Goal: Task Accomplishment & Management: Use online tool/utility

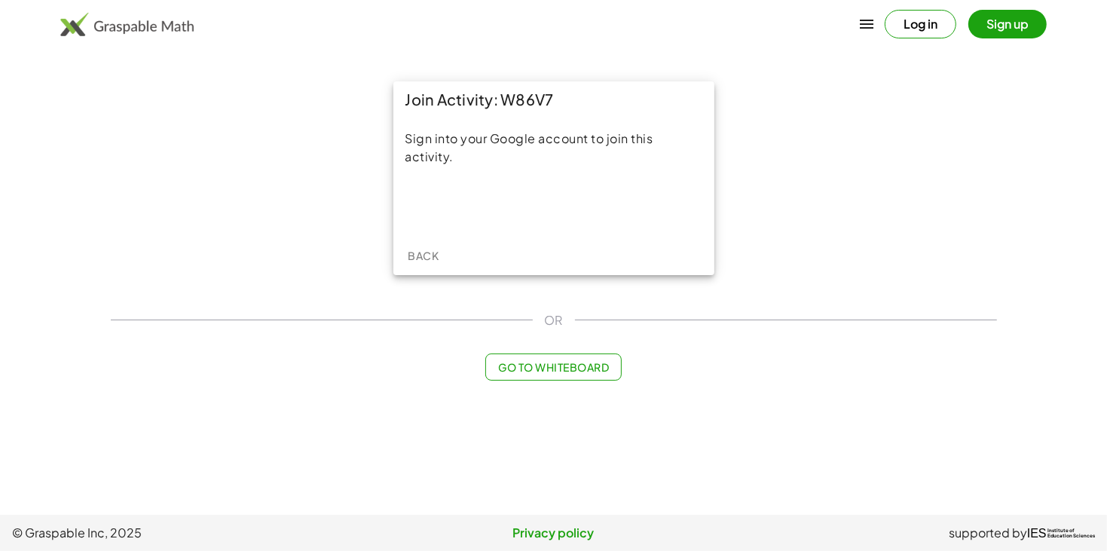
click at [587, 375] on button "Go to Whiteboard" at bounding box center [553, 366] width 136 height 27
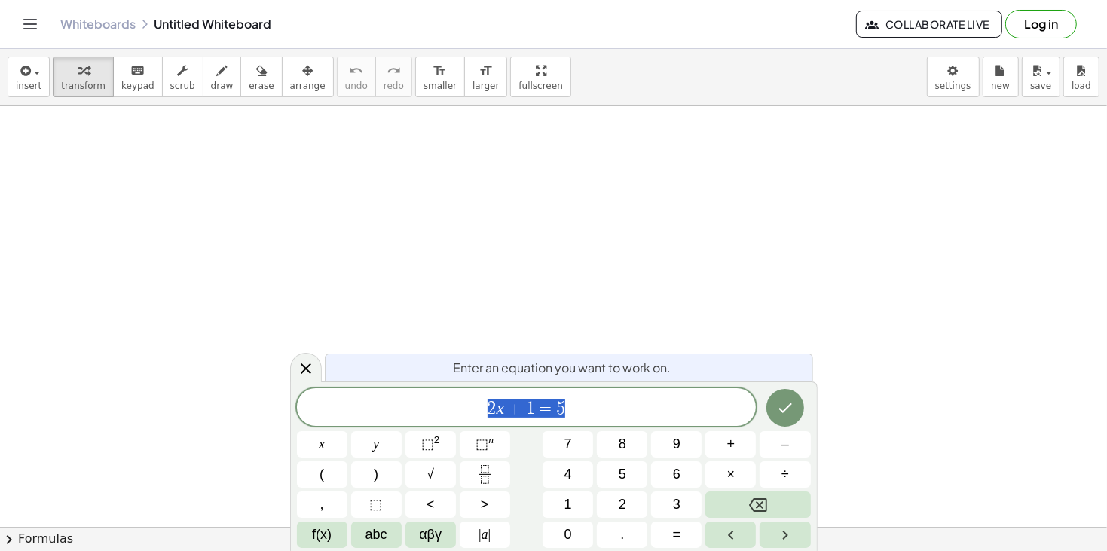
click at [579, 400] on span "2 x + 1 = 5" at bounding box center [527, 408] width 460 height 21
click at [586, 409] on span "2 x + 1 = 5 ​" at bounding box center [527, 408] width 460 height 21
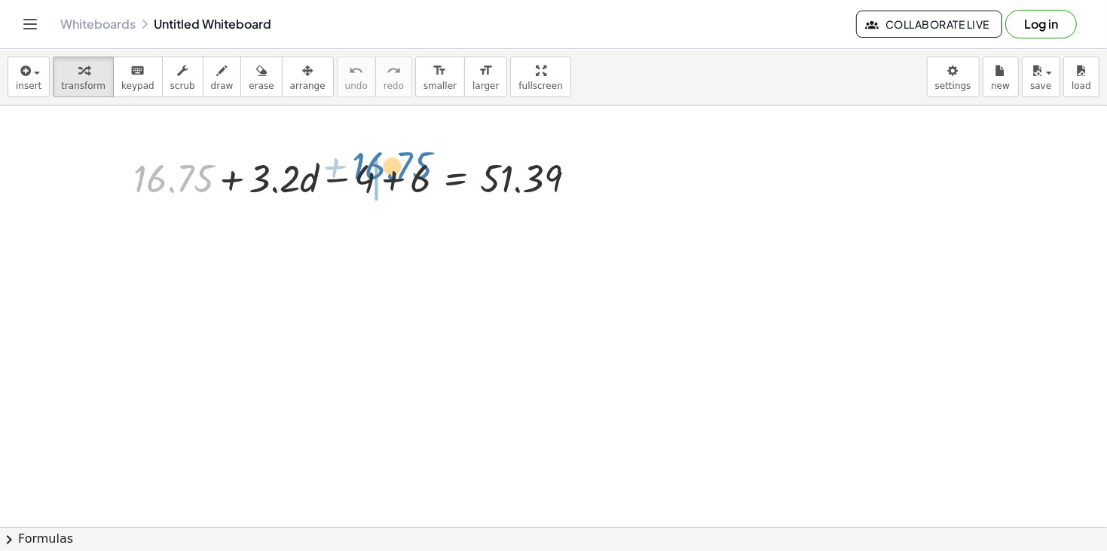
drag, startPoint x: 194, startPoint y: 176, endPoint x: 416, endPoint y: 163, distance: 221.8
click at [416, 163] on div at bounding box center [361, 176] width 470 height 51
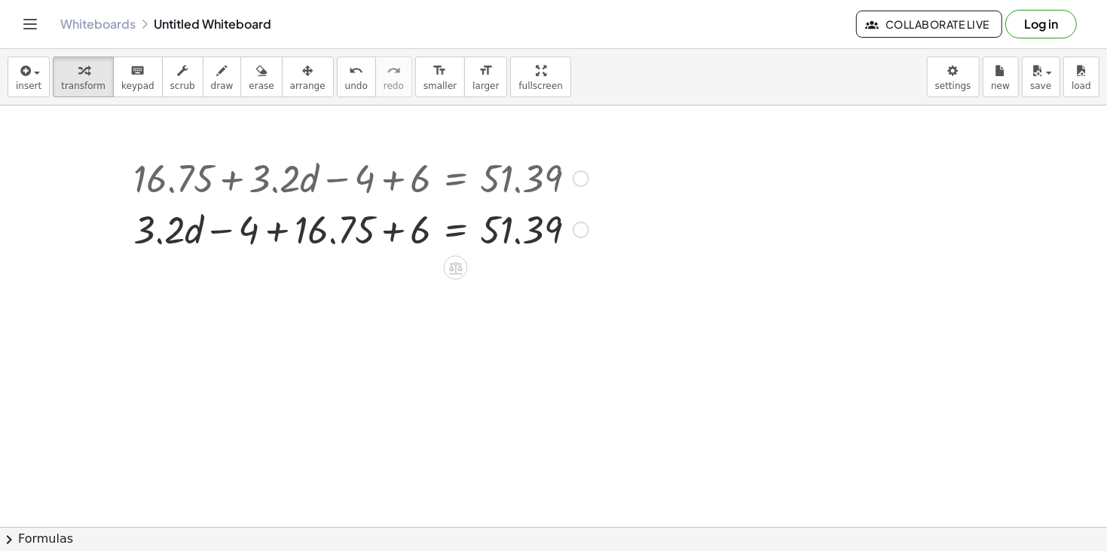
click at [392, 233] on div at bounding box center [361, 228] width 470 height 51
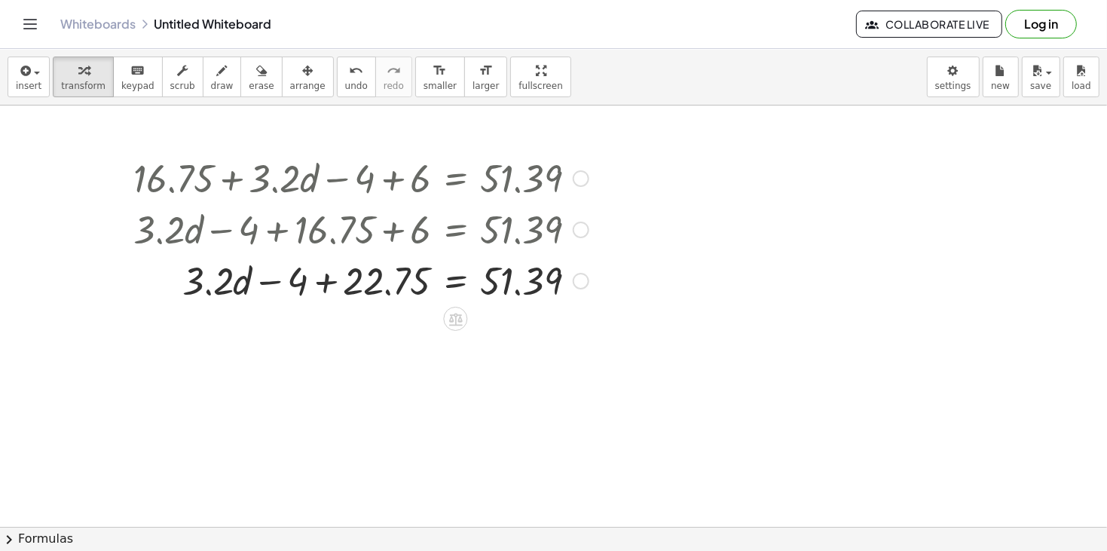
click at [326, 288] on div at bounding box center [361, 279] width 470 height 51
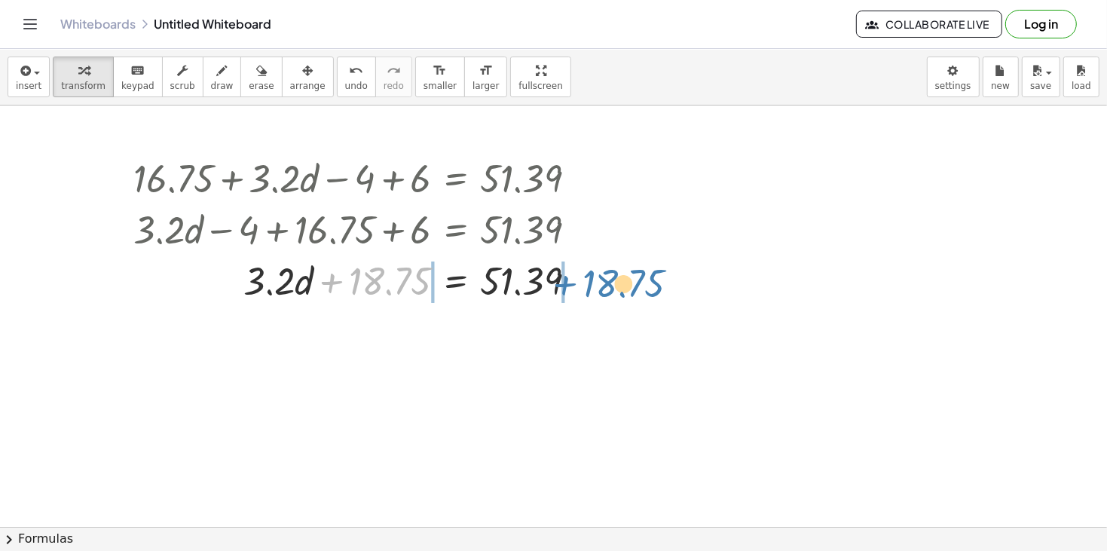
drag, startPoint x: 360, startPoint y: 282, endPoint x: 593, endPoint y: 284, distance: 232.8
click at [593, 284] on div at bounding box center [361, 279] width 470 height 51
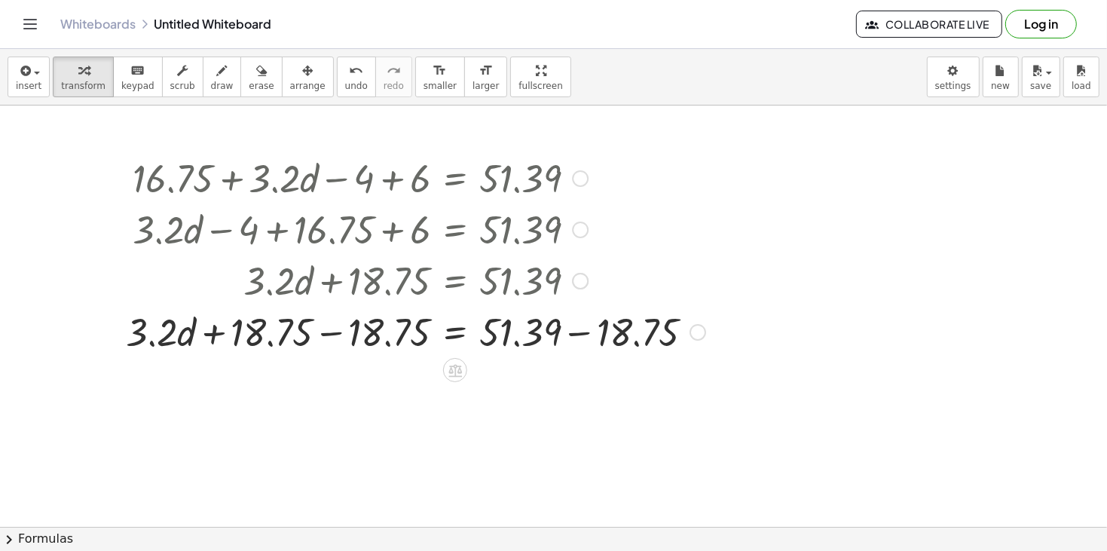
click at [580, 334] on div at bounding box center [415, 330] width 594 height 51
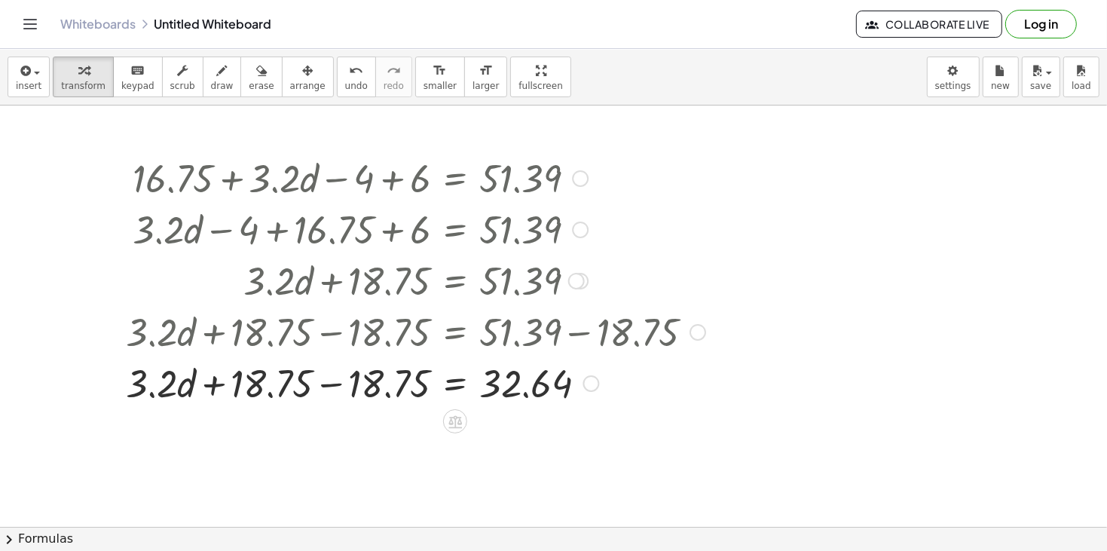
click at [337, 386] on div at bounding box center [415, 381] width 594 height 51
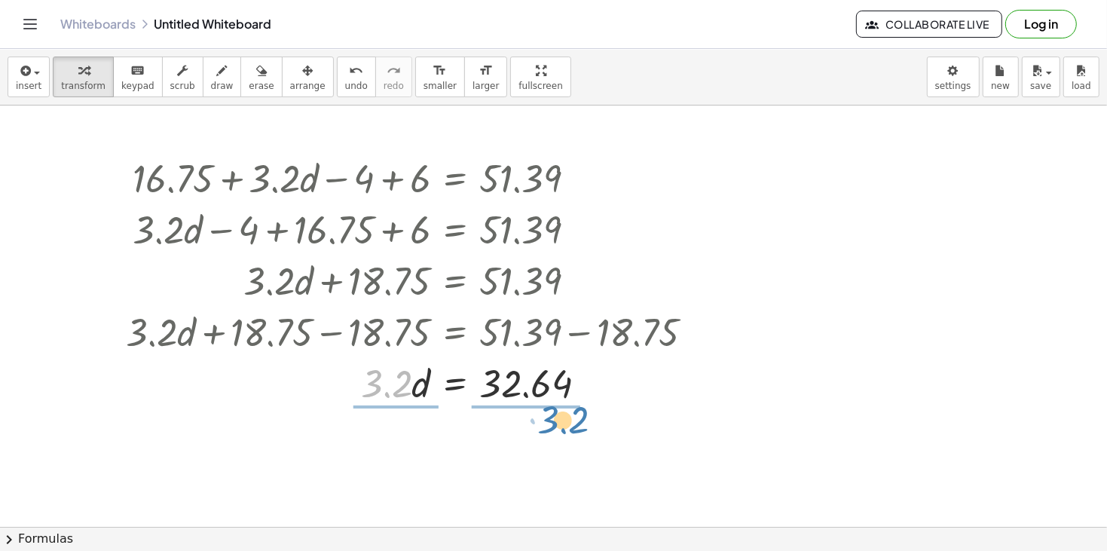
drag, startPoint x: 411, startPoint y: 388, endPoint x: 585, endPoint y: 426, distance: 178.8
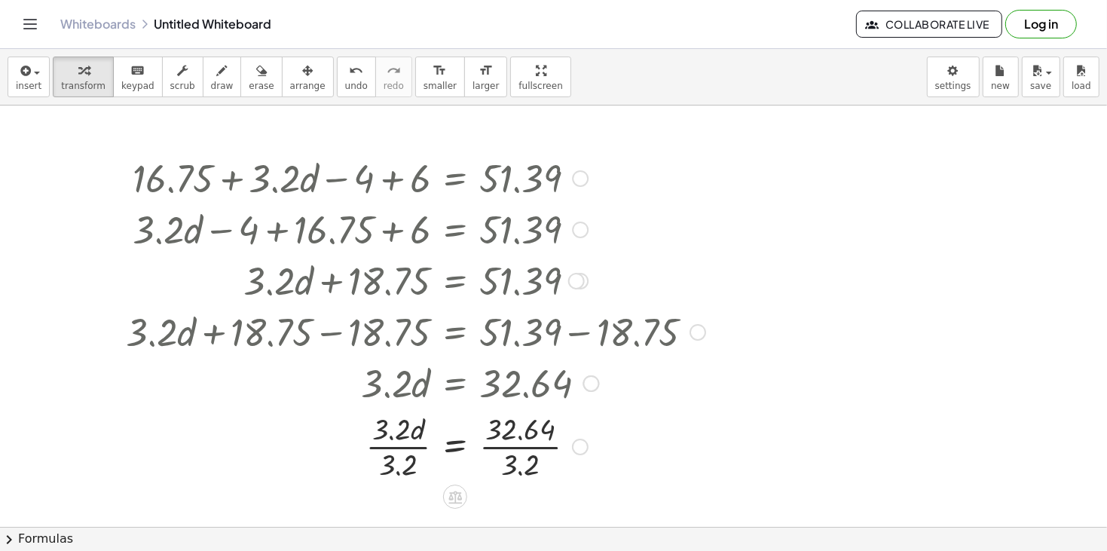
click at [519, 450] on div at bounding box center [415, 445] width 594 height 75
click at [410, 447] on div at bounding box center [415, 445] width 594 height 75
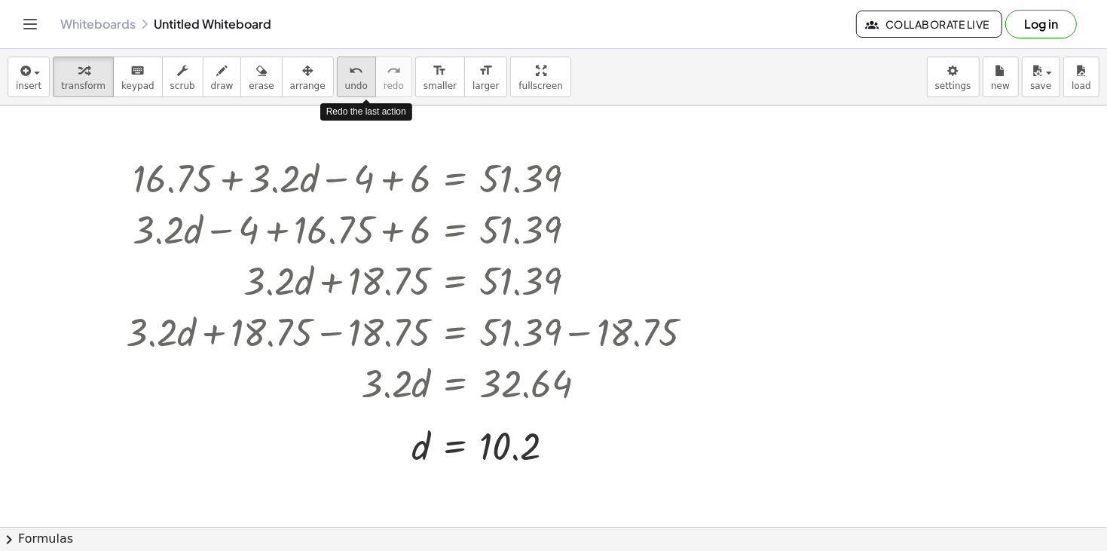
click at [344, 86] on button "undo undo" at bounding box center [356, 76] width 39 height 41
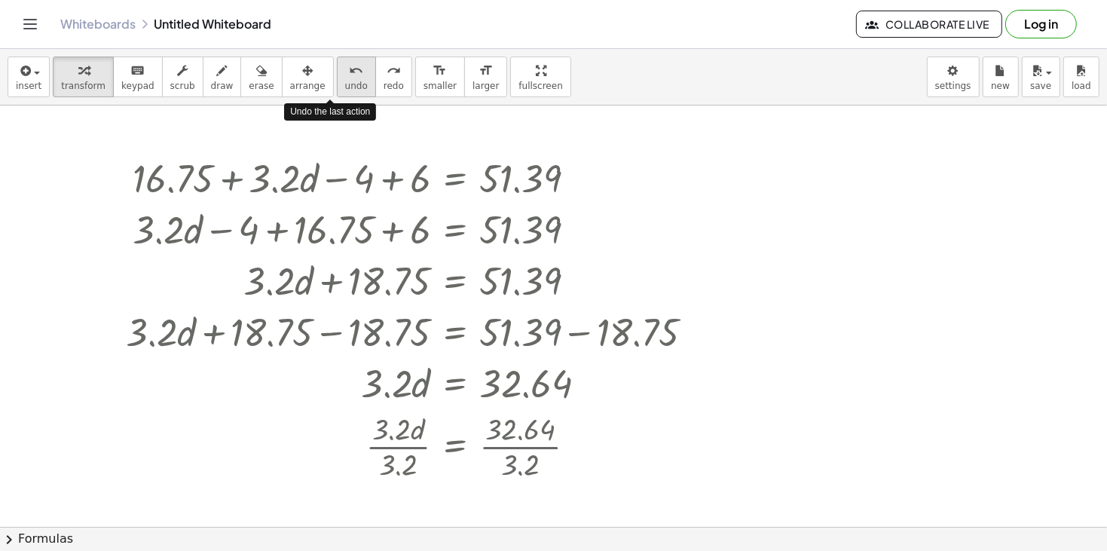
click at [343, 87] on button "undo undo" at bounding box center [356, 76] width 39 height 41
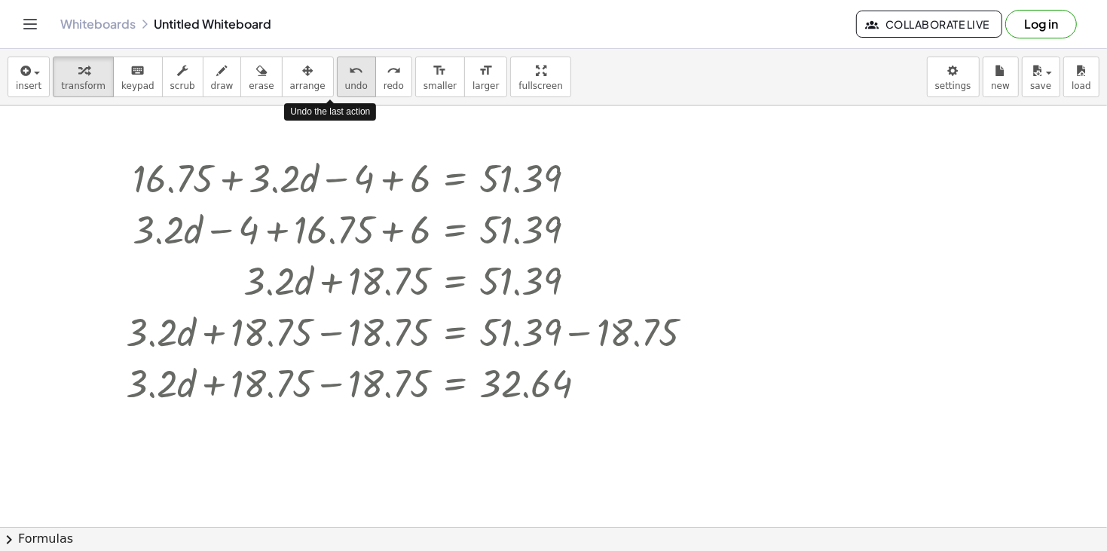
click at [343, 87] on button "undo undo" at bounding box center [356, 76] width 39 height 41
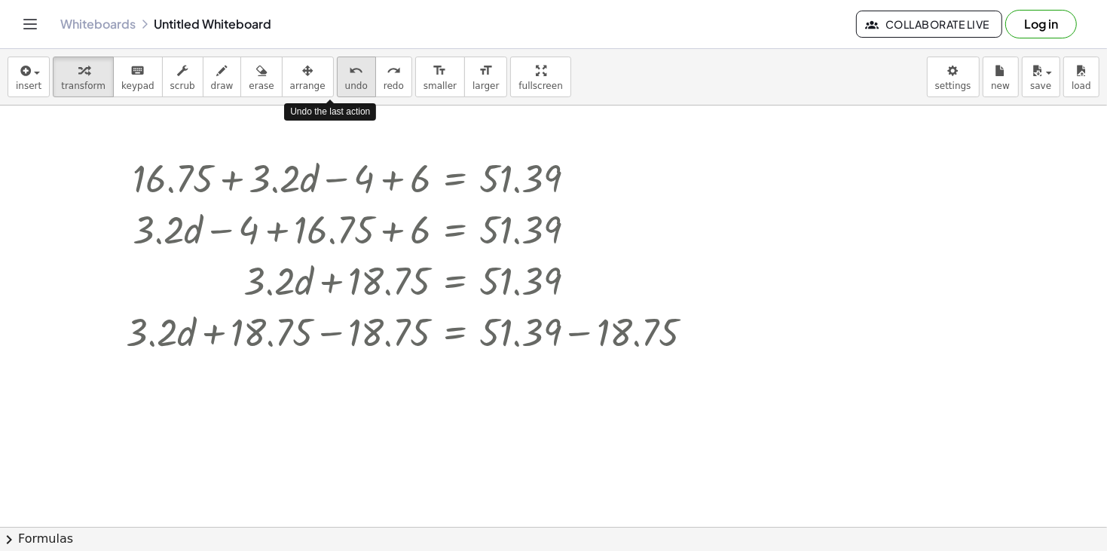
click at [343, 87] on button "undo undo" at bounding box center [356, 76] width 39 height 41
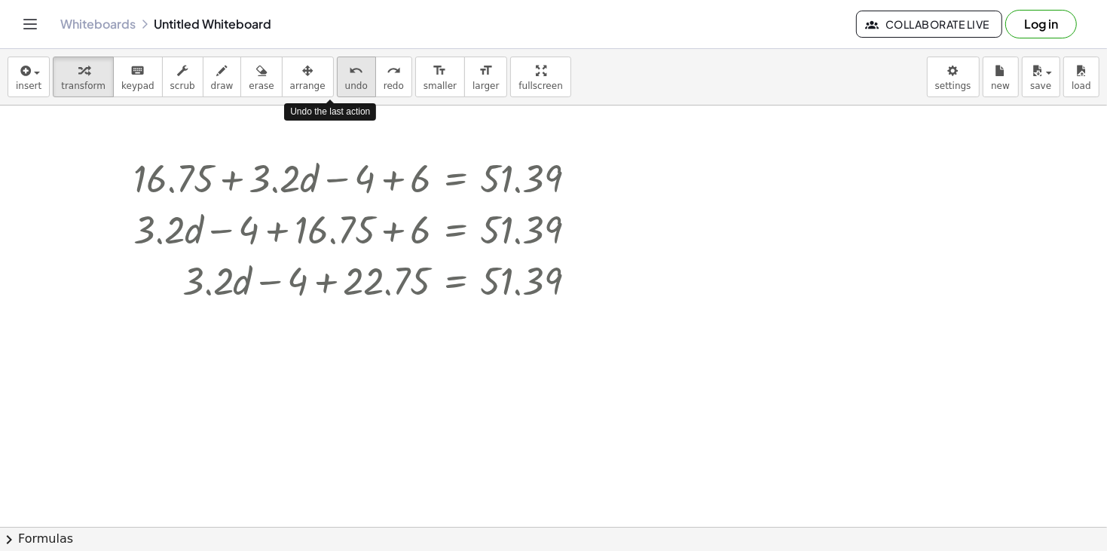
click at [343, 87] on button "undo undo" at bounding box center [356, 76] width 39 height 41
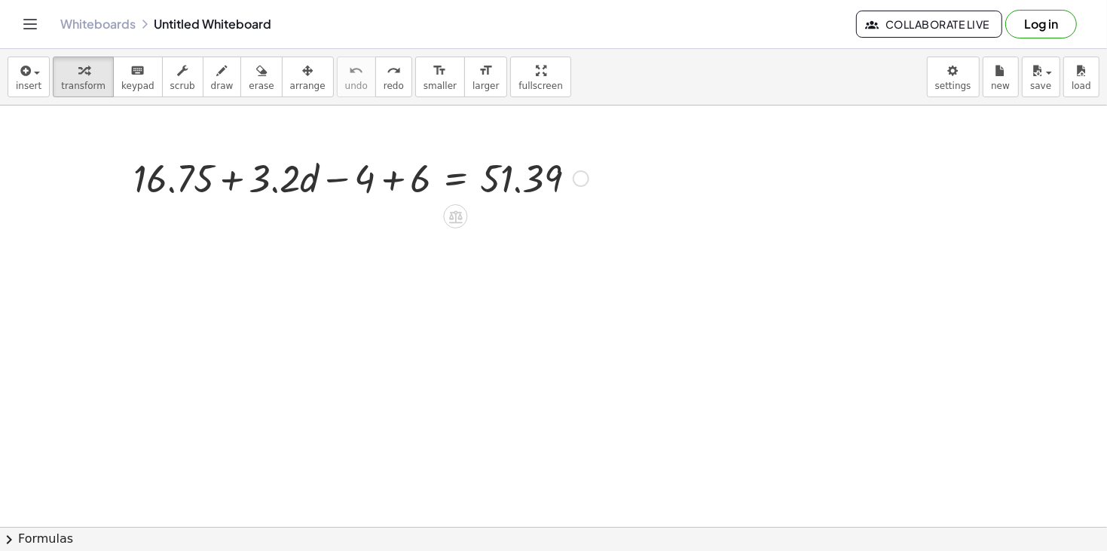
click at [428, 179] on div at bounding box center [361, 176] width 470 height 51
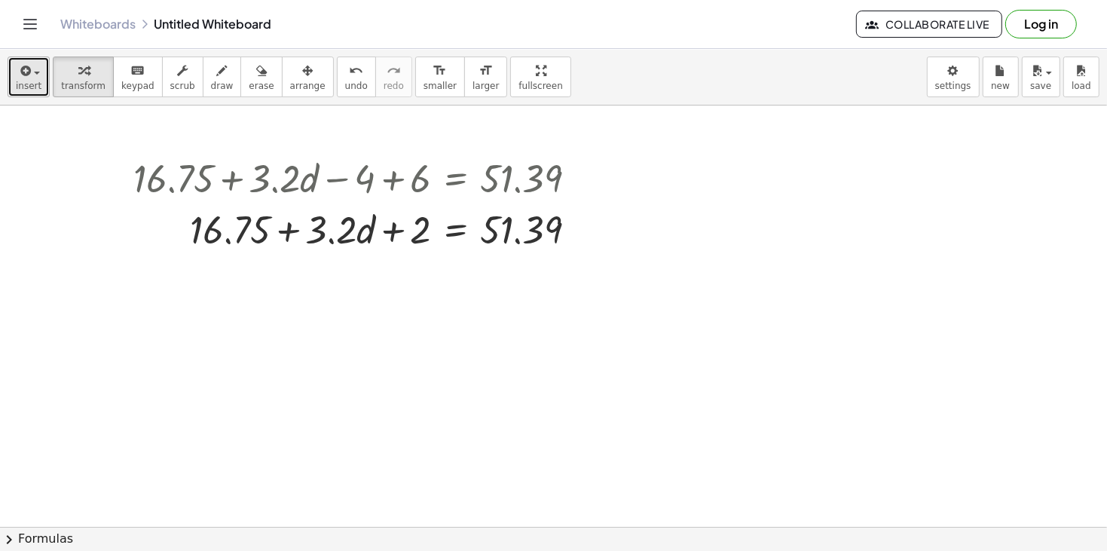
click at [44, 80] on button "insert" at bounding box center [29, 76] width 42 height 41
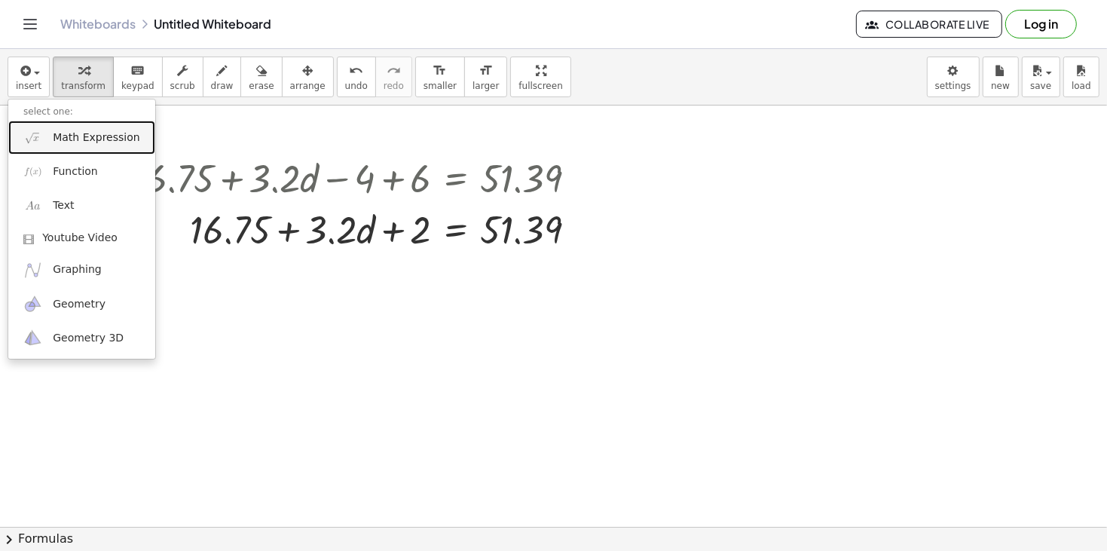
click at [87, 144] on span "Math Expression" at bounding box center [96, 137] width 87 height 15
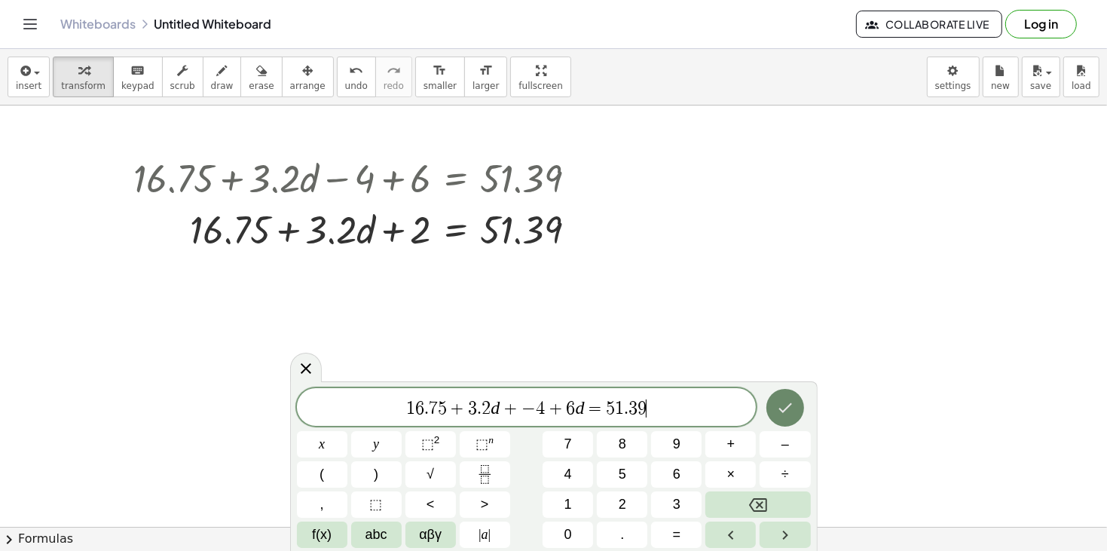
click at [787, 413] on icon "Done" at bounding box center [785, 407] width 18 height 18
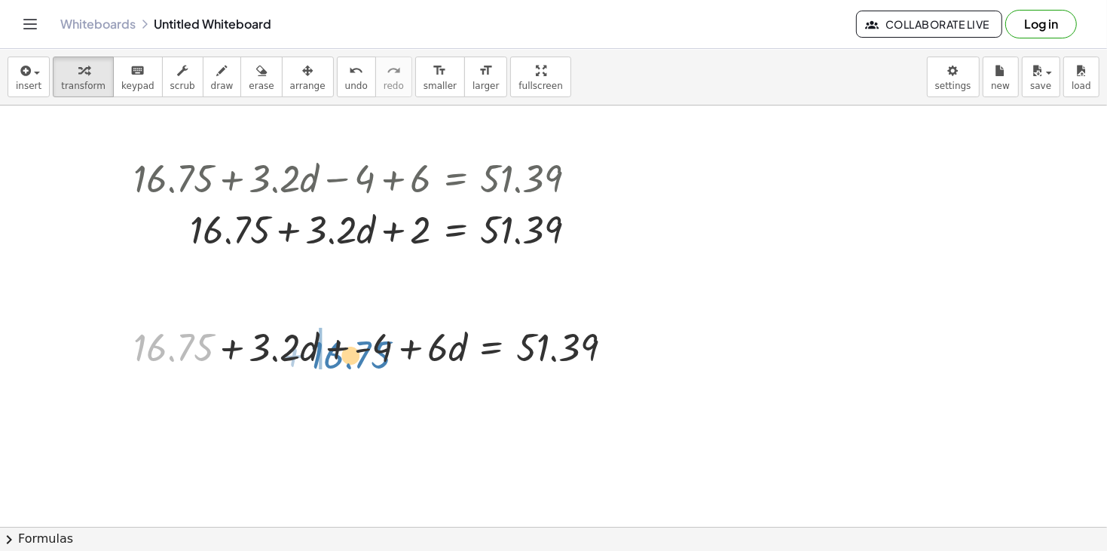
drag, startPoint x: 188, startPoint y: 353, endPoint x: 366, endPoint y: 360, distance: 177.9
click at [366, 360] on div at bounding box center [379, 345] width 506 height 51
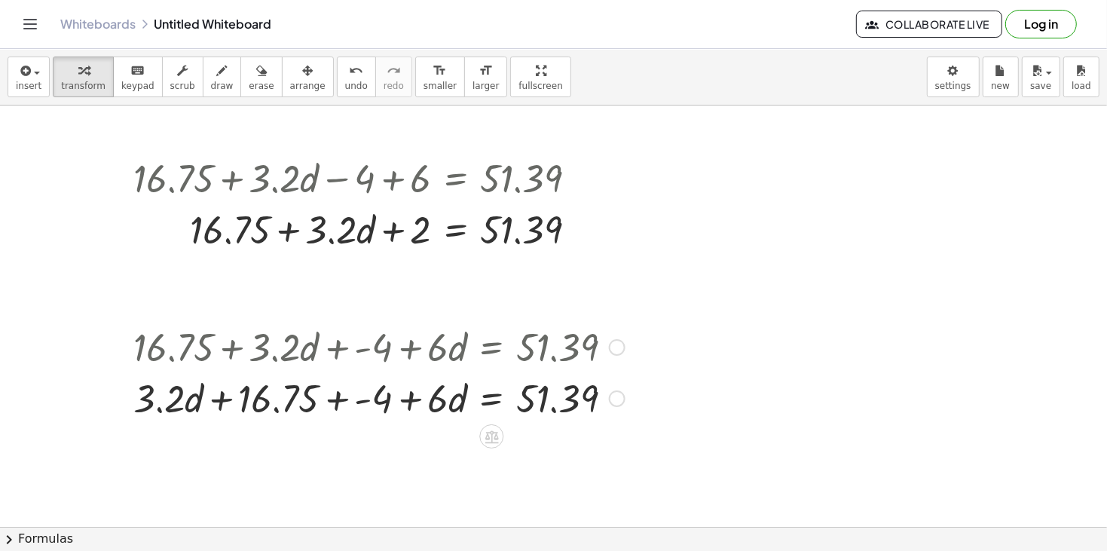
click at [337, 413] on div at bounding box center [379, 396] width 506 height 51
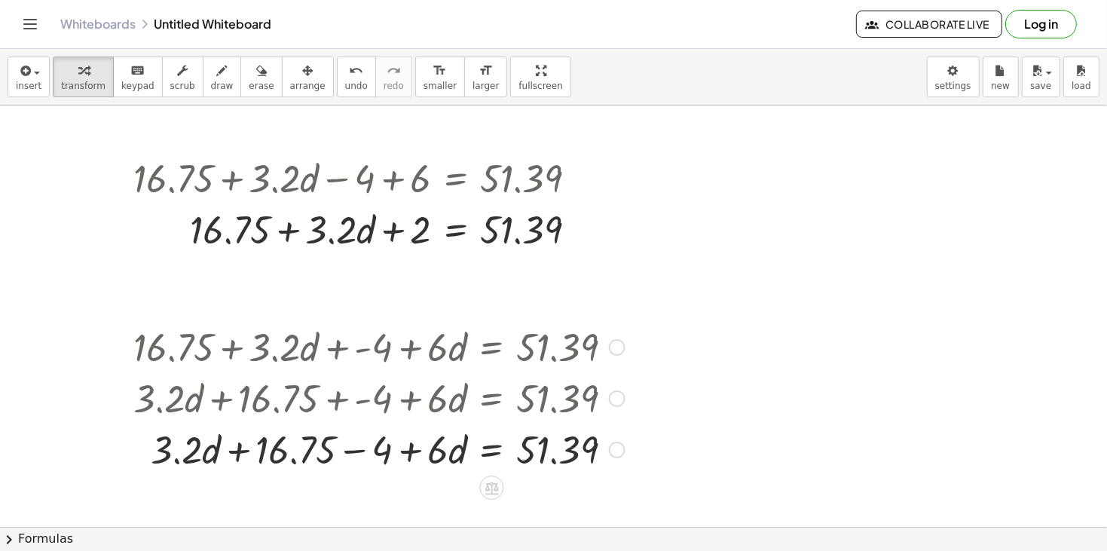
click at [349, 453] on div at bounding box center [379, 448] width 506 height 51
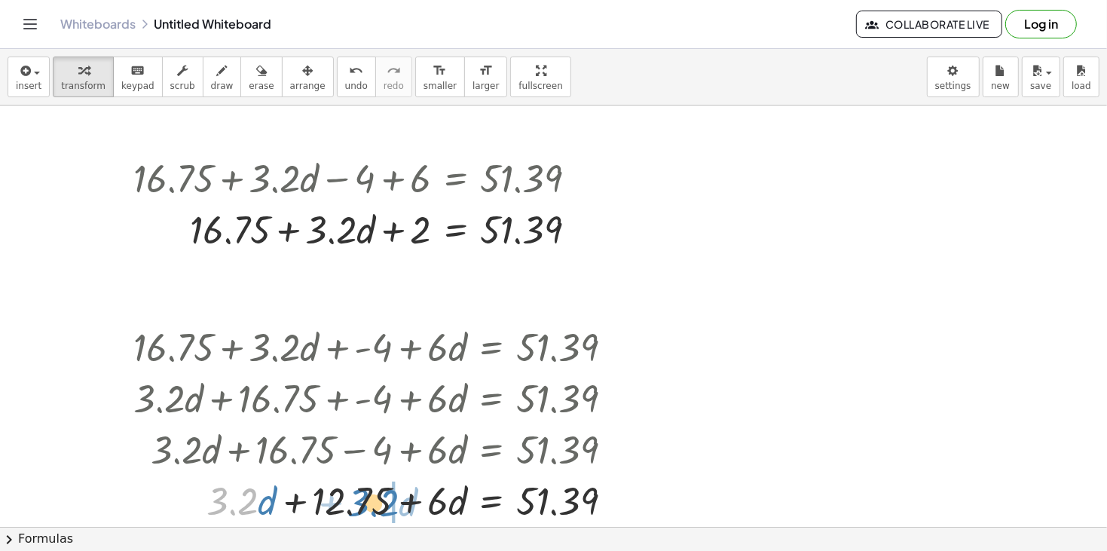
drag, startPoint x: 255, startPoint y: 506, endPoint x: 399, endPoint y: 508, distance: 143.9
click at [399, 508] on div at bounding box center [379, 499] width 506 height 51
click at [408, 504] on div at bounding box center [379, 499] width 506 height 51
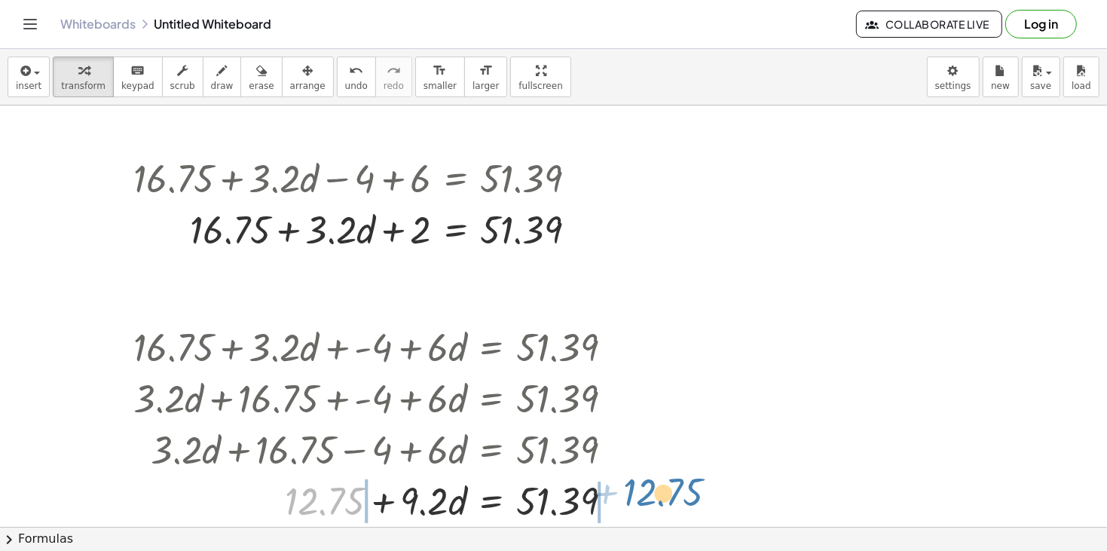
drag, startPoint x: 340, startPoint y: 504, endPoint x: 678, endPoint y: 497, distance: 337.5
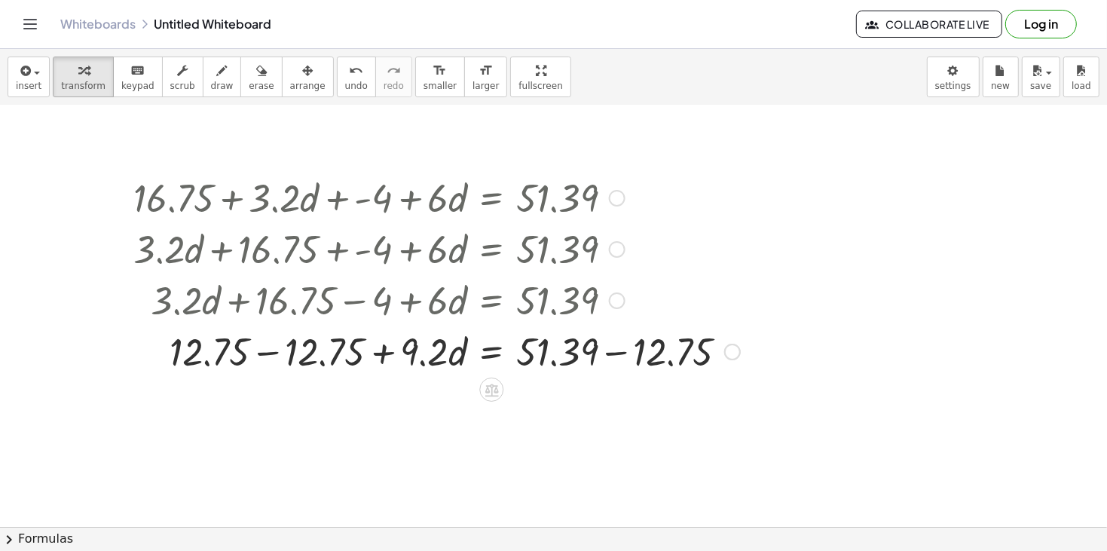
scroll to position [165, 0]
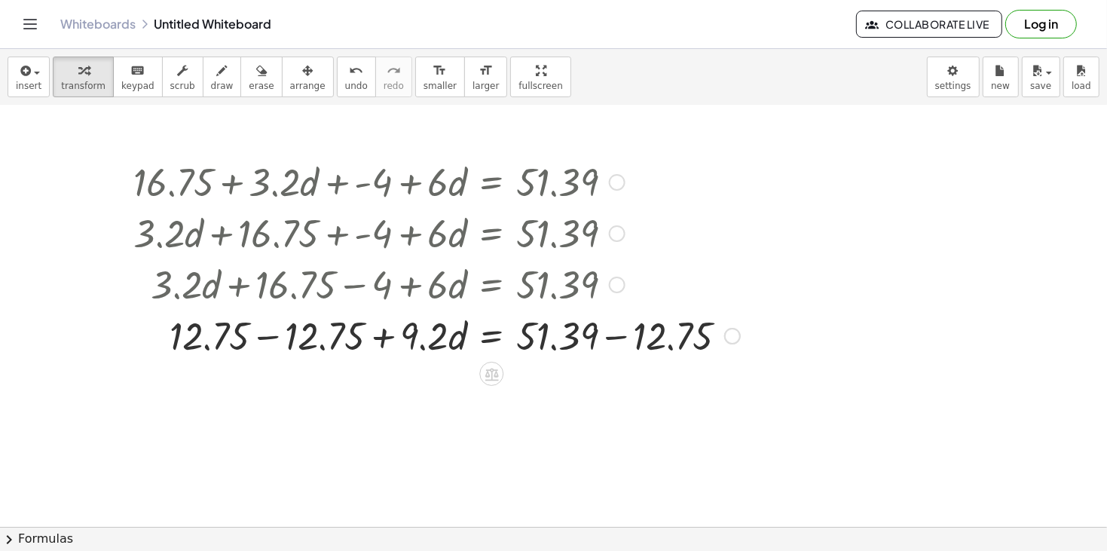
click at [615, 334] on div at bounding box center [436, 334] width 621 height 51
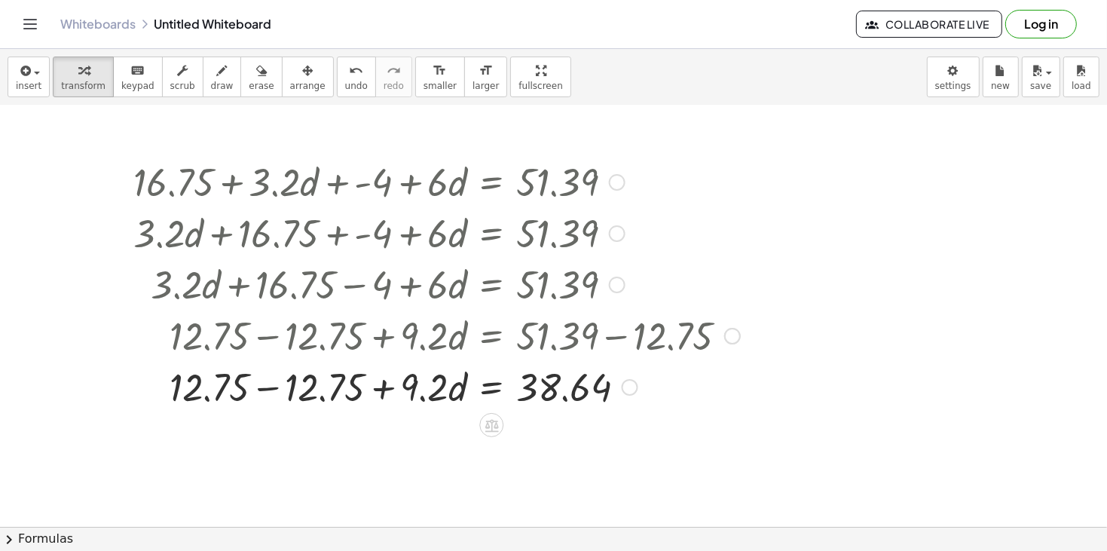
click at [270, 386] on div at bounding box center [436, 385] width 621 height 51
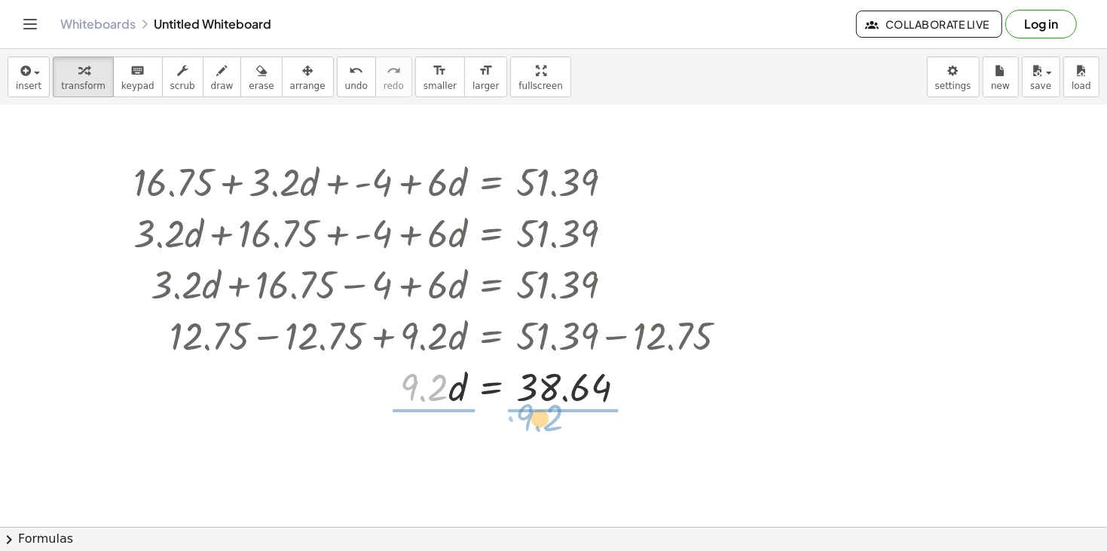
drag, startPoint x: 438, startPoint y: 389, endPoint x: 554, endPoint y: 420, distance: 120.0
click at [554, 420] on div "+ 16.75 + · 3.2 · d − 4 + 6 = 51.39 + 16.75 + · 3.2 · d = 51.39 + 2 + 16.75 + ·…" at bounding box center [553, 410] width 1107 height 941
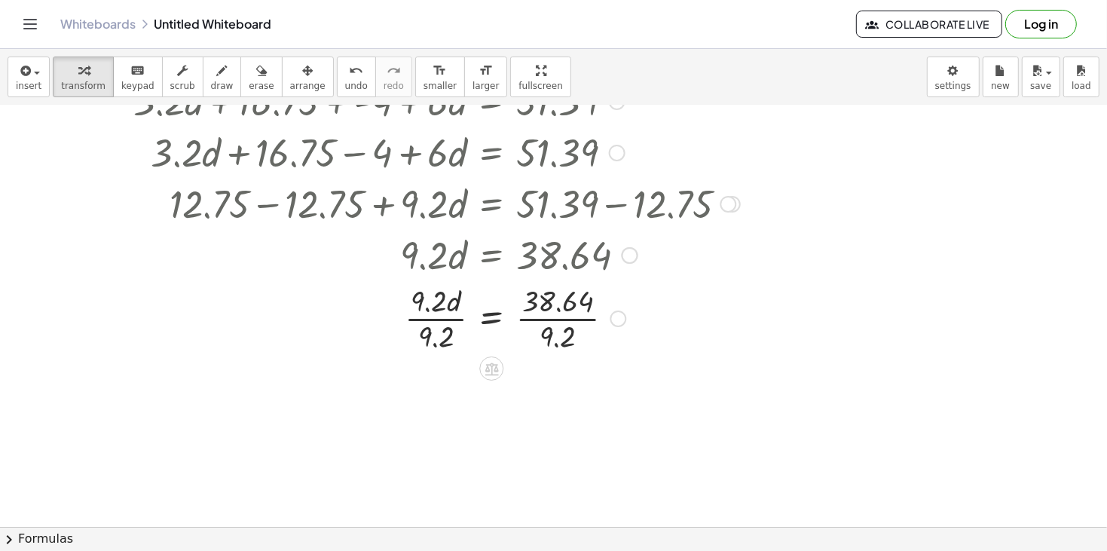
scroll to position [304, 0]
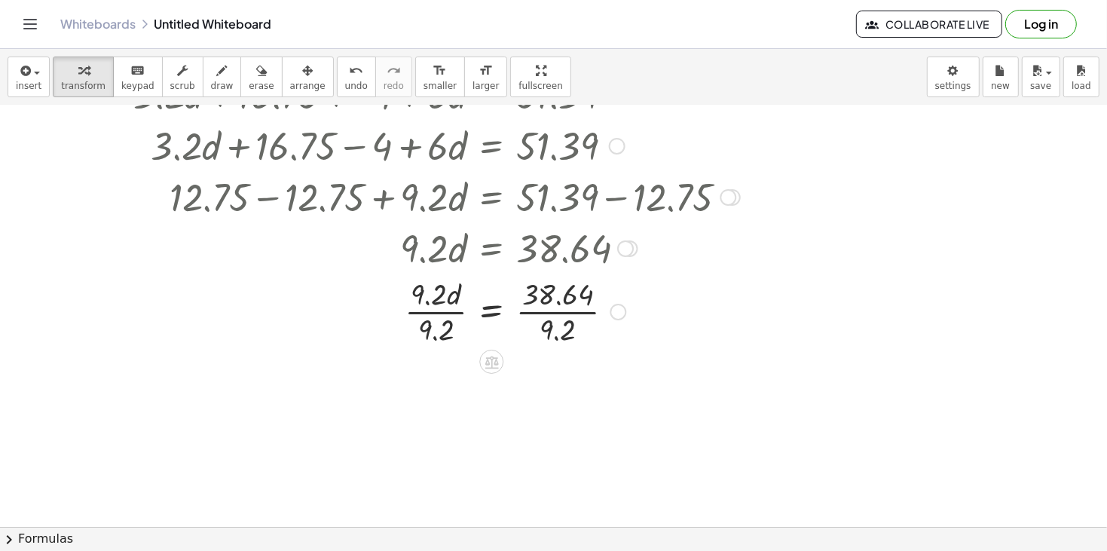
click at [554, 316] on div at bounding box center [436, 310] width 621 height 75
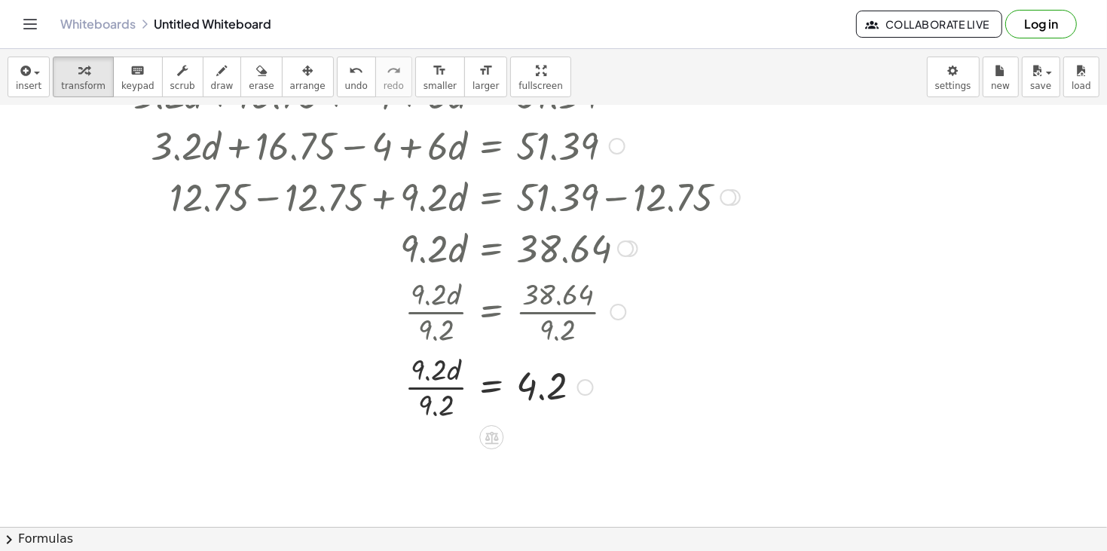
click at [442, 389] on div at bounding box center [436, 385] width 621 height 75
click at [12, 75] on button "insert" at bounding box center [29, 76] width 42 height 41
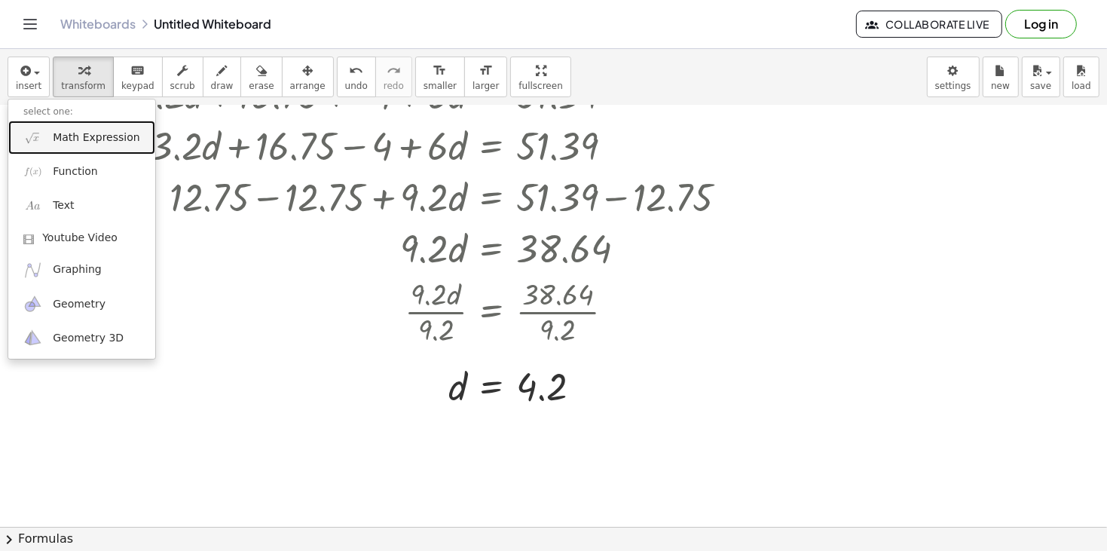
click at [95, 133] on span "Math Expression" at bounding box center [96, 137] width 87 height 15
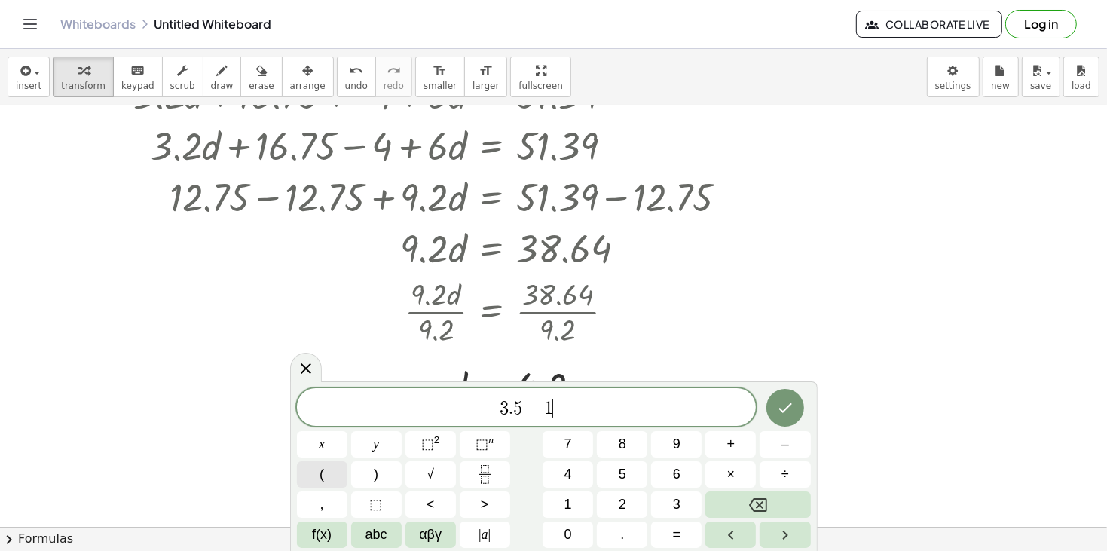
click at [316, 476] on button "(" at bounding box center [322, 474] width 50 height 26
click at [773, 414] on button "Done" at bounding box center [785, 406] width 38 height 38
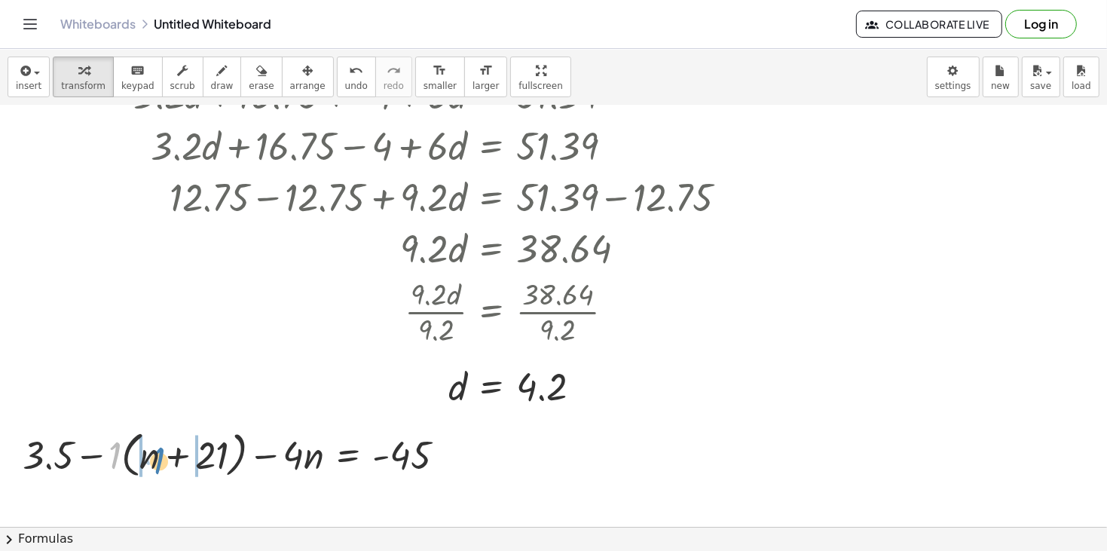
drag, startPoint x: 114, startPoint y: 455, endPoint x: 159, endPoint y: 460, distance: 45.5
click at [159, 460] on div at bounding box center [240, 453] width 450 height 57
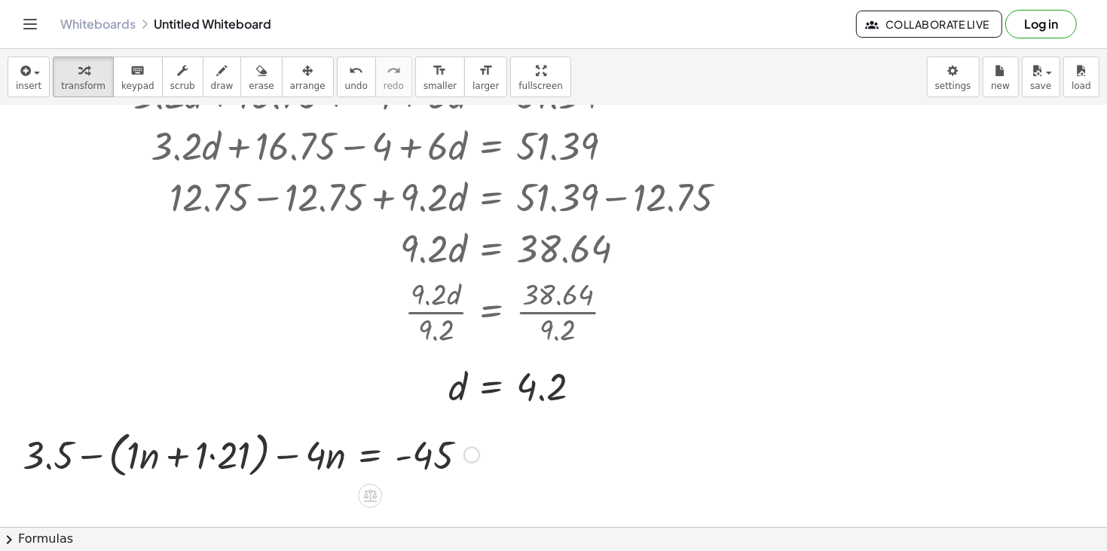
click at [149, 461] on div at bounding box center [251, 453] width 472 height 57
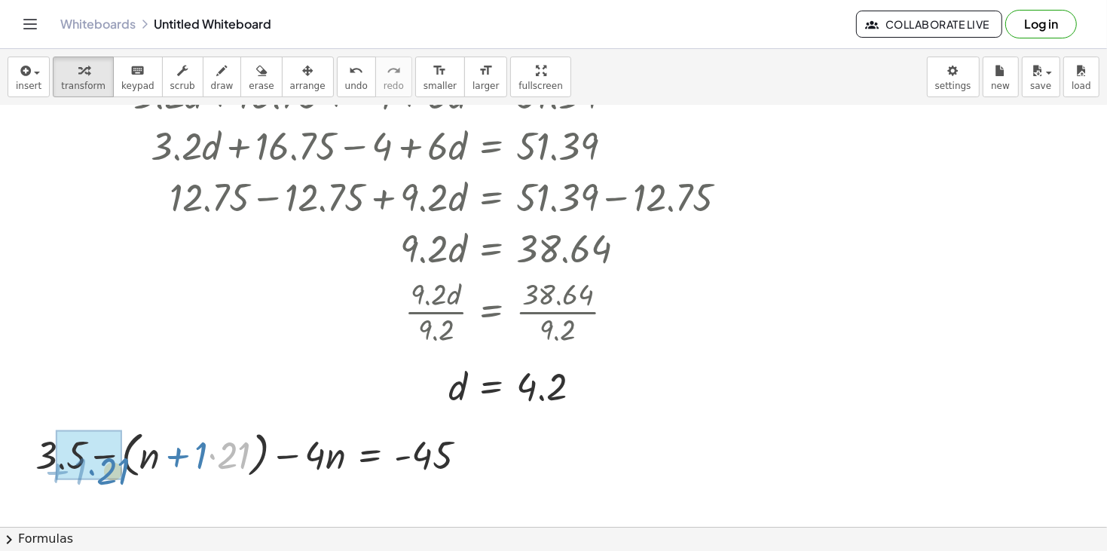
drag, startPoint x: 231, startPoint y: 461, endPoint x: 111, endPoint y: 475, distance: 120.6
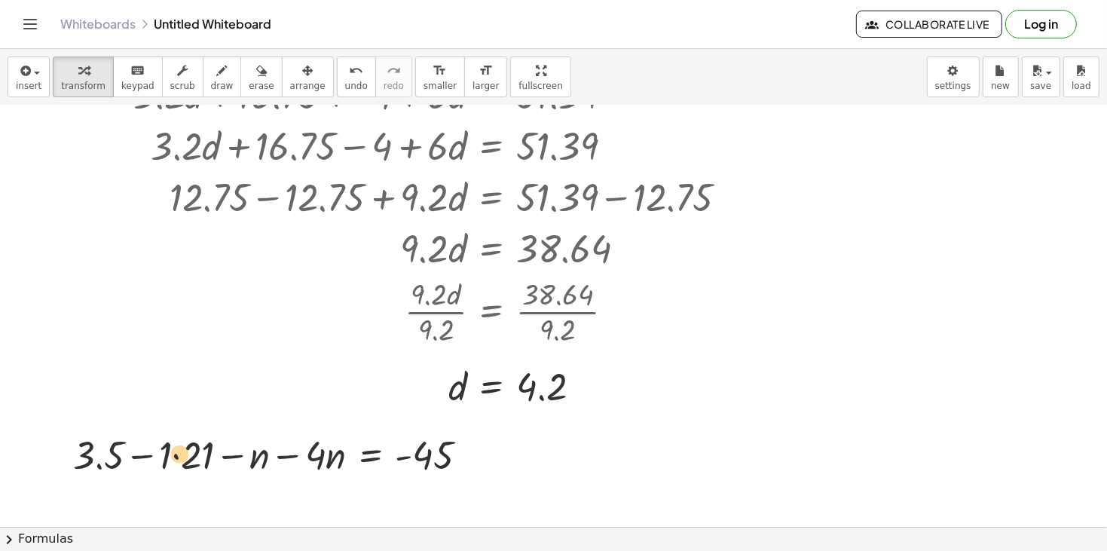
drag, startPoint x: 194, startPoint y: 463, endPoint x: 186, endPoint y: 462, distance: 8.3
click at [186, 462] on div at bounding box center [276, 453] width 421 height 51
click at [152, 458] on div at bounding box center [276, 453] width 421 height 51
click at [147, 456] on div at bounding box center [276, 453] width 421 height 51
click at [147, 457] on div at bounding box center [276, 453] width 421 height 51
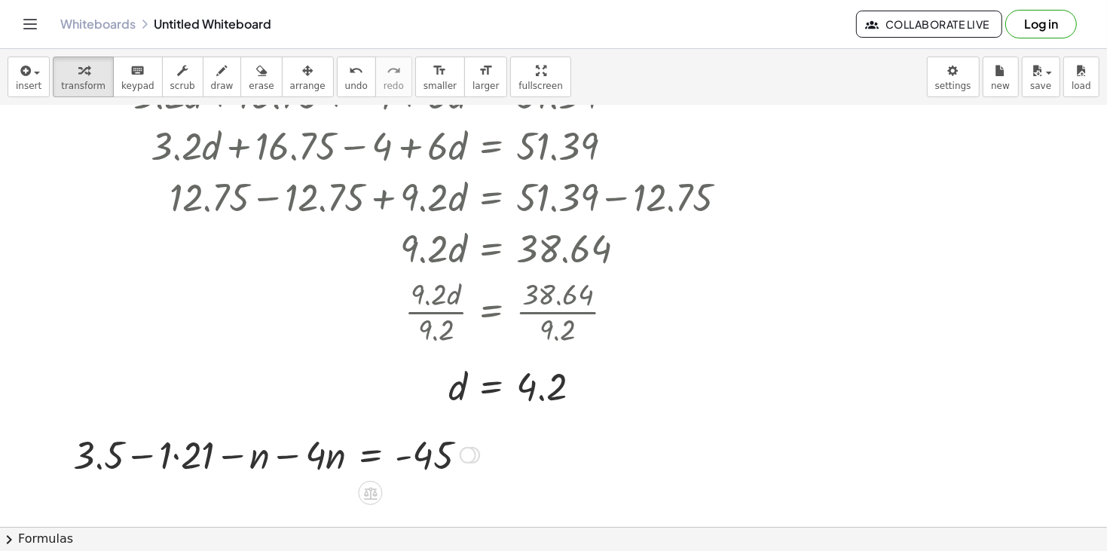
click at [142, 458] on div at bounding box center [276, 453] width 421 height 51
drag, startPoint x: 183, startPoint y: 463, endPoint x: 96, endPoint y: 461, distance: 86.6
click at [136, 454] on div at bounding box center [257, 453] width 459 height 57
drag, startPoint x: 173, startPoint y: 460, endPoint x: 63, endPoint y: 466, distance: 109.4
click at [63, 466] on div at bounding box center [257, 453] width 459 height 57
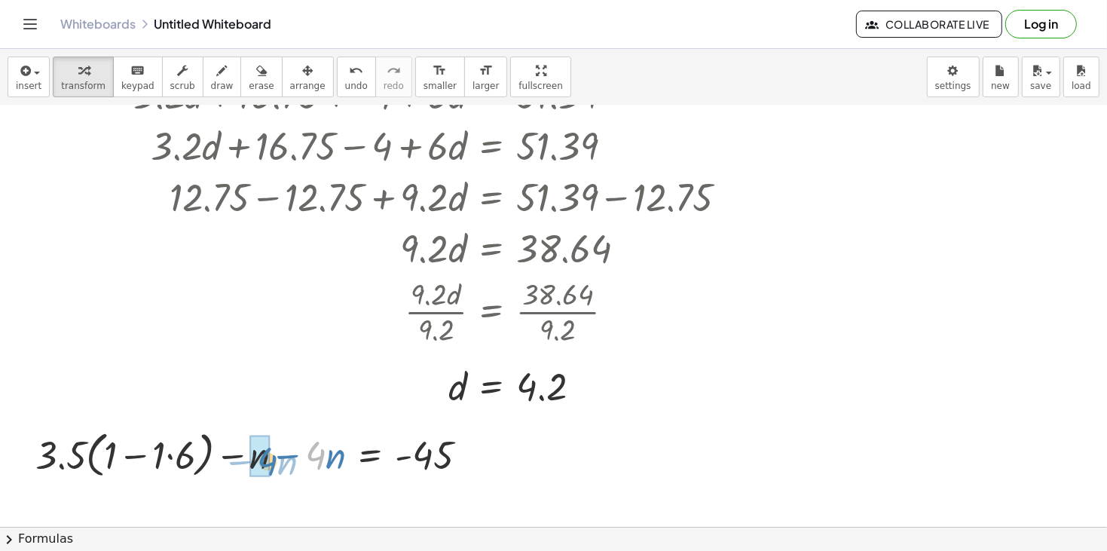
drag, startPoint x: 325, startPoint y: 460, endPoint x: 269, endPoint y: 466, distance: 56.0
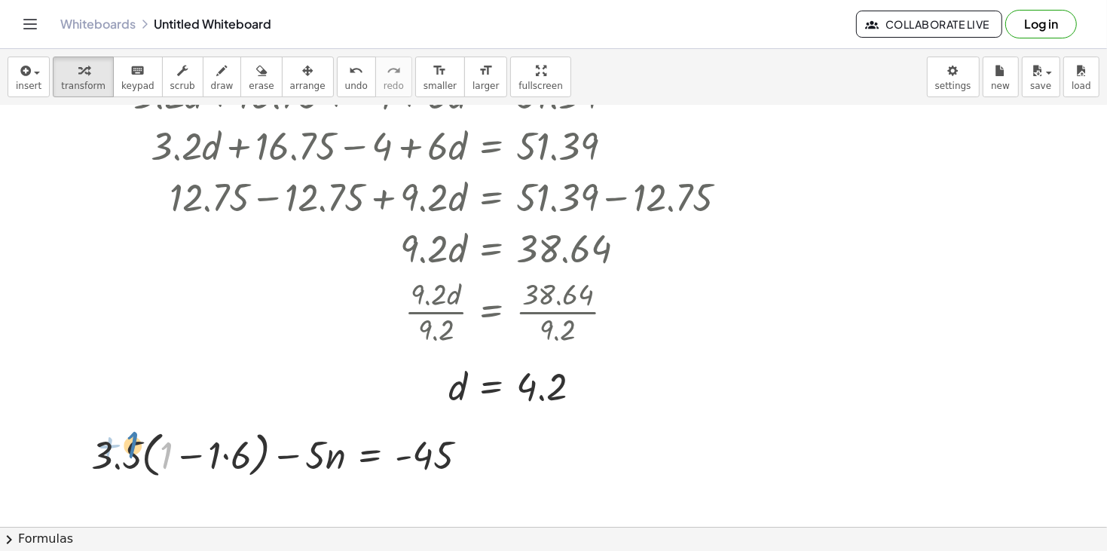
drag, startPoint x: 166, startPoint y: 450, endPoint x: 130, endPoint y: 444, distance: 36.8
click at [130, 444] on div at bounding box center [285, 453] width 403 height 57
drag, startPoint x: 154, startPoint y: 447, endPoint x: 72, endPoint y: 445, distance: 81.4
click at [72, 445] on div "+ 3.5 − · 1 · ( + n + 21 ) − · 4 · n = - 45 + 3.5 − ( + · 1 · n + · 1 · 21 ) − …" at bounding box center [280, 453] width 422 height 65
click at [191, 458] on div at bounding box center [285, 453] width 403 height 57
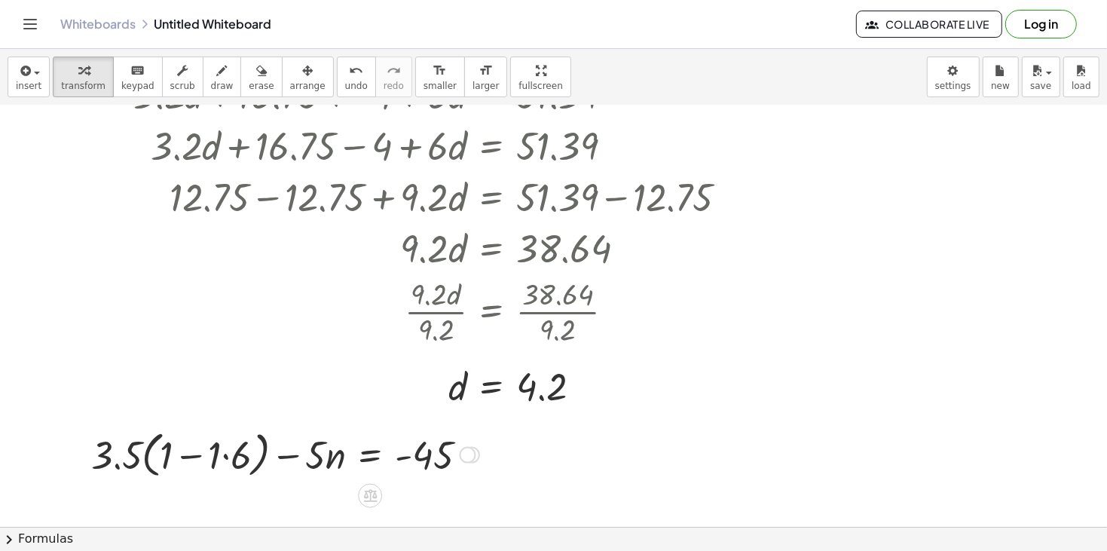
click at [214, 457] on div at bounding box center [285, 453] width 403 height 57
click at [214, 457] on div at bounding box center [295, 453] width 381 height 57
click at [240, 460] on div at bounding box center [295, 453] width 381 height 57
click at [240, 460] on div at bounding box center [326, 453] width 321 height 51
drag, startPoint x: 234, startPoint y: 457, endPoint x: 463, endPoint y: 466, distance: 229.9
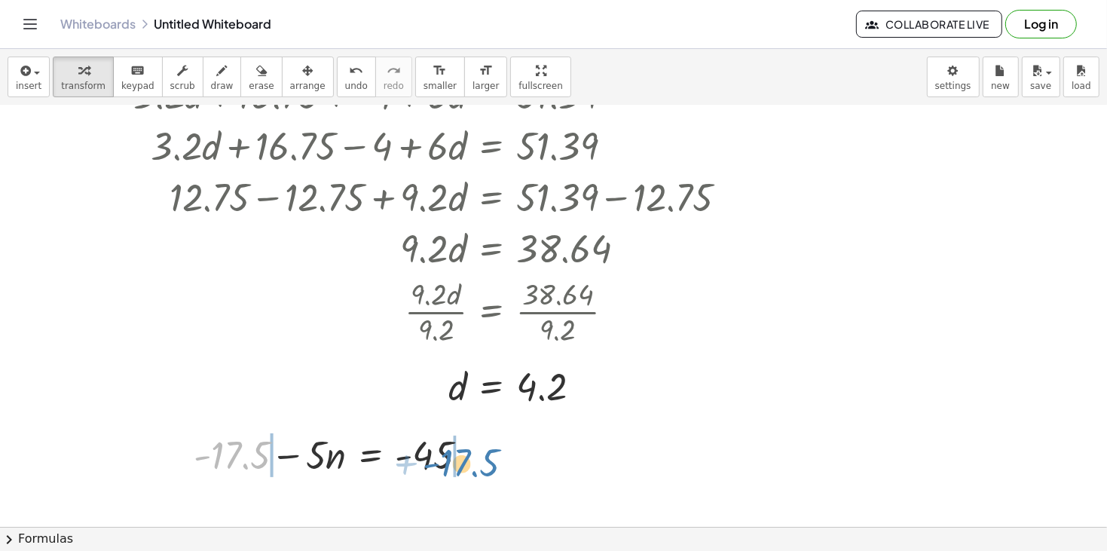
click at [463, 466] on div at bounding box center [336, 453] width 301 height 51
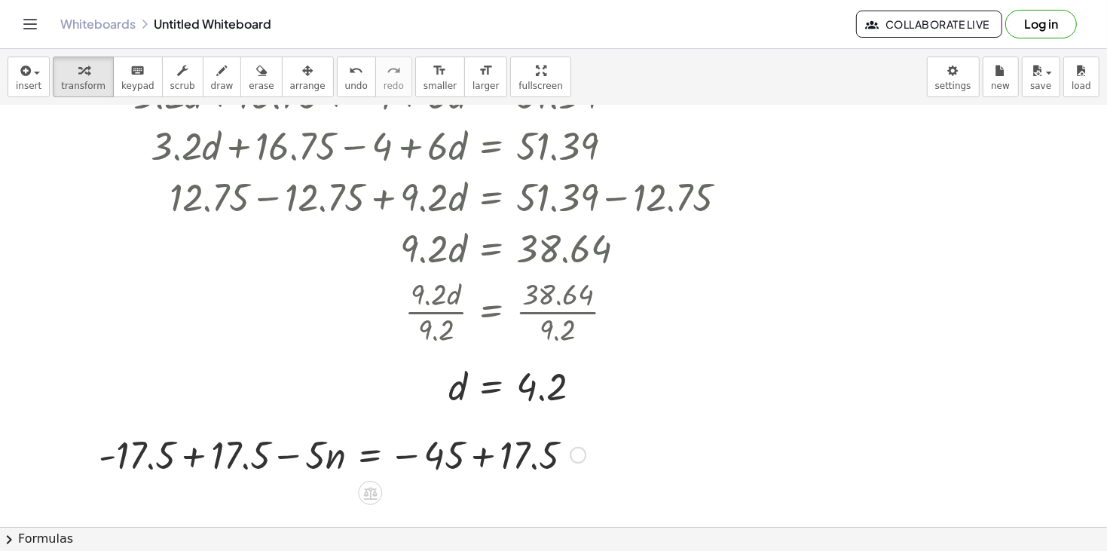
click at [481, 462] on div at bounding box center [342, 453] width 502 height 51
click at [193, 454] on div at bounding box center [302, 453] width 422 height 51
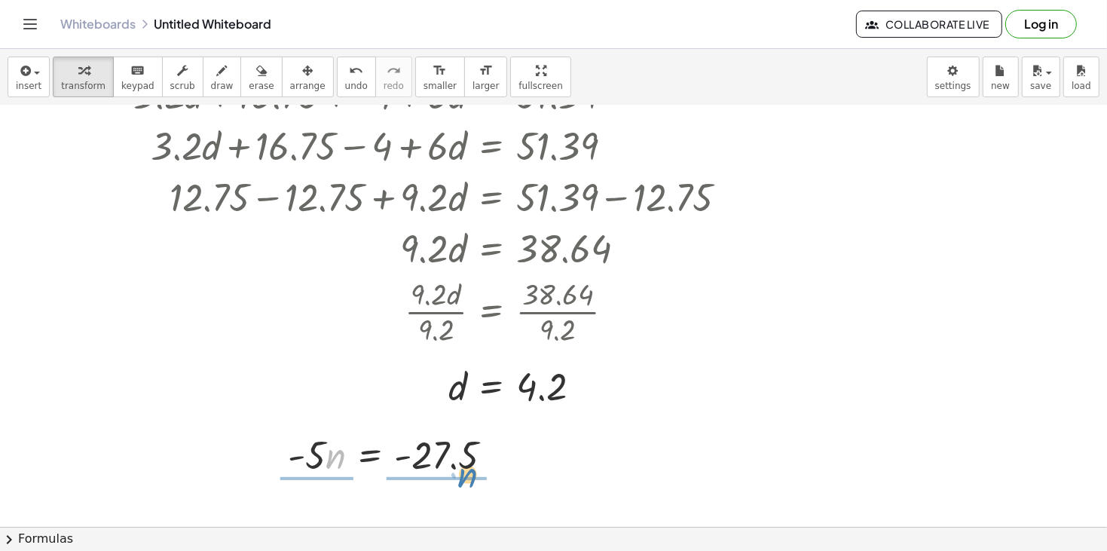
drag, startPoint x: 326, startPoint y: 462, endPoint x: 462, endPoint y: 481, distance: 136.9
click at [462, 479] on div at bounding box center [396, 453] width 232 height 51
click at [447, 456] on div at bounding box center [395, 453] width 226 height 75
click at [447, 461] on div at bounding box center [395, 453] width 226 height 75
click at [451, 456] on div at bounding box center [395, 453] width 226 height 75
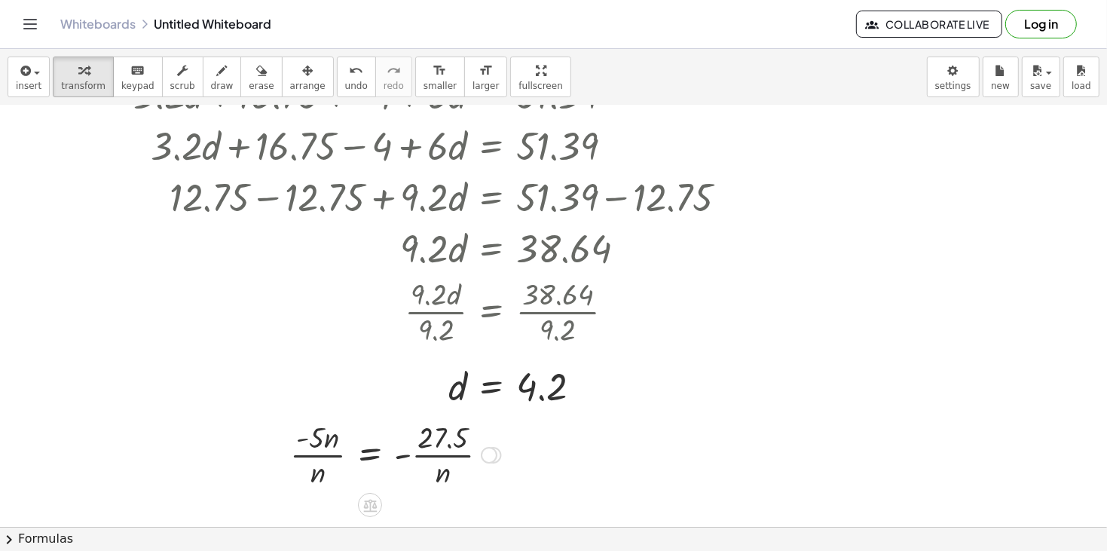
click at [320, 454] on div at bounding box center [395, 453] width 226 height 75
drag, startPoint x: 319, startPoint y: 472, endPoint x: 282, endPoint y: 450, distance: 43.3
click at [282, 450] on div "+ 3.5 − · 1 · ( + n + 21 ) − · 4 · n = - 45 + 3.5 − ( + · 1 · n + · 1 · 21 ) − …" at bounding box center [389, 453] width 245 height 83
drag, startPoint x: 265, startPoint y: 450, endPoint x: 328, endPoint y: 471, distance: 66.7
click at [13, 79] on button "insert" at bounding box center [29, 76] width 42 height 41
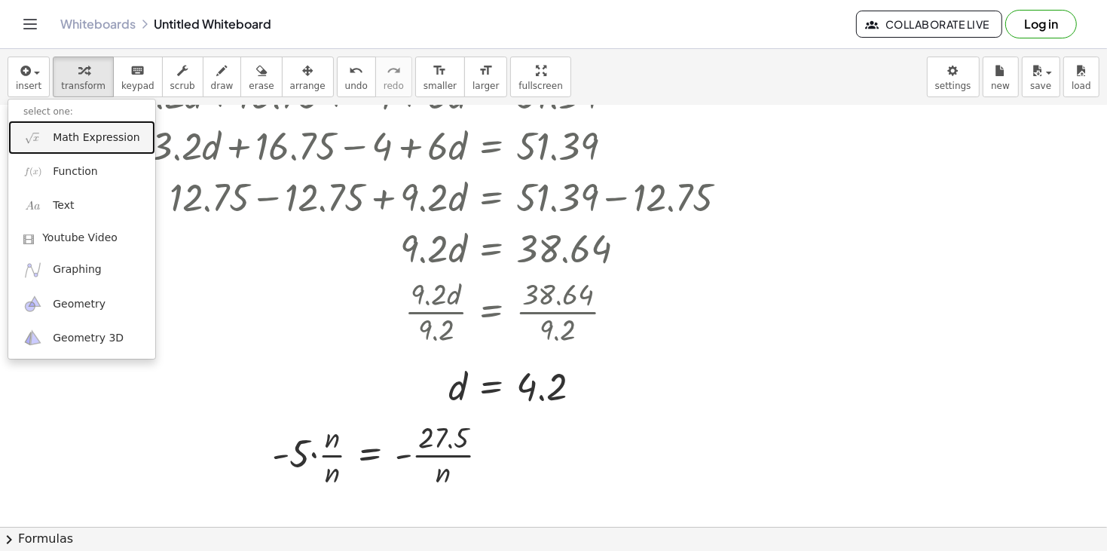
click at [78, 149] on link "Math Expression" at bounding box center [81, 138] width 147 height 34
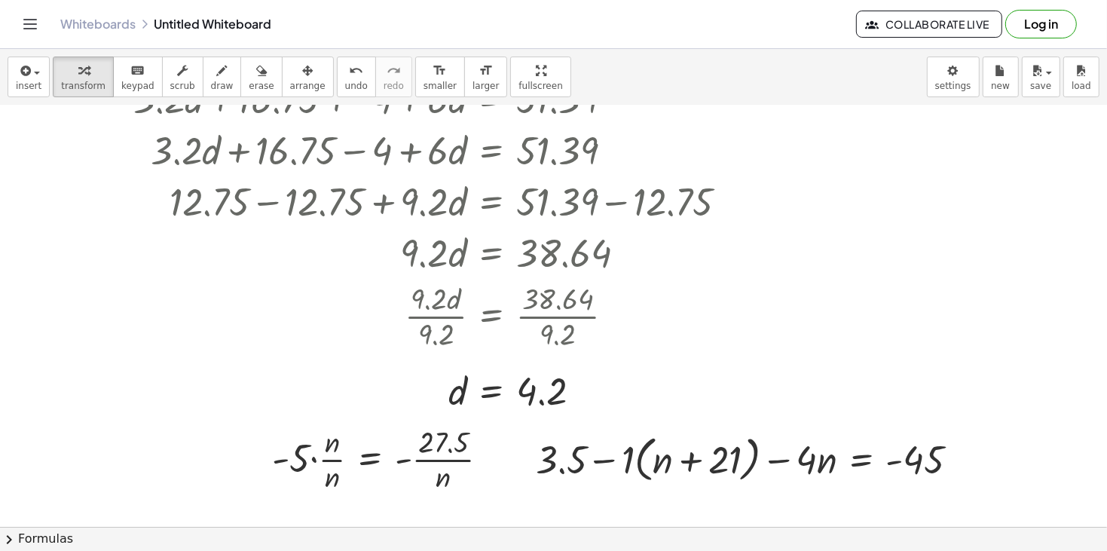
scroll to position [295, 0]
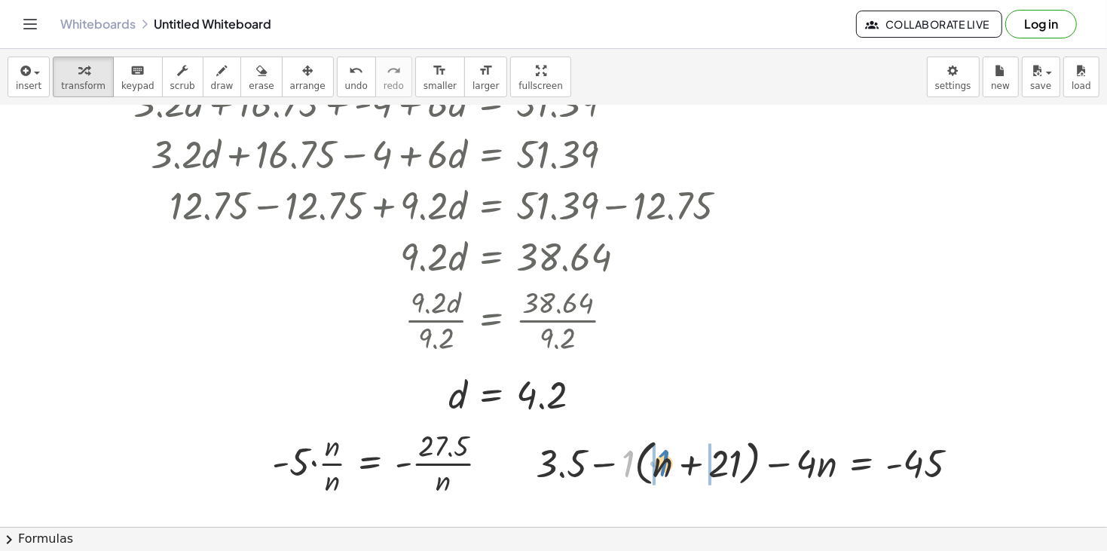
drag, startPoint x: 626, startPoint y: 463, endPoint x: 661, endPoint y: 463, distance: 35.4
click at [661, 463] on div at bounding box center [753, 461] width 450 height 57
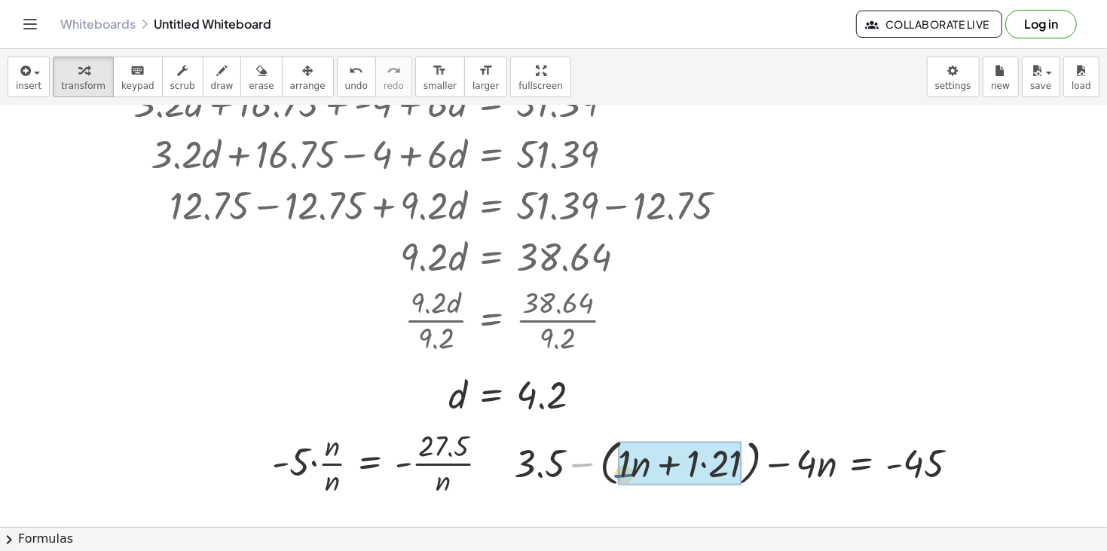
drag, startPoint x: 588, startPoint y: 461, endPoint x: 621, endPoint y: 470, distance: 35.1
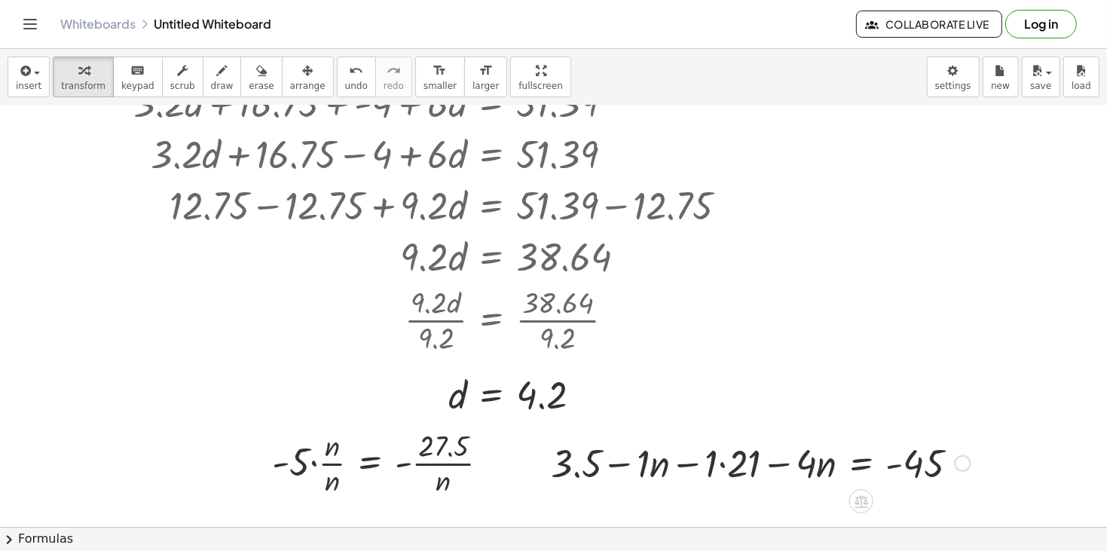
click at [723, 469] on div at bounding box center [760, 461] width 435 height 51
click at [742, 471] on div at bounding box center [771, 461] width 412 height 51
click at [744, 473] on div at bounding box center [771, 461] width 412 height 51
click at [731, 472] on div at bounding box center [771, 461] width 412 height 51
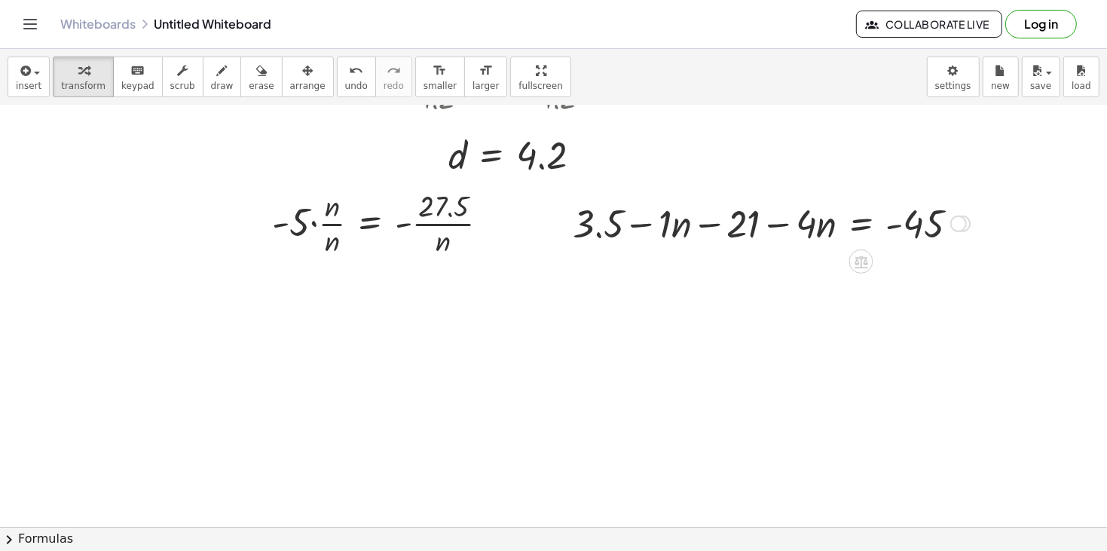
scroll to position [563, 0]
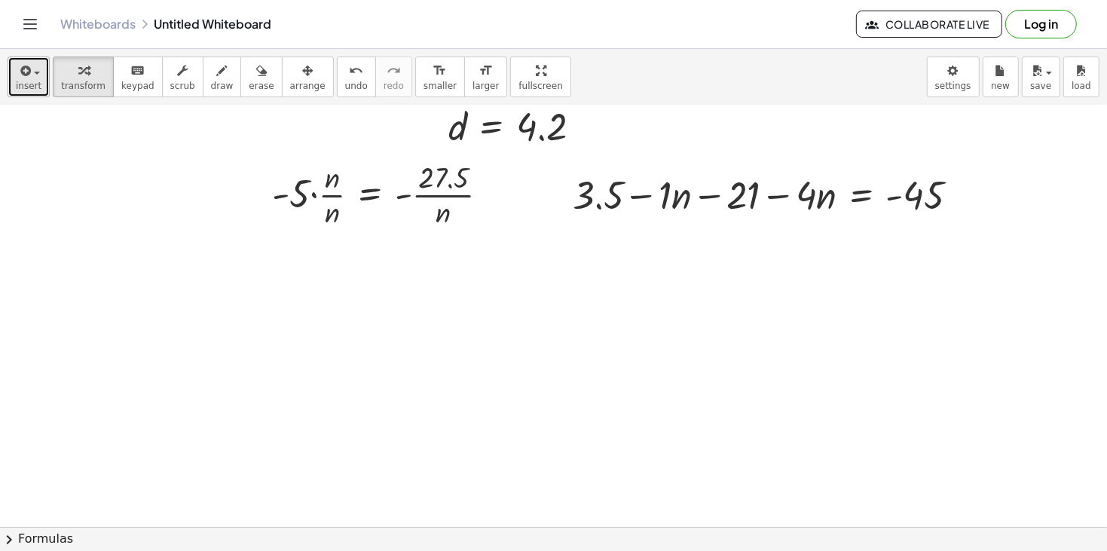
click at [27, 88] on span "insert" at bounding box center [29, 86] width 26 height 11
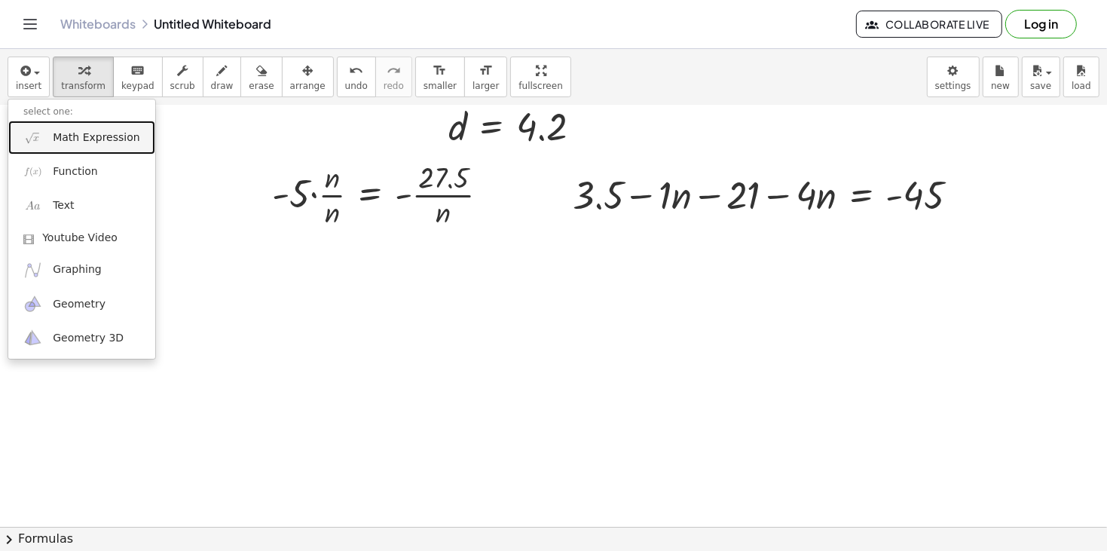
click at [67, 145] on span "Math Expression" at bounding box center [96, 137] width 87 height 15
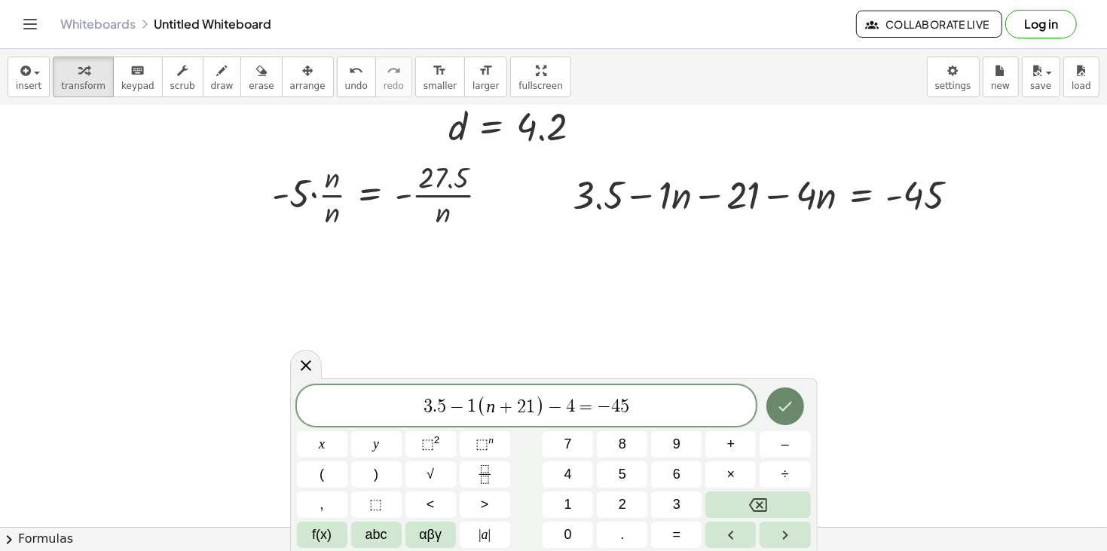
click at [792, 408] on icon "Done" at bounding box center [785, 406] width 18 height 18
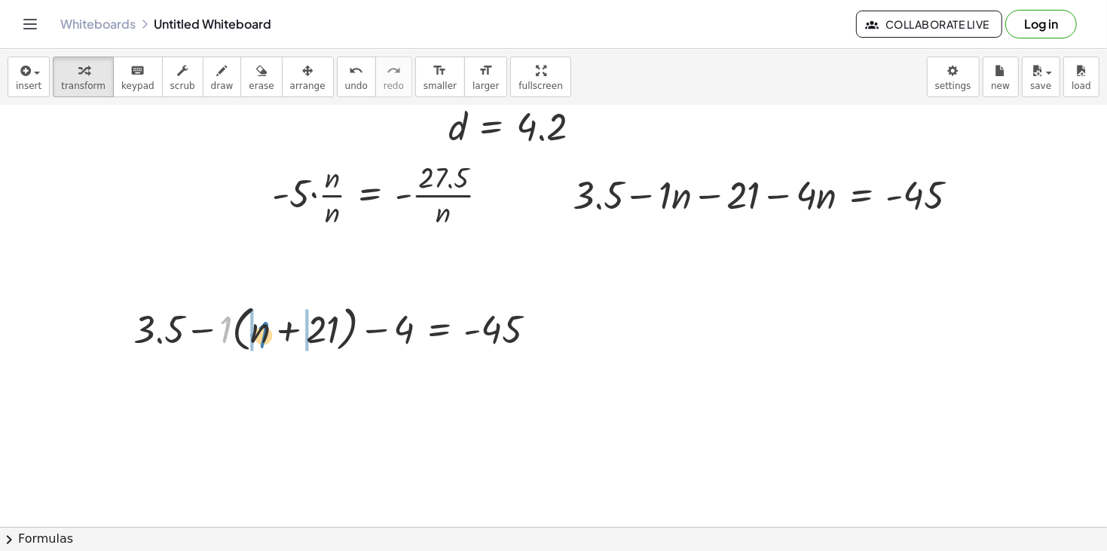
drag, startPoint x: 224, startPoint y: 328, endPoint x: 261, endPoint y: 334, distance: 38.0
click at [261, 334] on div at bounding box center [340, 327] width 429 height 57
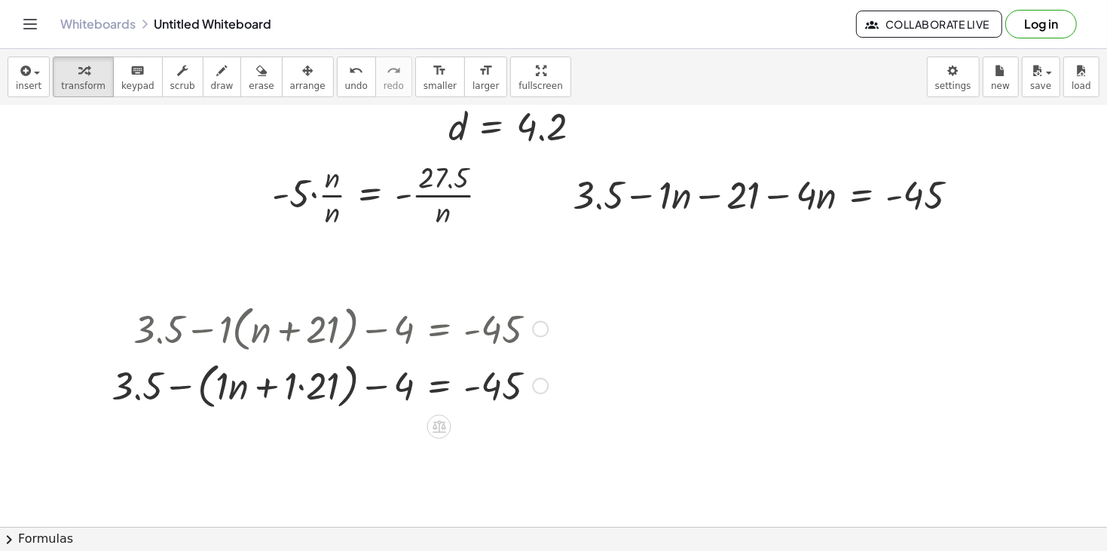
click at [300, 389] on div at bounding box center [329, 384] width 451 height 57
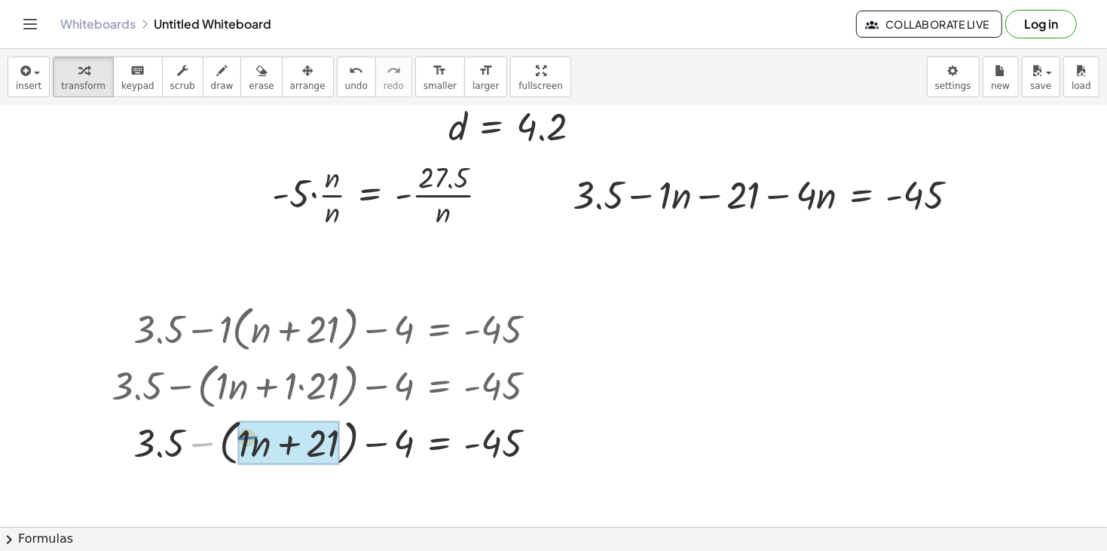
drag, startPoint x: 209, startPoint y: 446, endPoint x: 256, endPoint y: 441, distance: 47.8
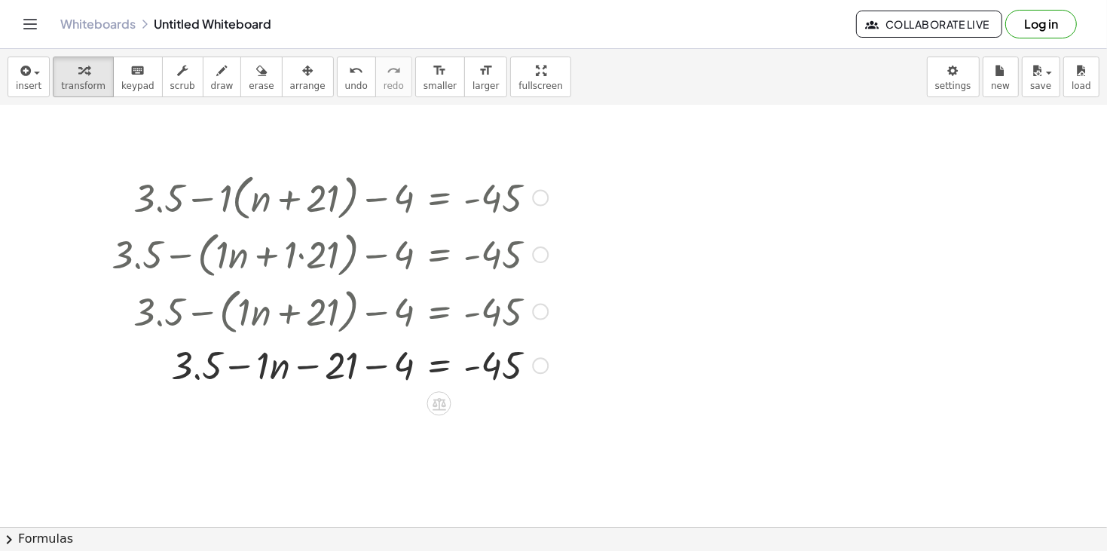
scroll to position [725, 0]
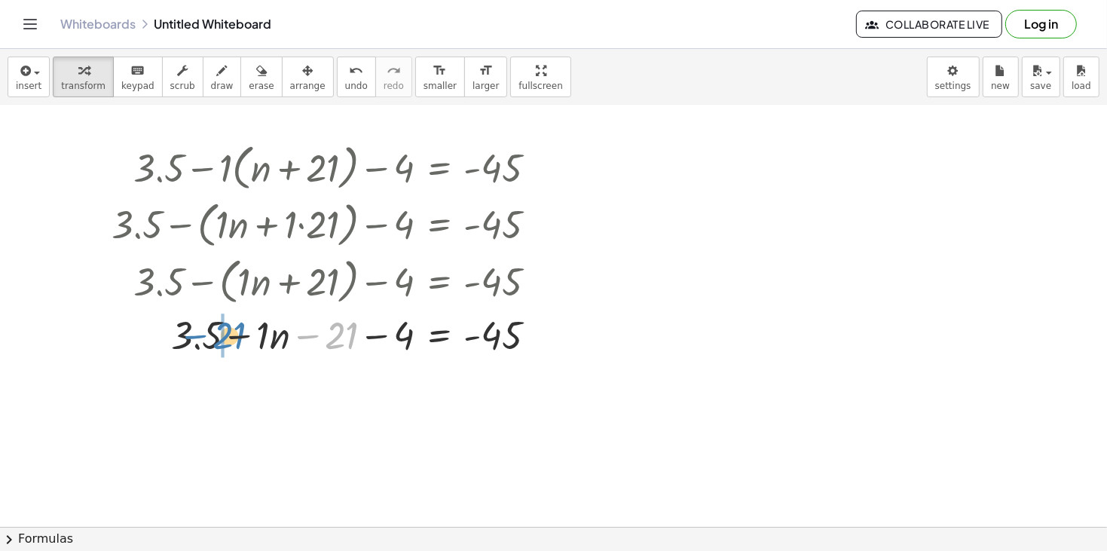
drag, startPoint x: 338, startPoint y: 342, endPoint x: 223, endPoint y: 343, distance: 115.3
click at [223, 343] on div at bounding box center [329, 334] width 451 height 51
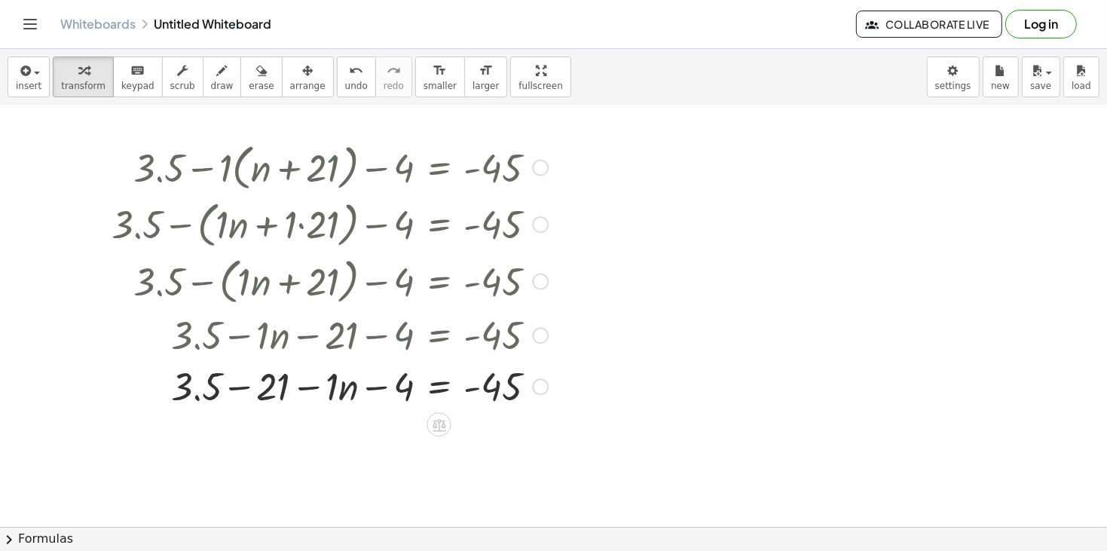
click at [243, 387] on div at bounding box center [329, 385] width 451 height 51
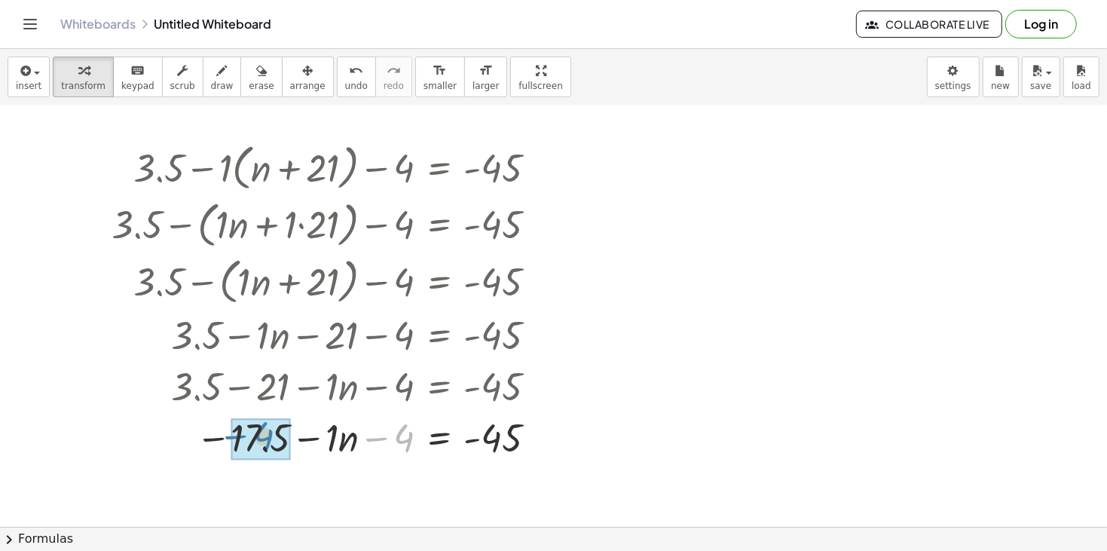
drag, startPoint x: 402, startPoint y: 438, endPoint x: 260, endPoint y: 436, distance: 141.6
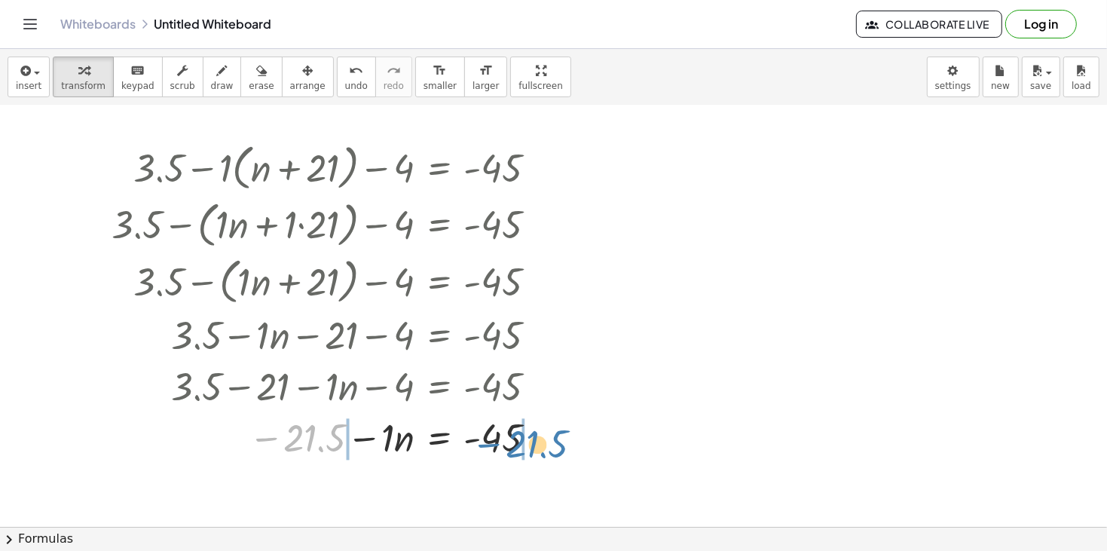
drag, startPoint x: 311, startPoint y: 447, endPoint x: 539, endPoint y: 454, distance: 227.6
click at [539, 454] on div at bounding box center [329, 436] width 451 height 51
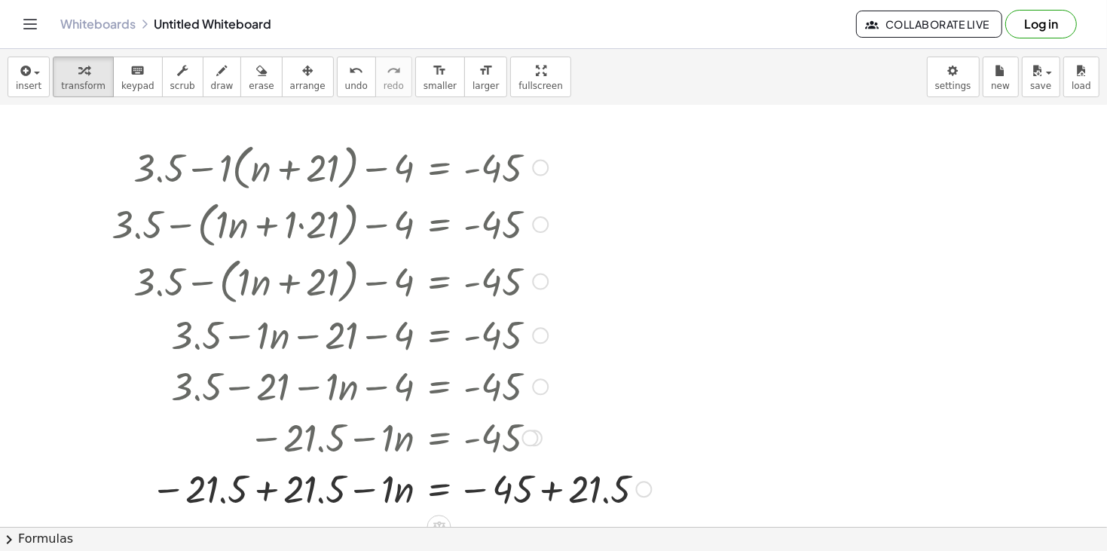
click at [270, 496] on div at bounding box center [381, 488] width 555 height 51
click at [554, 490] on div at bounding box center [384, 488] width 561 height 51
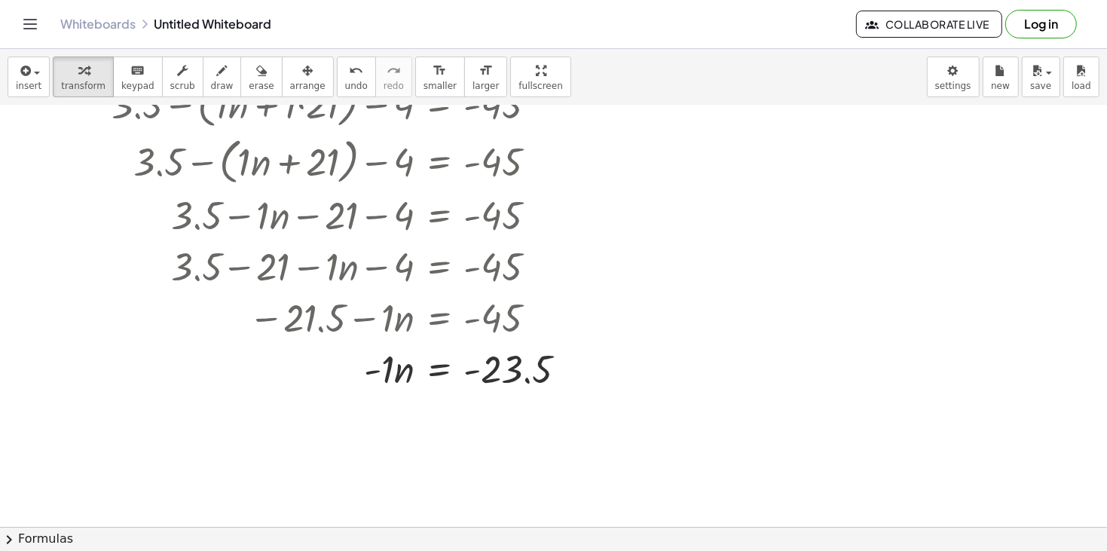
scroll to position [850, 0]
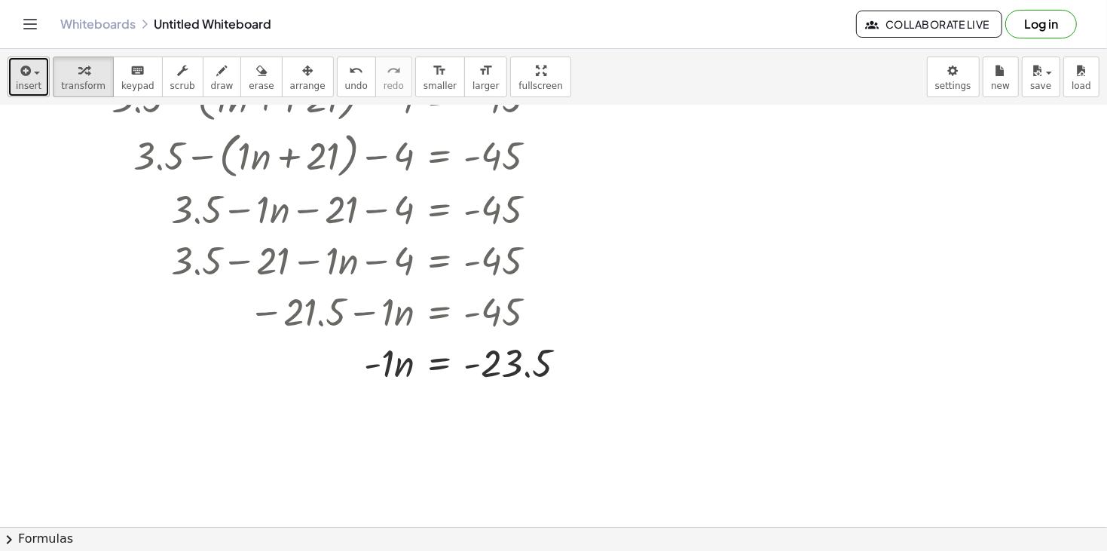
click at [10, 87] on button "insert" at bounding box center [29, 76] width 42 height 41
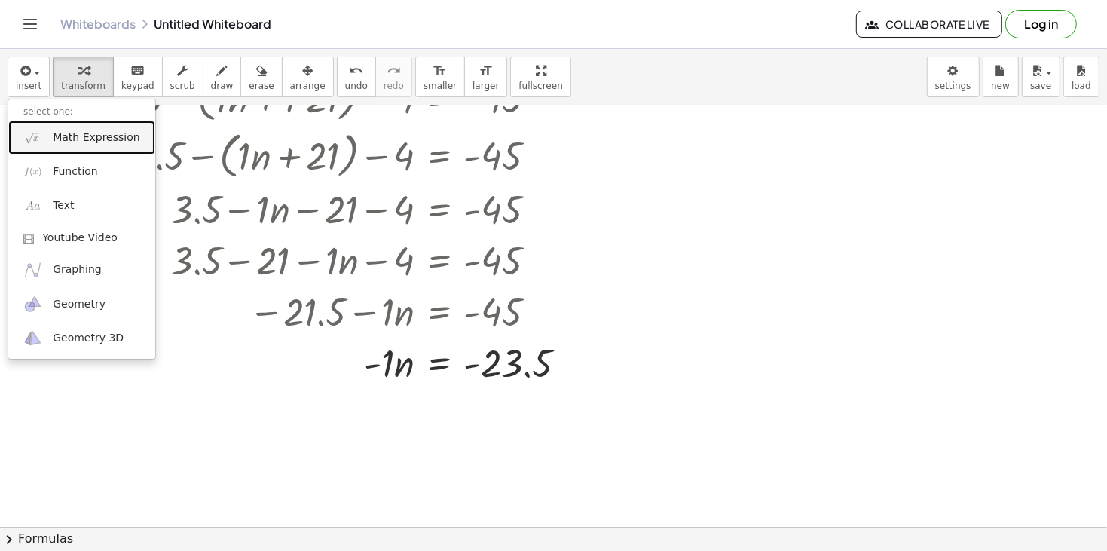
click at [78, 144] on span "Math Expression" at bounding box center [96, 137] width 87 height 15
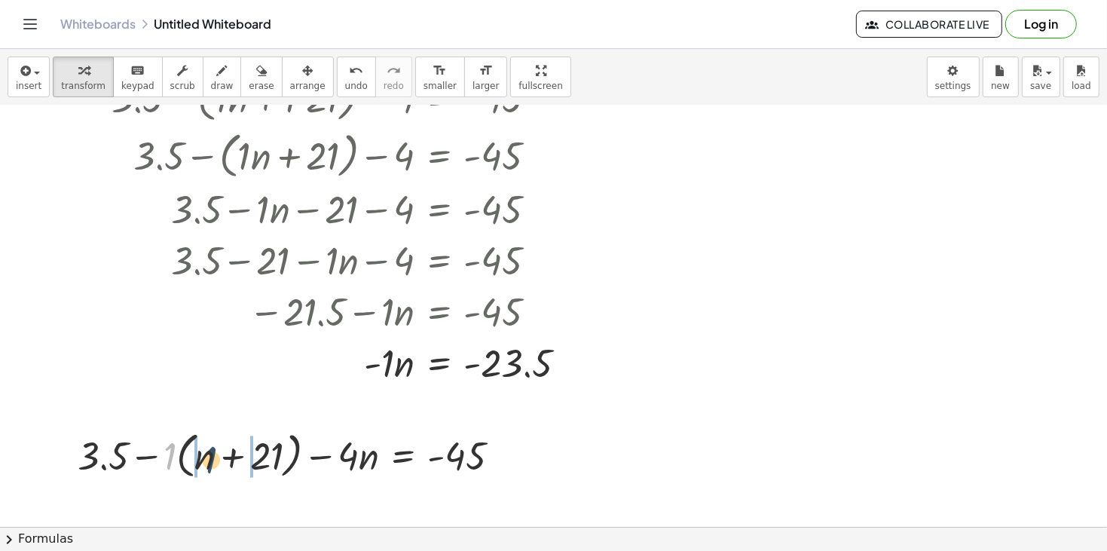
drag, startPoint x: 165, startPoint y: 459, endPoint x: 219, endPoint y: 466, distance: 54.7
click at [219, 466] on div at bounding box center [295, 454] width 450 height 57
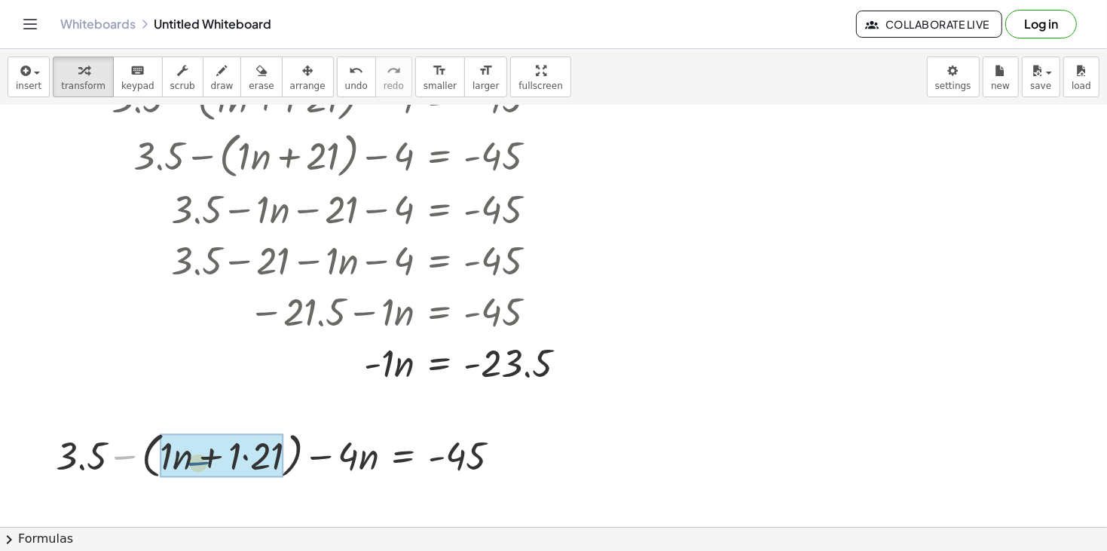
drag, startPoint x: 127, startPoint y: 455, endPoint x: 207, endPoint y: 463, distance: 80.2
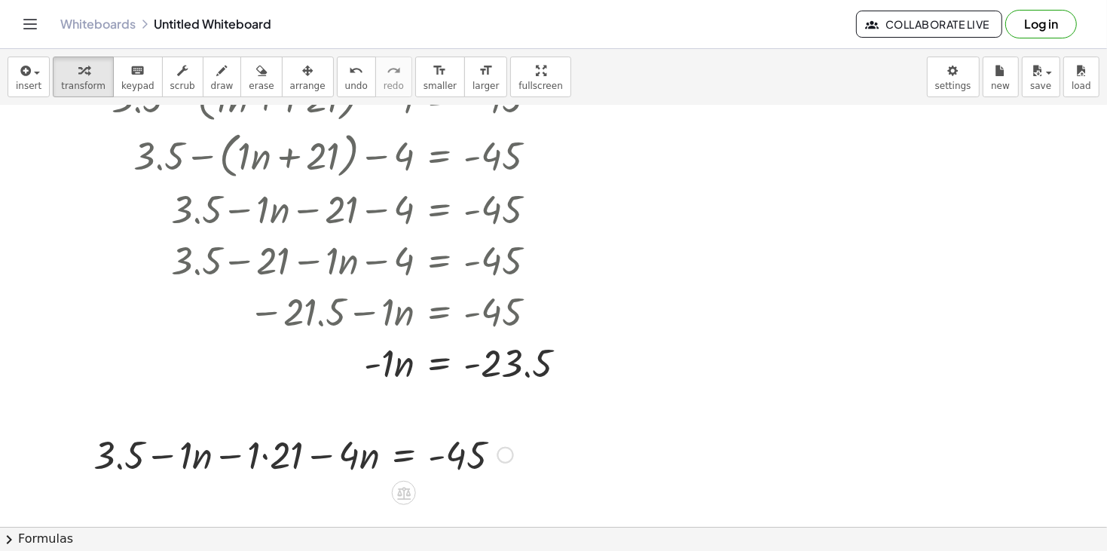
click at [265, 459] on div at bounding box center [303, 453] width 435 height 51
drag, startPoint x: 280, startPoint y: 457, endPoint x: 164, endPoint y: 459, distance: 116.0
click at [164, 459] on div at bounding box center [314, 453] width 412 height 51
click at [185, 456] on div at bounding box center [314, 453] width 412 height 51
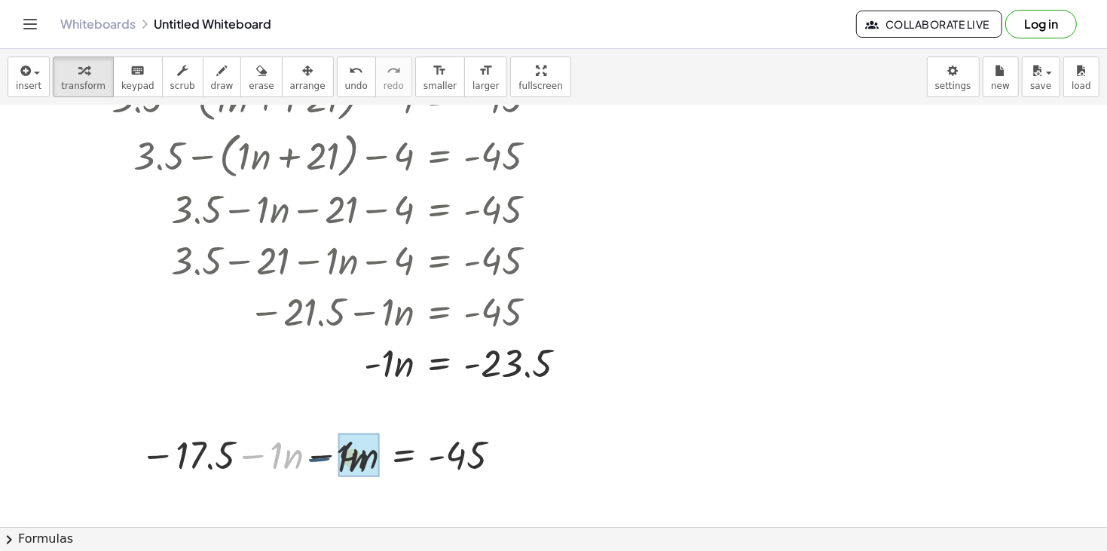
drag, startPoint x: 244, startPoint y: 453, endPoint x: 334, endPoint y: 457, distance: 90.5
click at [334, 457] on div at bounding box center [323, 453] width 381 height 51
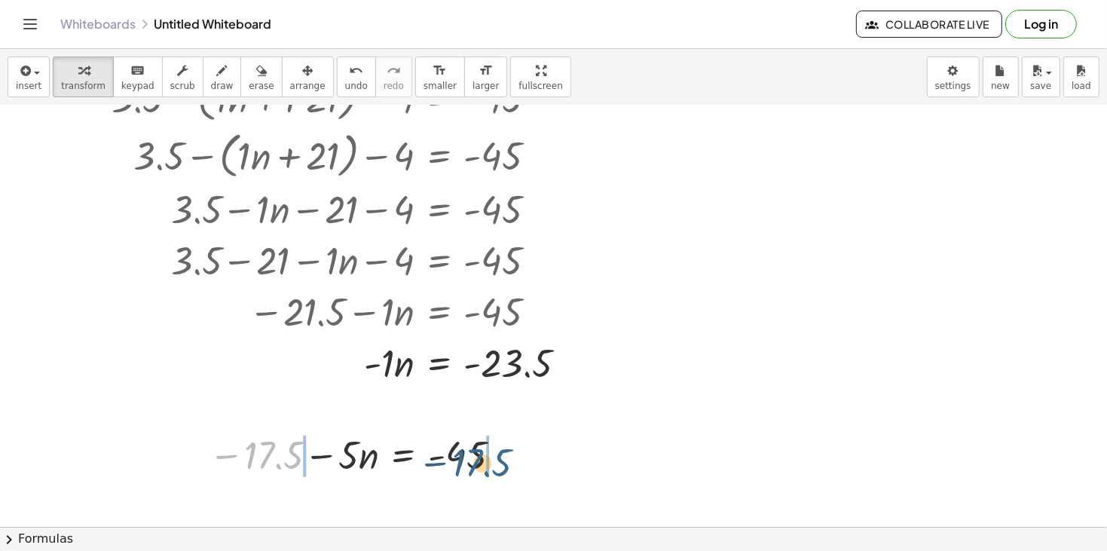
drag, startPoint x: 272, startPoint y: 459, endPoint x: 499, endPoint y: 467, distance: 227.6
click at [499, 467] on div at bounding box center [357, 453] width 313 height 51
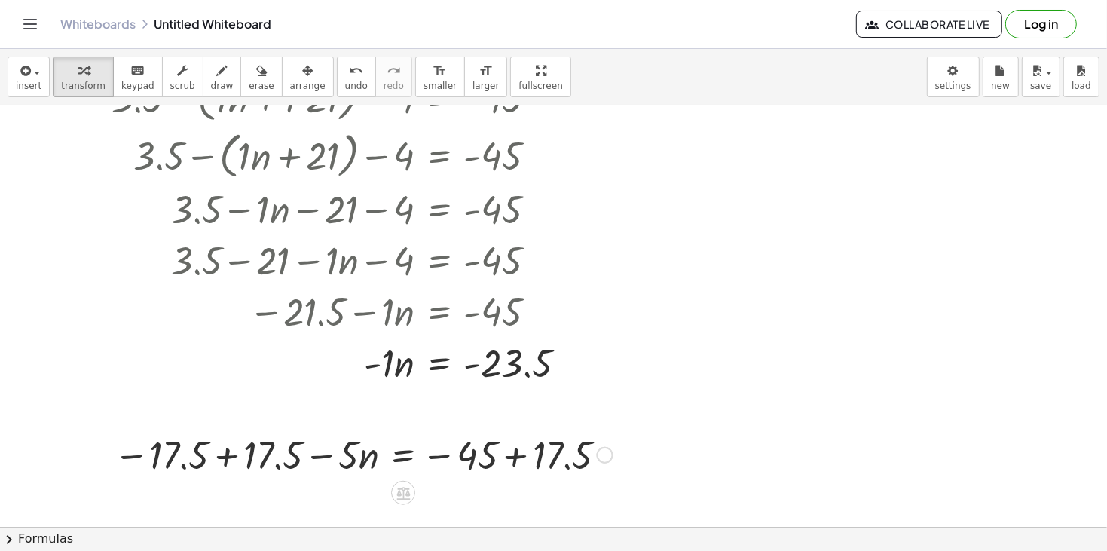
click at [517, 457] on div at bounding box center [363, 453] width 514 height 51
click at [227, 461] on div at bounding box center [322, 453] width 433 height 51
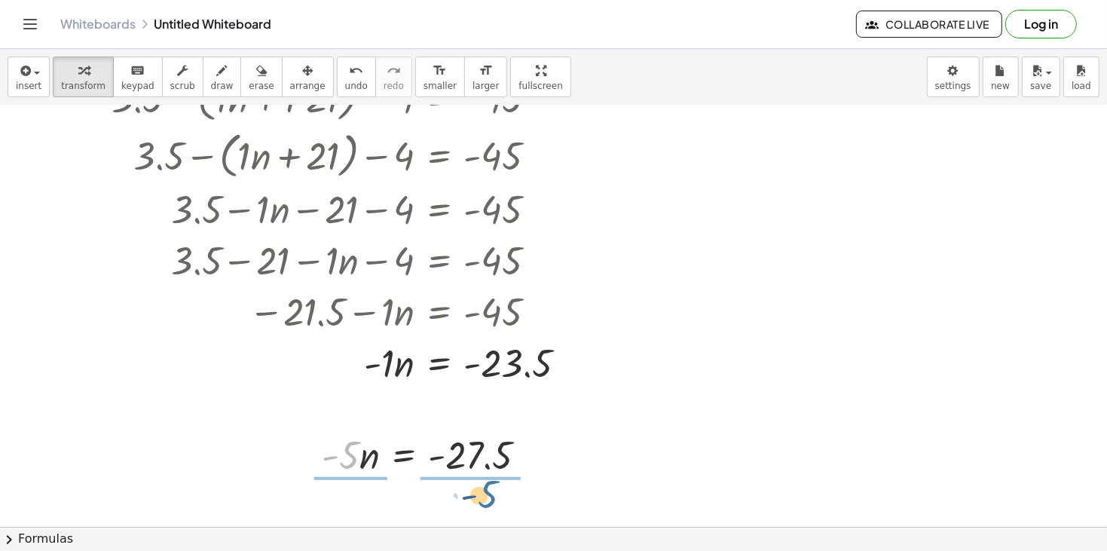
drag, startPoint x: 357, startPoint y: 457, endPoint x: 505, endPoint y: 495, distance: 152.4
click at [505, 495] on div "+ 16.75 + · 3.2 · d − 4 + 6 = 51.39 + 16.75 + · 3.2 · d = 51.39 + 2 + 16.75 + ·…" at bounding box center [553, 98] width 1107 height 1686
click at [479, 457] on div at bounding box center [429, 453] width 226 height 75
click at [369, 456] on div at bounding box center [431, 453] width 230 height 75
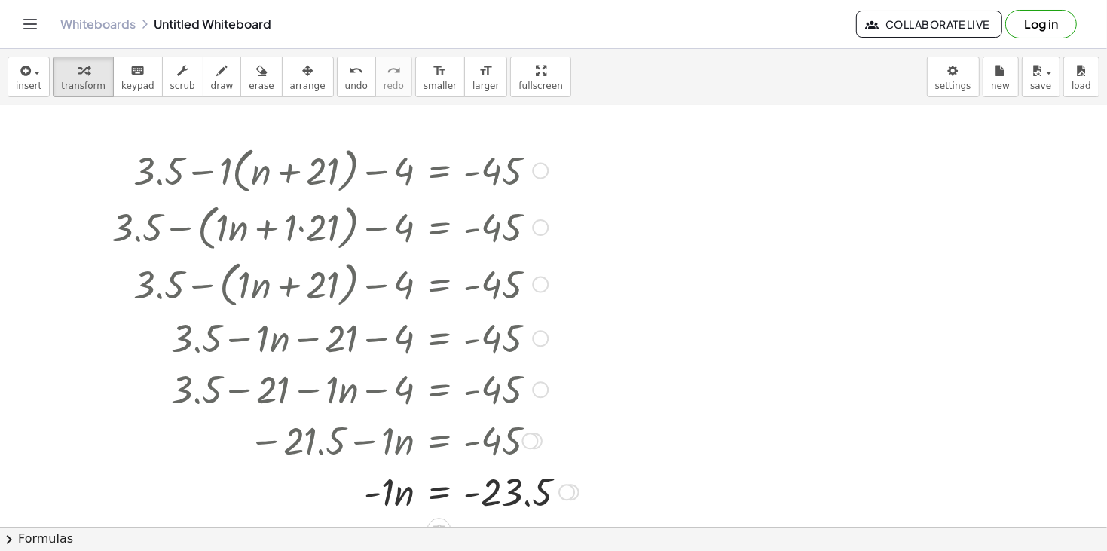
scroll to position [723, 0]
click at [227, 454] on div at bounding box center [345, 438] width 482 height 51
click at [14, 79] on button "insert" at bounding box center [29, 76] width 42 height 41
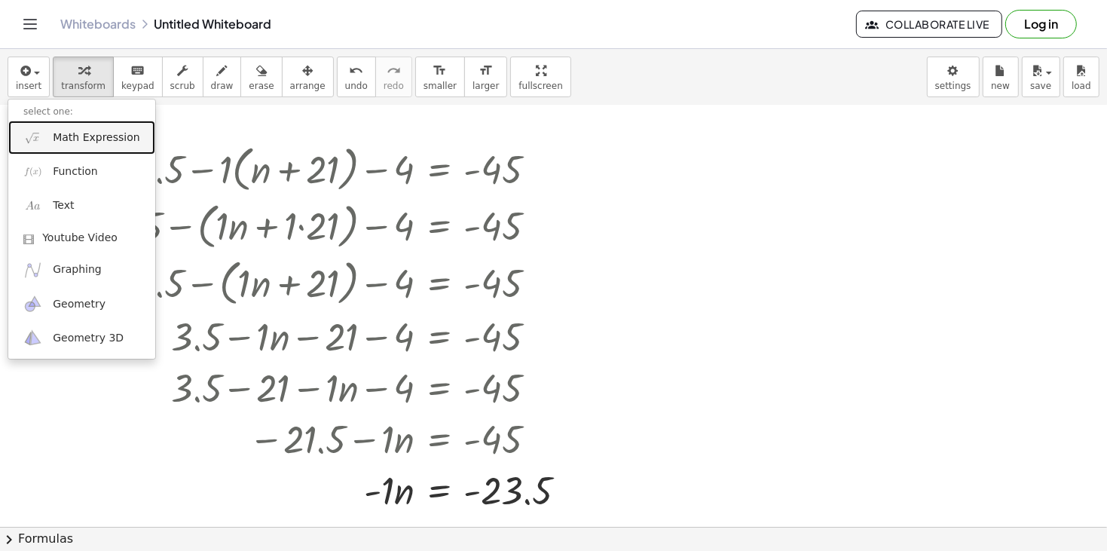
click at [75, 140] on span "Math Expression" at bounding box center [96, 137] width 87 height 15
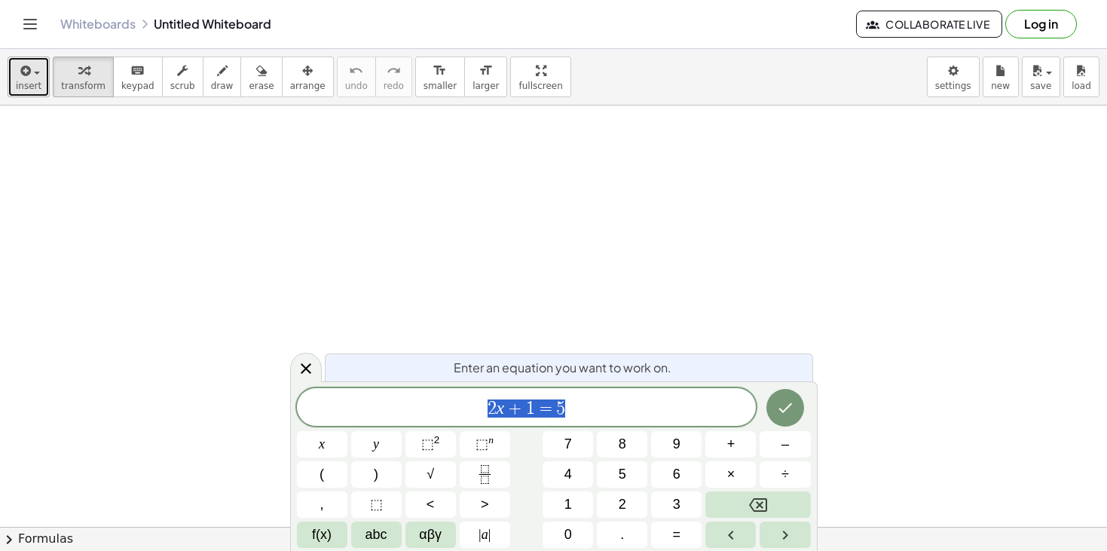
click at [28, 90] on span "insert" at bounding box center [29, 86] width 26 height 11
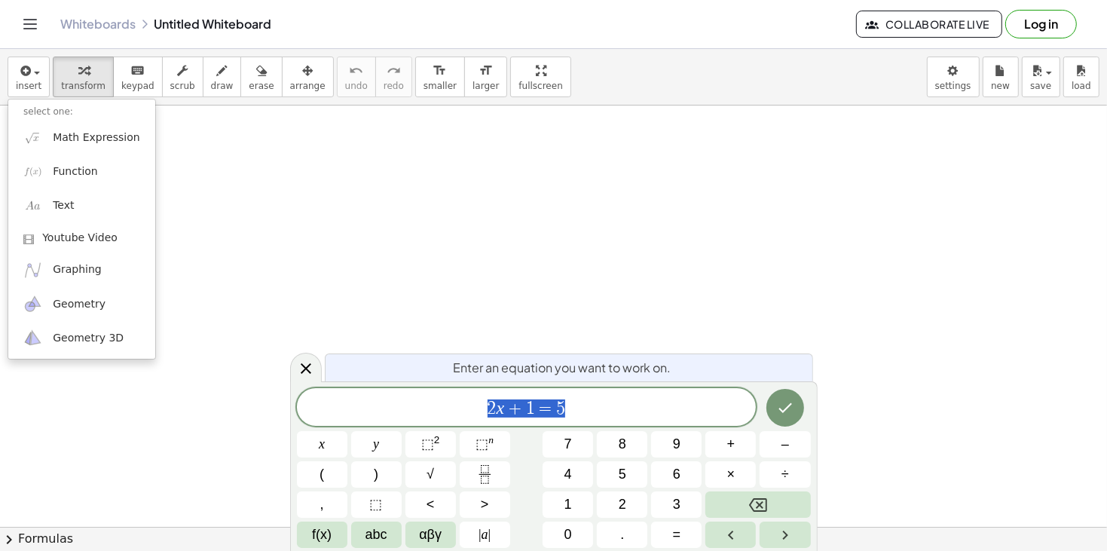
click at [557, 386] on div "Enter an equation you want to work on. 2 x + 1 = 5 x y ⬚ 2 ⬚ n 7 8 9 + – ( ) √ …" at bounding box center [553, 465] width 527 height 169
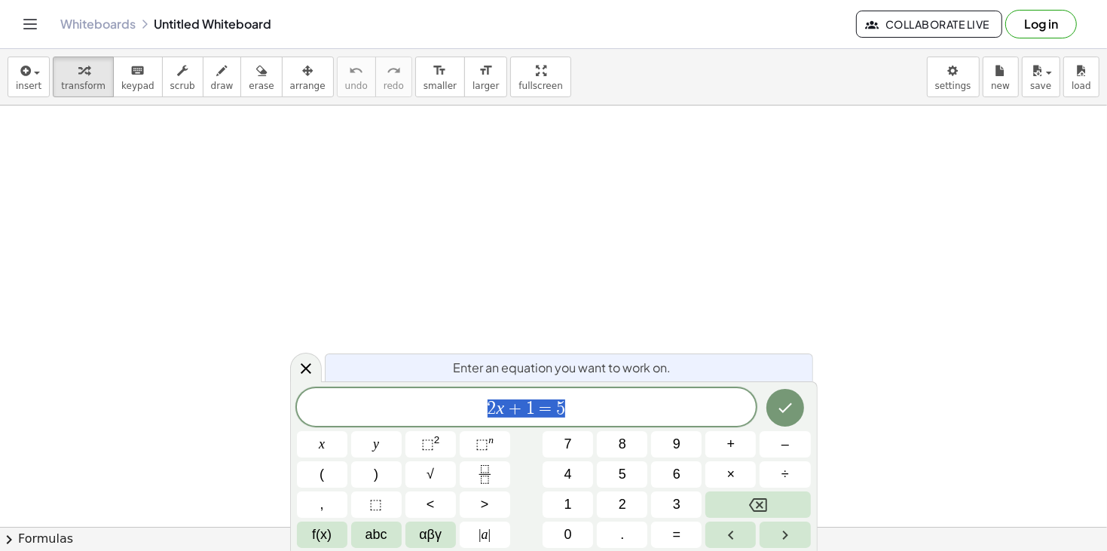
click at [572, 403] on span "2 x + 1 = 5" at bounding box center [527, 408] width 460 height 21
click at [784, 406] on icon "Done" at bounding box center [785, 406] width 18 height 18
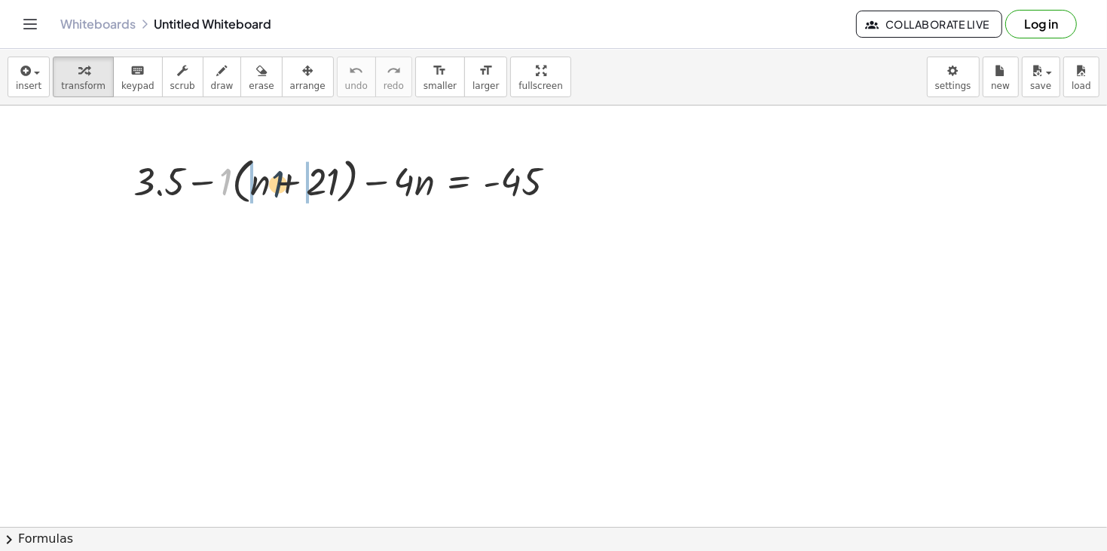
drag, startPoint x: 222, startPoint y: 184, endPoint x: 229, endPoint y: 173, distance: 13.2
click at [275, 186] on div at bounding box center [351, 179] width 450 height 57
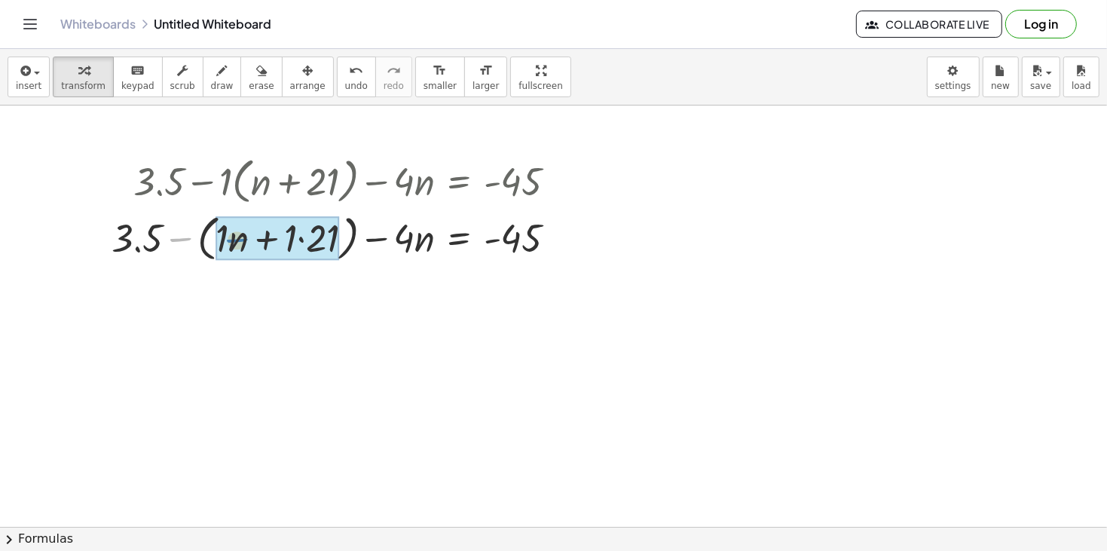
drag, startPoint x: 185, startPoint y: 237, endPoint x: 246, endPoint y: 237, distance: 60.3
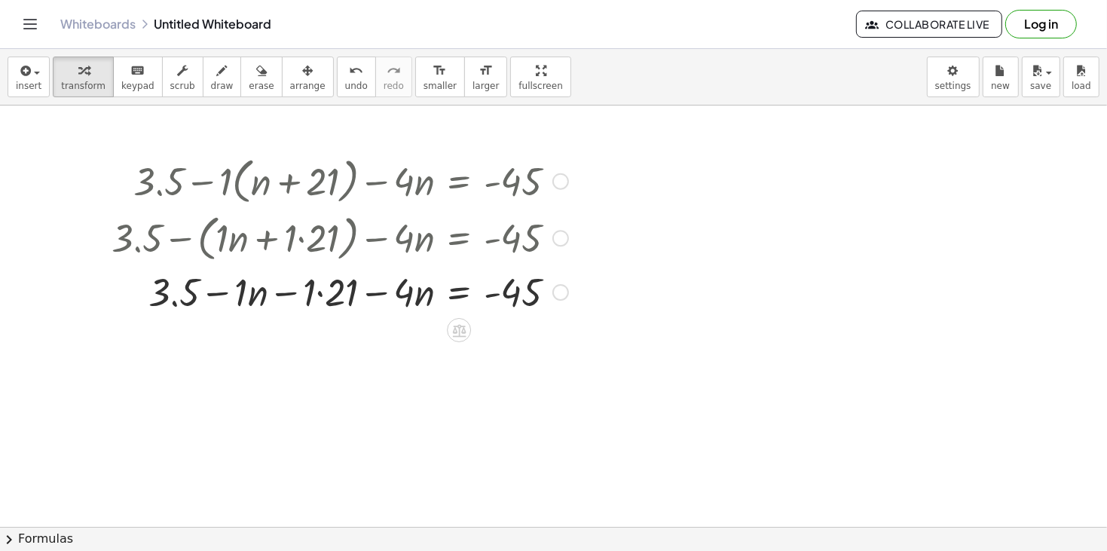
click at [322, 295] on div at bounding box center [340, 290] width 472 height 51
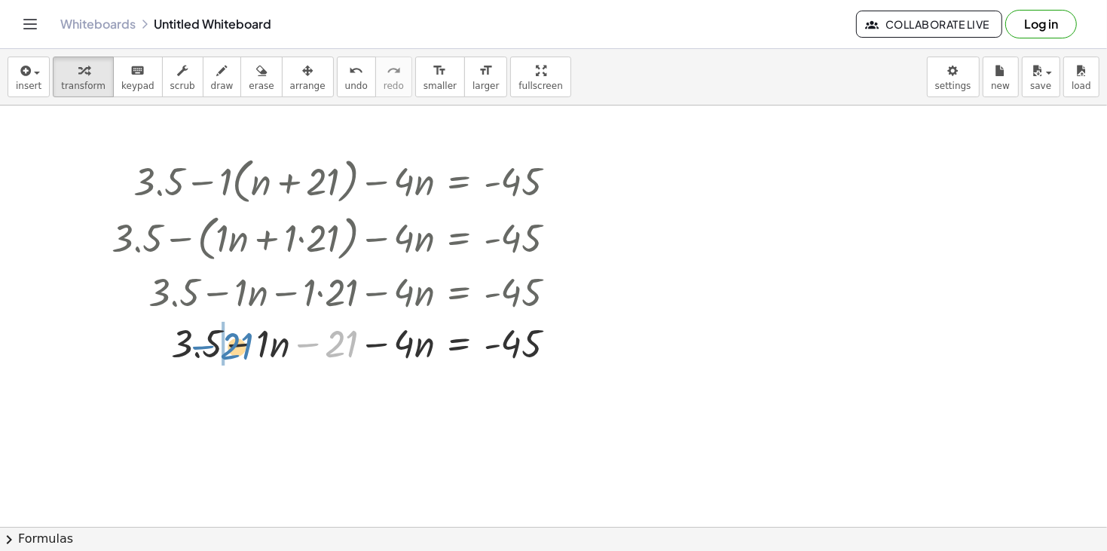
drag, startPoint x: 340, startPoint y: 350, endPoint x: 227, endPoint y: 353, distance: 113.8
click at [227, 353] on div at bounding box center [340, 341] width 472 height 51
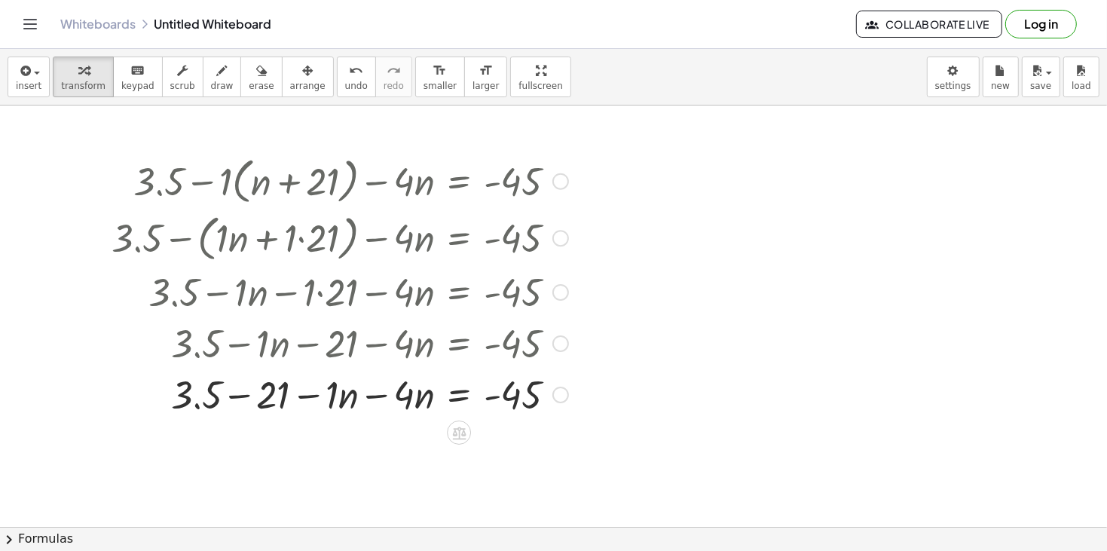
click at [238, 397] on div at bounding box center [340, 393] width 472 height 51
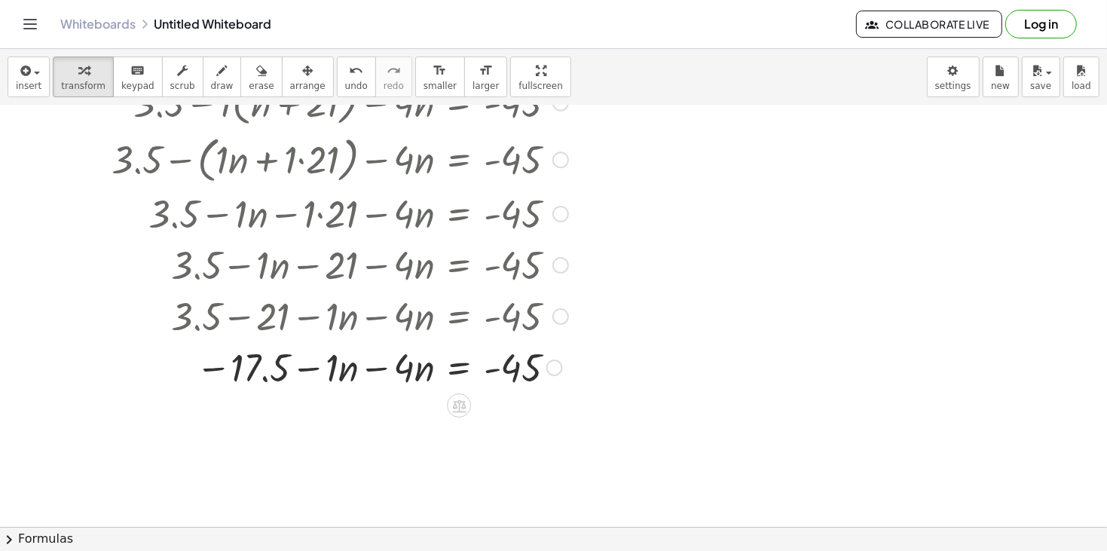
scroll to position [84, 0]
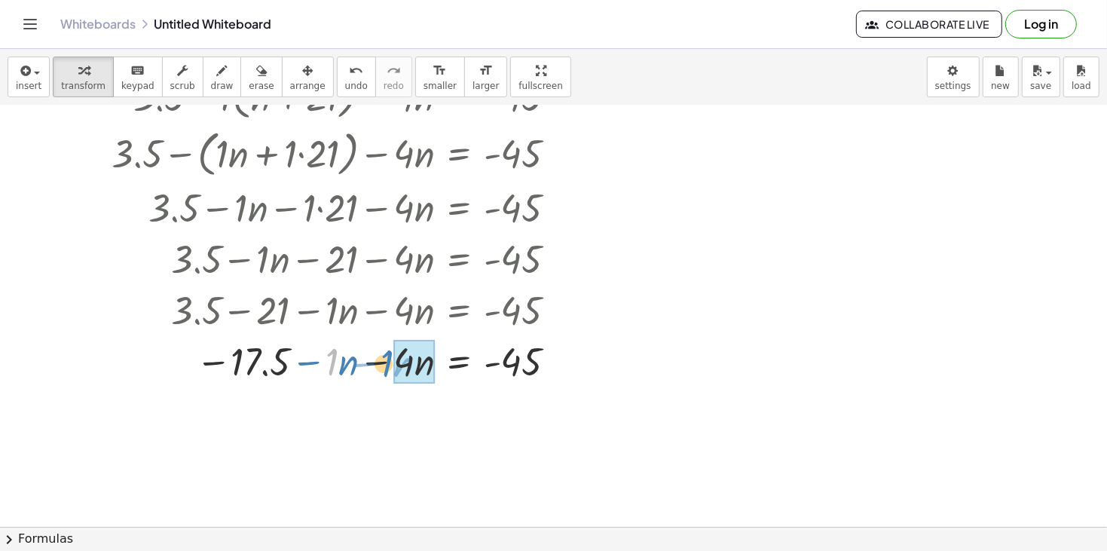
drag, startPoint x: 335, startPoint y: 369, endPoint x: 398, endPoint y: 371, distance: 62.5
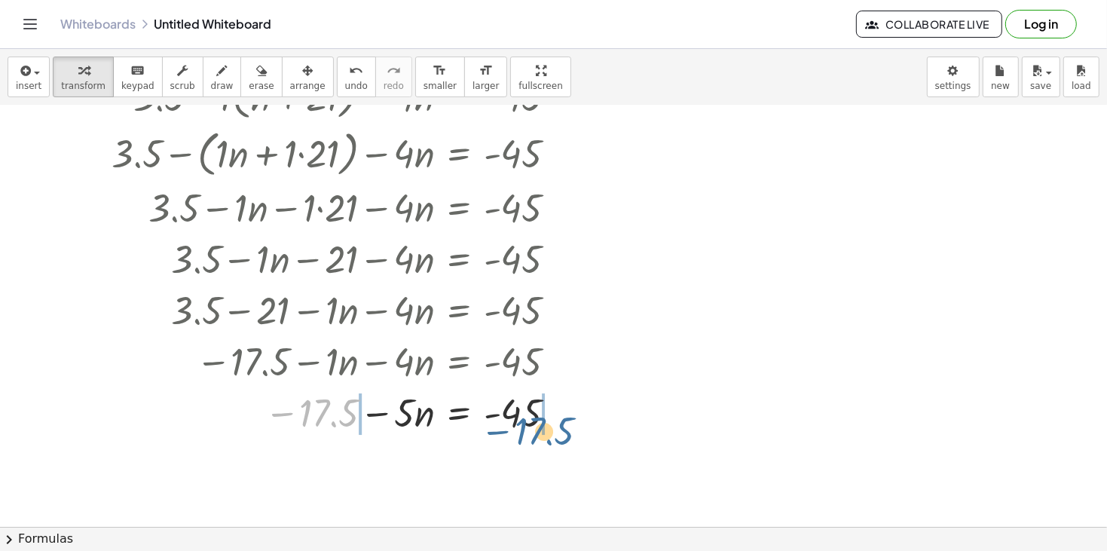
drag, startPoint x: 325, startPoint y: 410, endPoint x: 542, endPoint y: 429, distance: 217.8
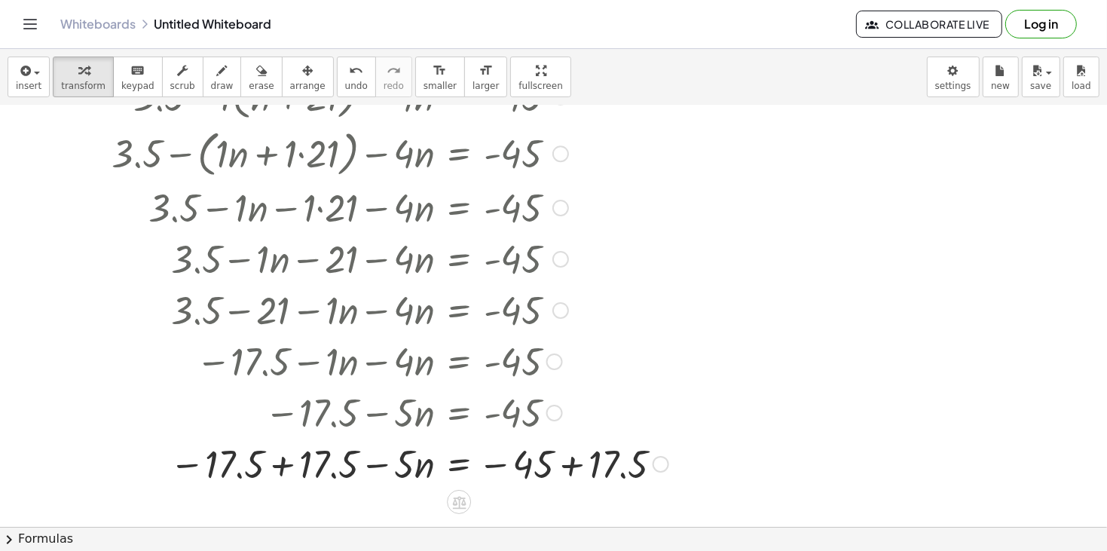
click at [568, 467] on div at bounding box center [390, 462] width 572 height 51
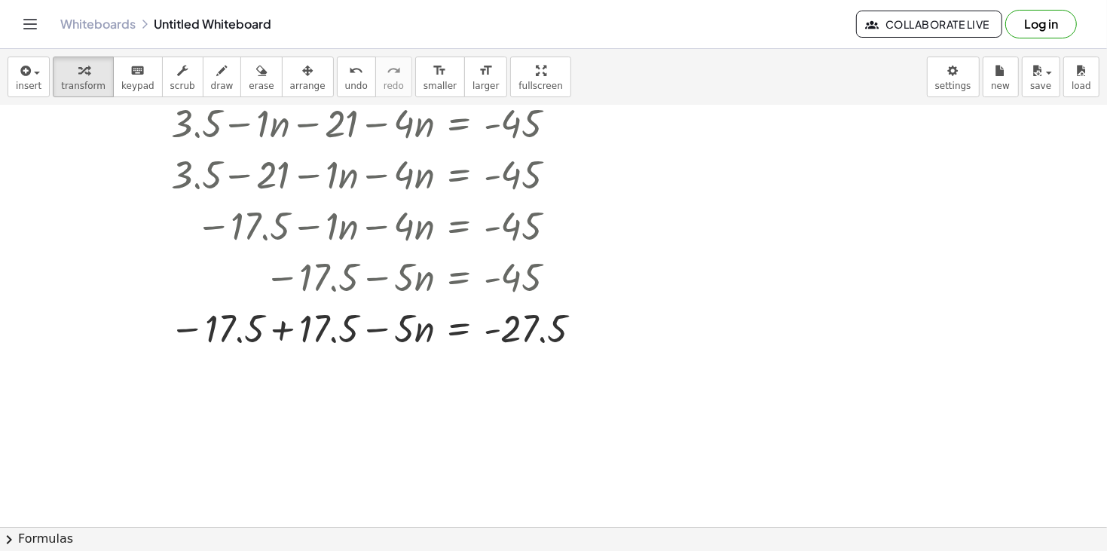
scroll to position [224, 0]
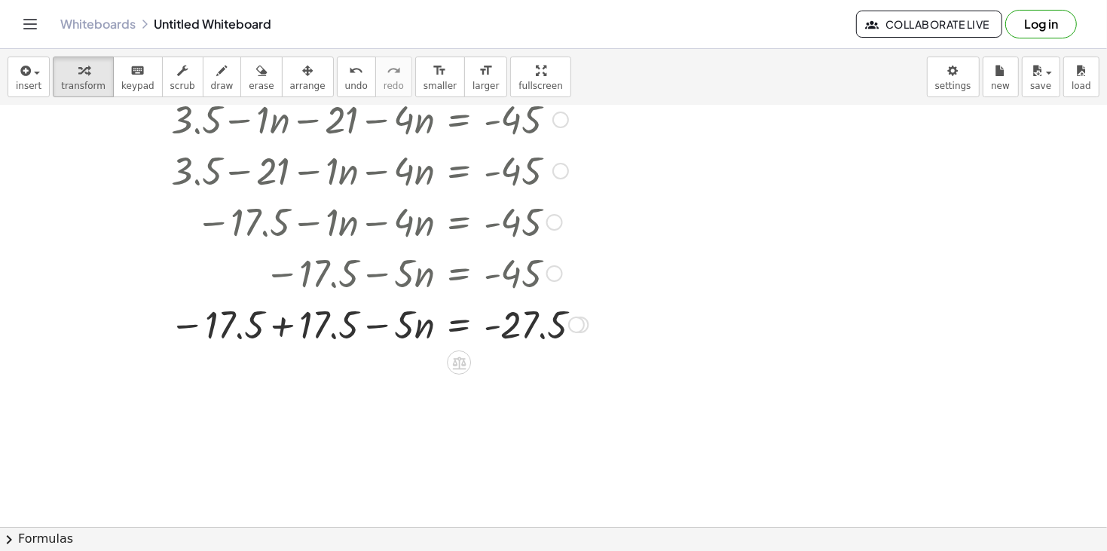
click at [274, 325] on div at bounding box center [349, 323] width 491 height 51
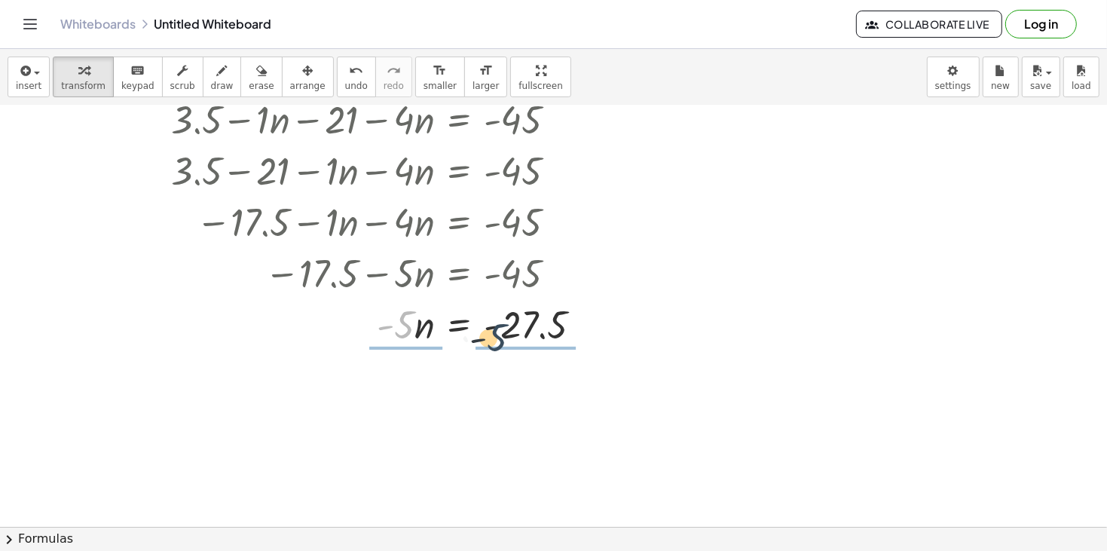
drag, startPoint x: 408, startPoint y: 332, endPoint x: 505, endPoint y: 346, distance: 98.1
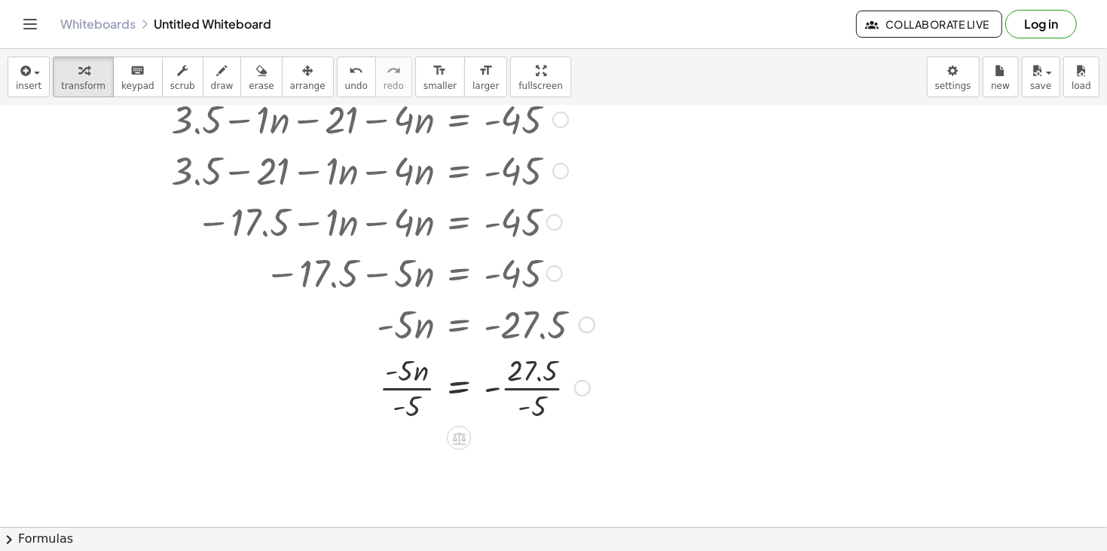
click at [535, 389] on div at bounding box center [353, 386] width 498 height 75
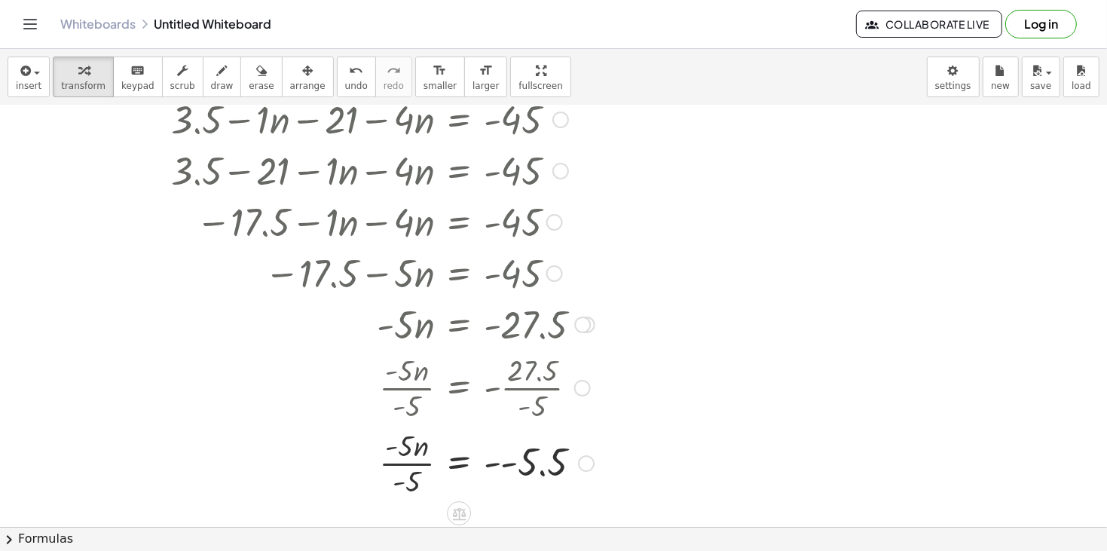
click at [412, 461] on div at bounding box center [353, 461] width 498 height 75
click at [31, 90] on span "insert" at bounding box center [29, 86] width 26 height 11
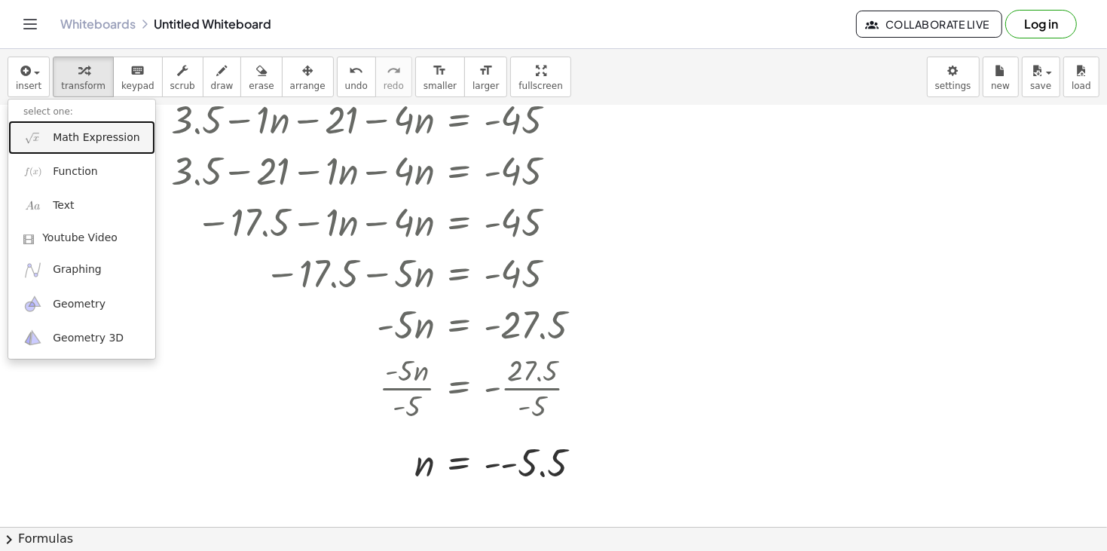
click at [59, 136] on span "Math Expression" at bounding box center [96, 137] width 87 height 15
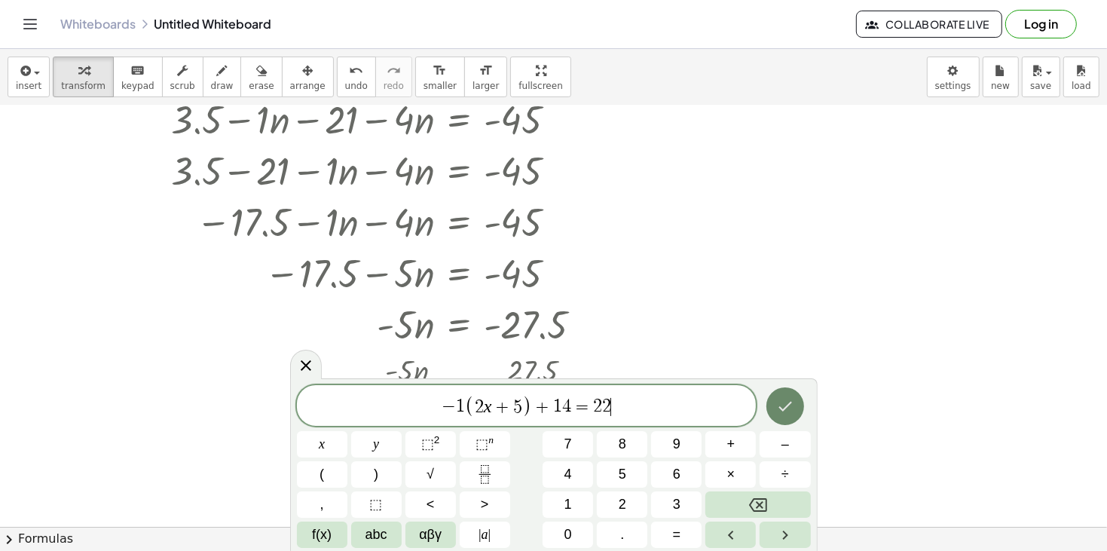
click at [777, 411] on icon "Done" at bounding box center [785, 406] width 18 height 18
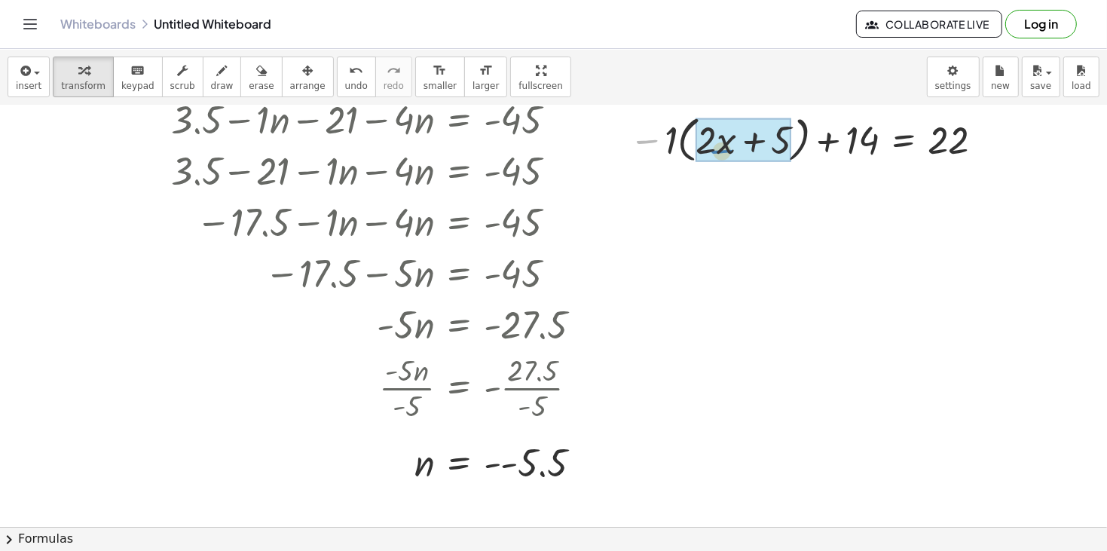
drag, startPoint x: 658, startPoint y: 139, endPoint x: 735, endPoint y: 149, distance: 77.5
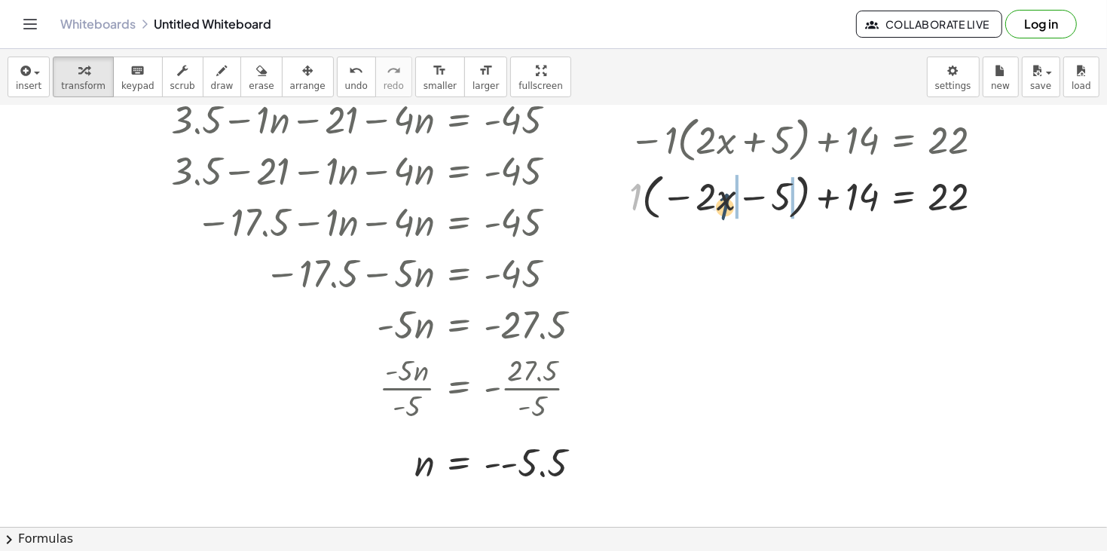
drag, startPoint x: 634, startPoint y: 192, endPoint x: 725, endPoint y: 202, distance: 90.9
click at [725, 202] on div at bounding box center [811, 195] width 381 height 57
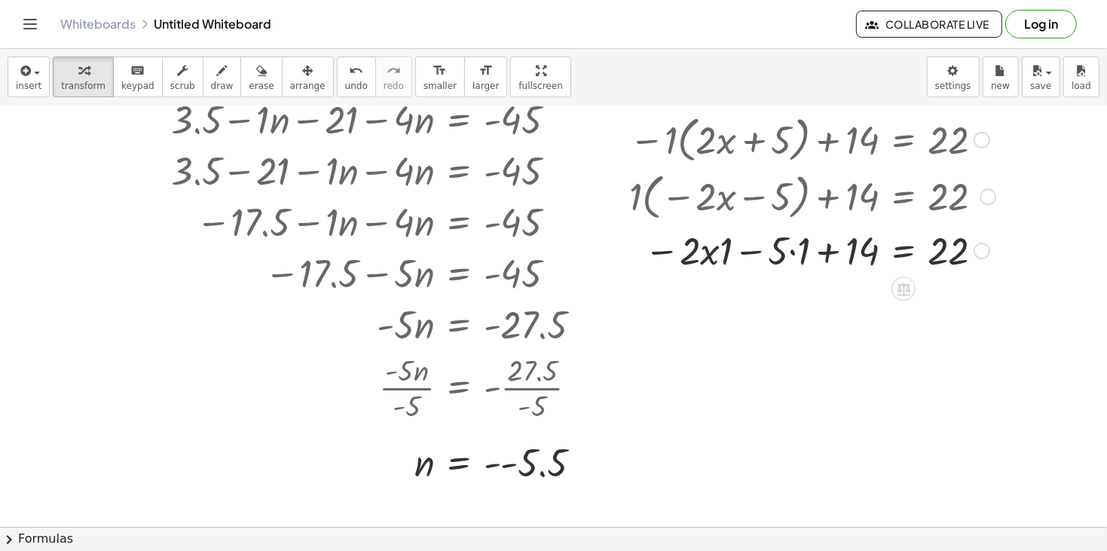
click at [709, 259] on div at bounding box center [811, 249] width 381 height 51
click at [791, 253] on div at bounding box center [811, 249] width 381 height 51
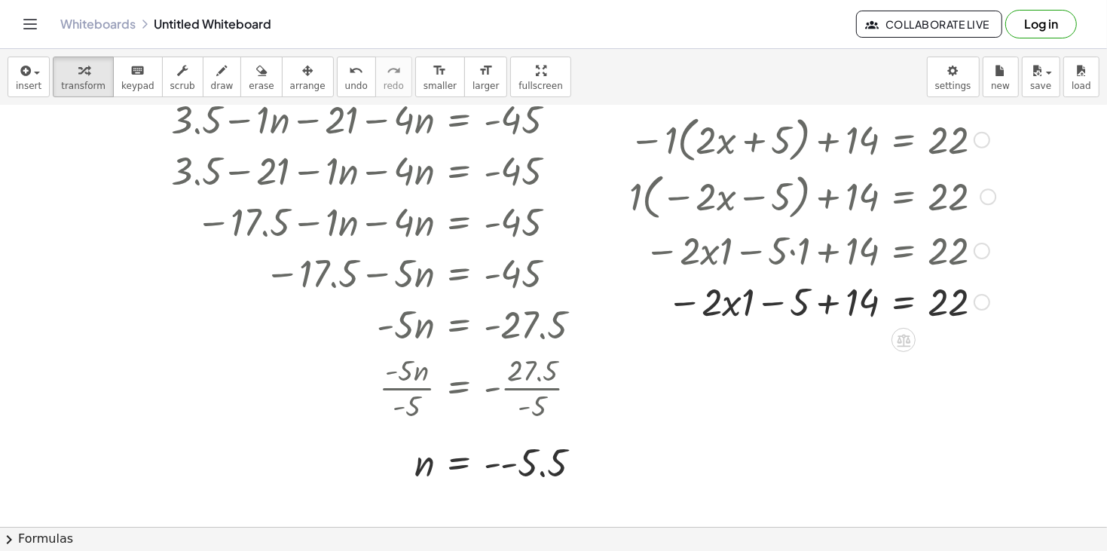
click at [741, 303] on div at bounding box center [811, 300] width 381 height 51
drag, startPoint x: 747, startPoint y: 303, endPoint x: 698, endPoint y: 304, distance: 49.0
click at [698, 304] on div at bounding box center [811, 300] width 381 height 51
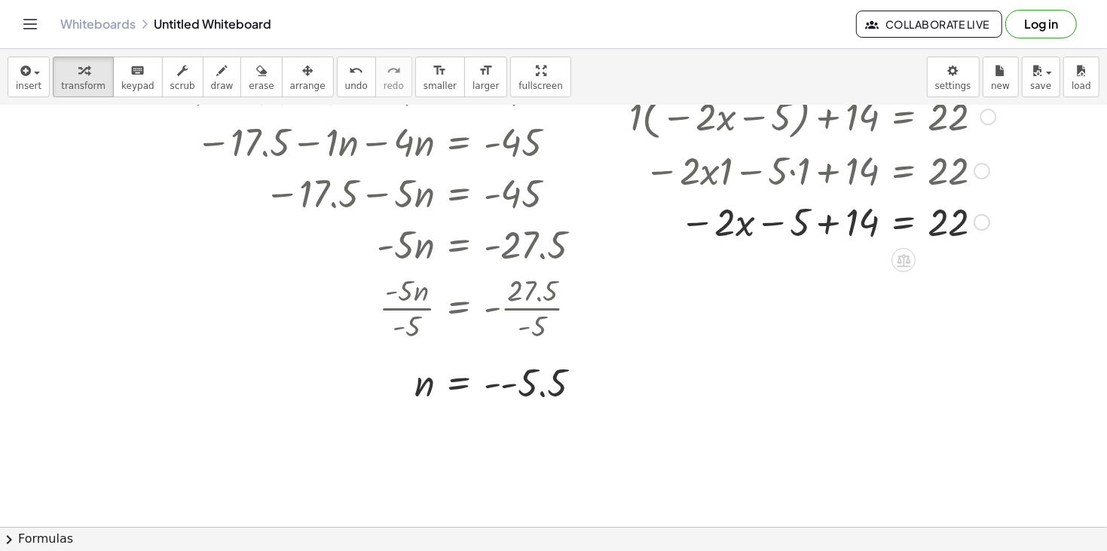
scroll to position [314, 0]
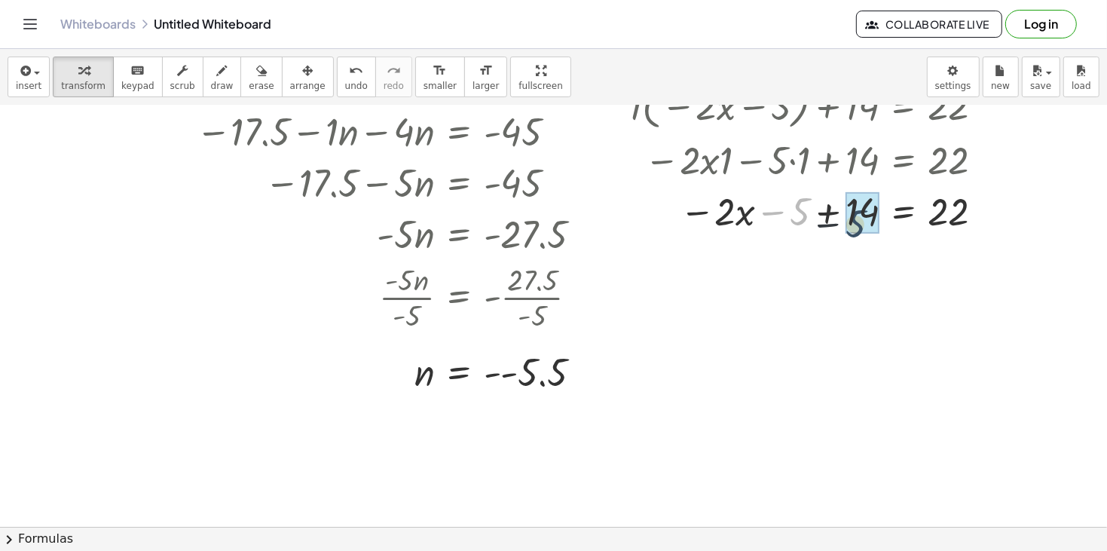
drag, startPoint x: 802, startPoint y: 213, endPoint x: 855, endPoint y: 224, distance: 54.7
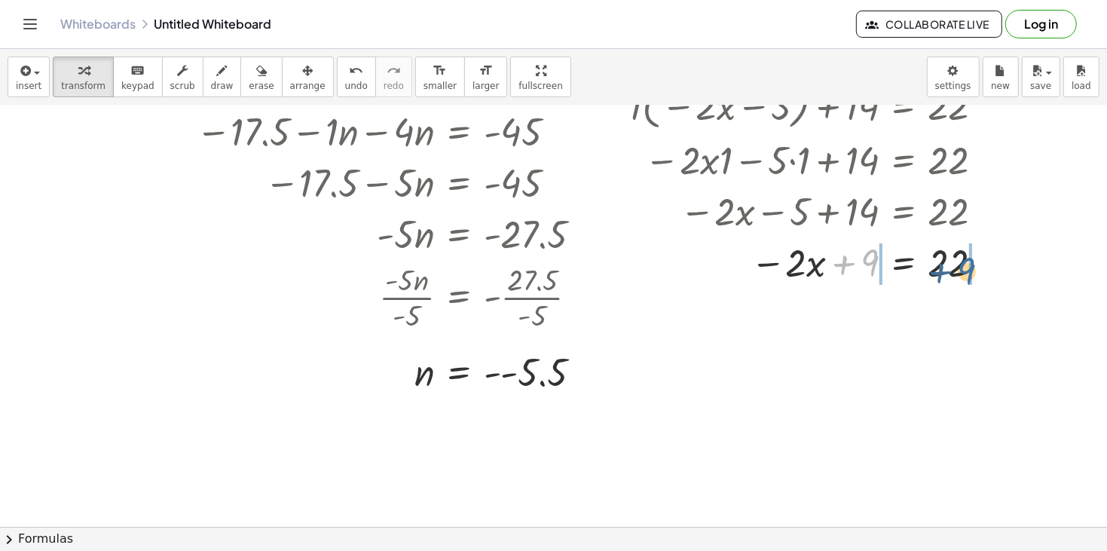
drag, startPoint x: 863, startPoint y: 261, endPoint x: 965, endPoint y: 268, distance: 102.7
click at [965, 268] on div at bounding box center [811, 261] width 381 height 51
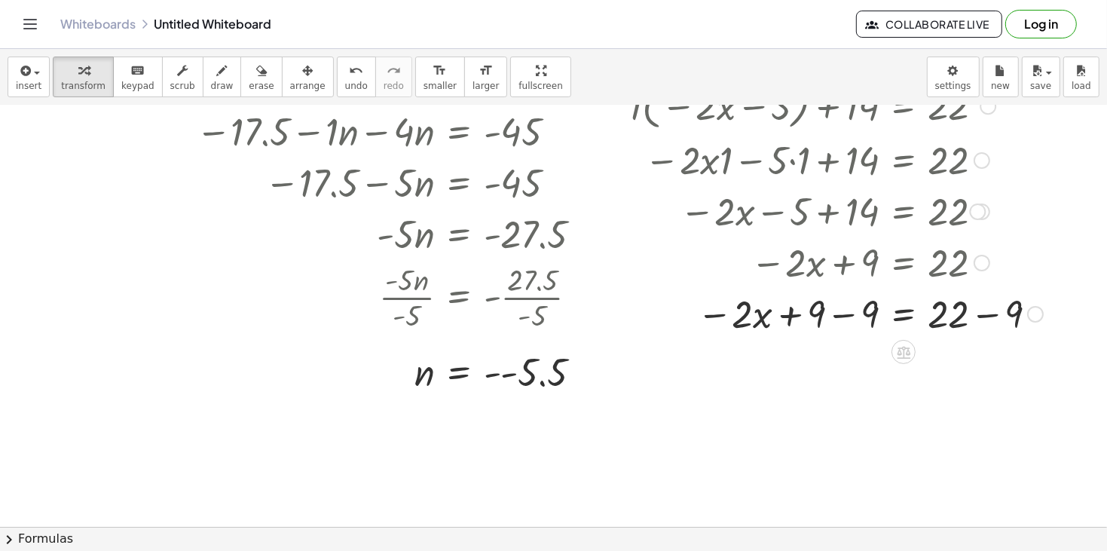
click at [988, 319] on div at bounding box center [835, 312] width 429 height 51
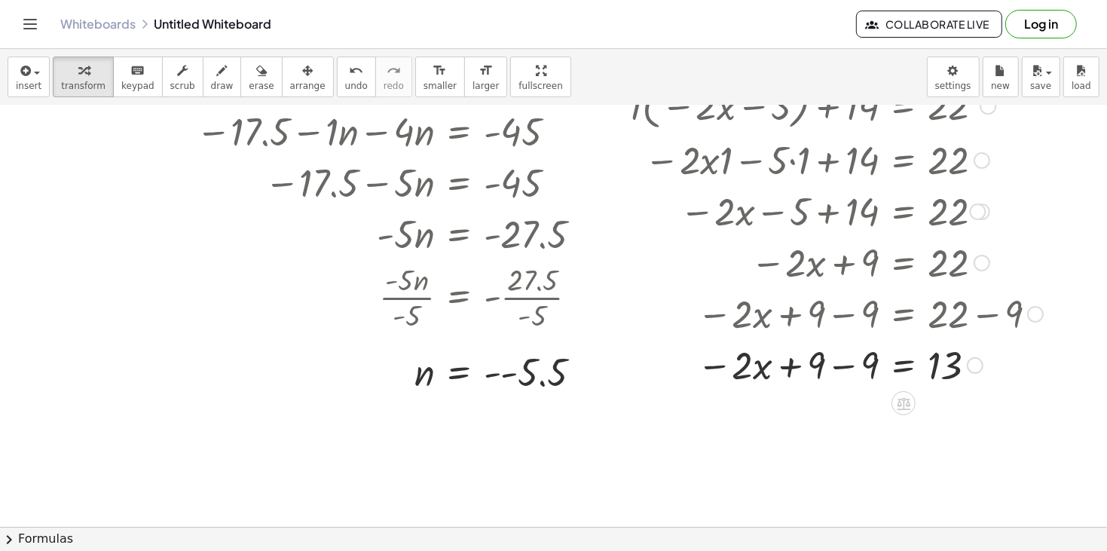
click at [850, 370] on div at bounding box center [835, 363] width 429 height 51
drag, startPoint x: 860, startPoint y: 368, endPoint x: 970, endPoint y: 410, distance: 118.5
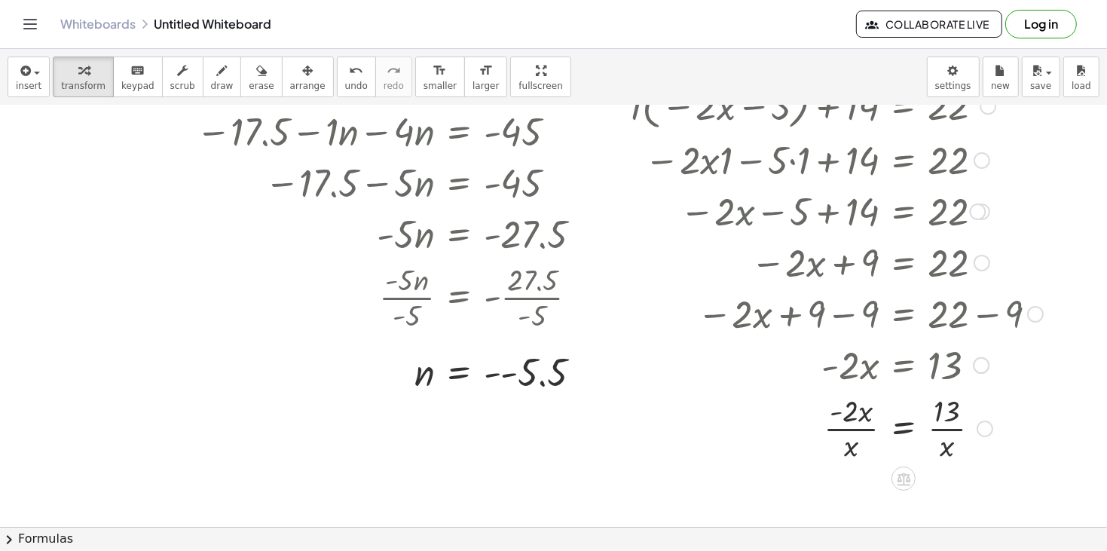
click at [948, 430] on div at bounding box center [835, 426] width 429 height 75
click at [861, 430] on div at bounding box center [835, 426] width 429 height 75
drag, startPoint x: 849, startPoint y: 447, endPoint x: 833, endPoint y: 422, distance: 29.5
click at [833, 422] on div at bounding box center [835, 426] width 429 height 75
drag, startPoint x: 851, startPoint y: 450, endPoint x: 857, endPoint y: 420, distance: 30.7
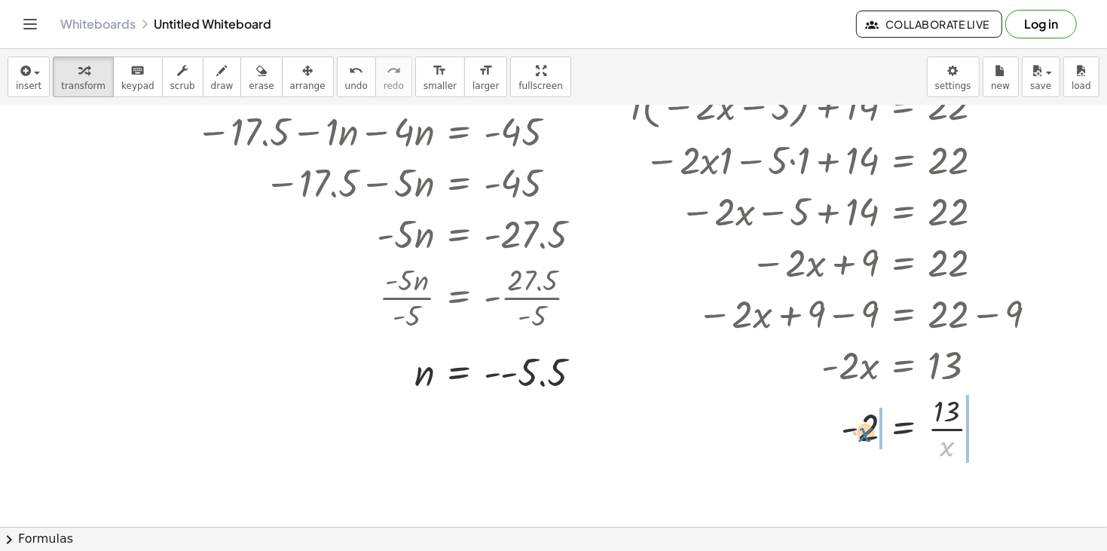
drag, startPoint x: 945, startPoint y: 452, endPoint x: 863, endPoint y: 438, distance: 83.3
click at [863, 438] on div at bounding box center [835, 426] width 429 height 75
click at [977, 427] on div at bounding box center [835, 426] width 429 height 75
drag, startPoint x: 966, startPoint y: 414, endPoint x: 864, endPoint y: 436, distance: 104.0
click at [864, 436] on div at bounding box center [835, 426] width 429 height 75
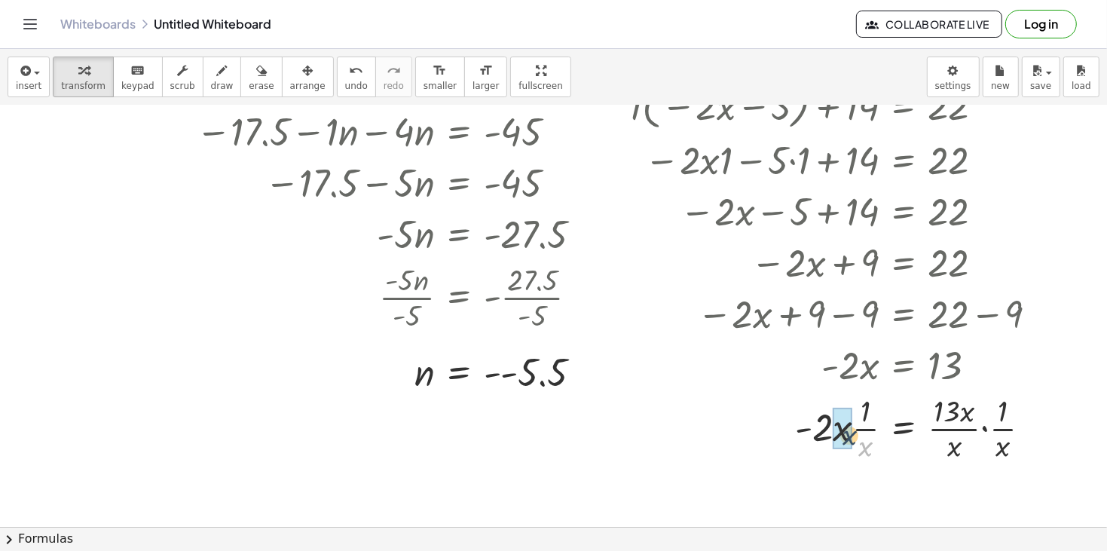
drag, startPoint x: 867, startPoint y: 449, endPoint x: 848, endPoint y: 436, distance: 22.8
drag, startPoint x: 953, startPoint y: 450, endPoint x: 886, endPoint y: 433, distance: 69.2
click at [886, 433] on div at bounding box center [835, 426] width 429 height 75
click at [39, 71] on button "insert" at bounding box center [29, 76] width 42 height 41
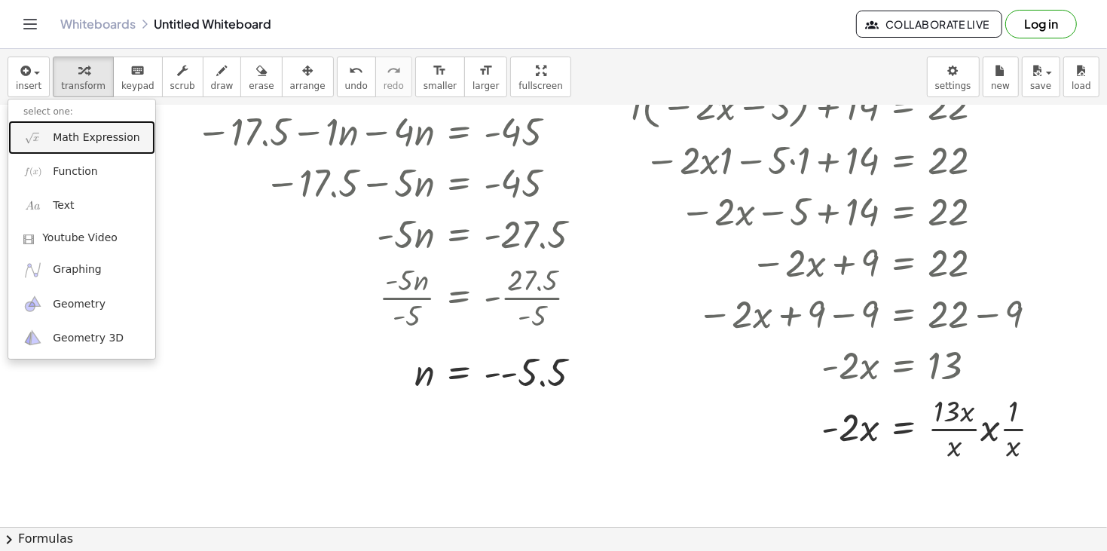
click at [108, 132] on span "Math Expression" at bounding box center [96, 137] width 87 height 15
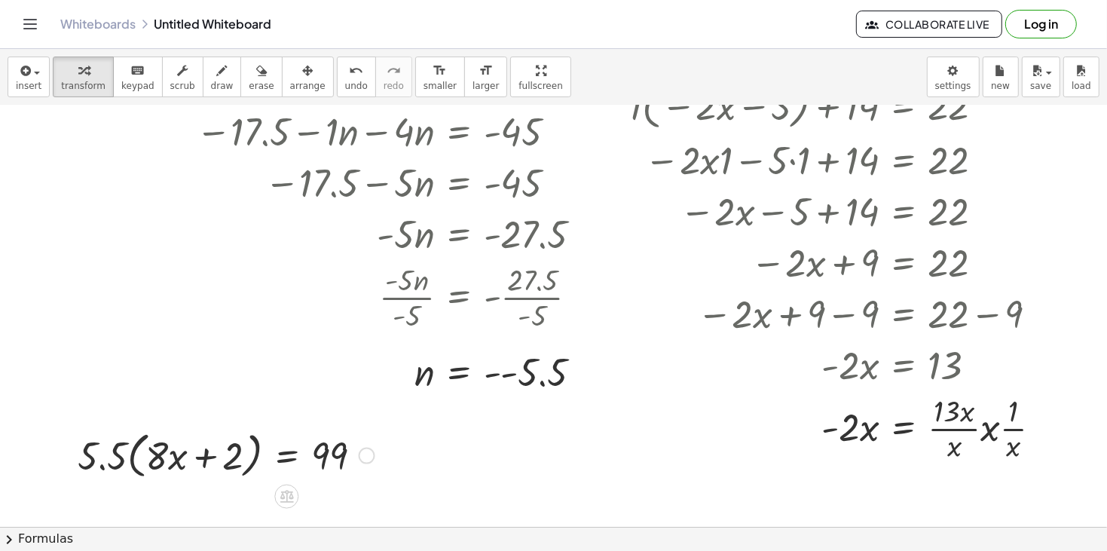
click at [121, 453] on div at bounding box center [226, 454] width 312 height 57
drag, startPoint x: 121, startPoint y: 453, endPoint x: 185, endPoint y: 459, distance: 63.5
click at [185, 459] on div at bounding box center [226, 454] width 312 height 57
click at [103, 456] on div at bounding box center [211, 454] width 341 height 51
click at [235, 460] on div at bounding box center [231, 454] width 302 height 51
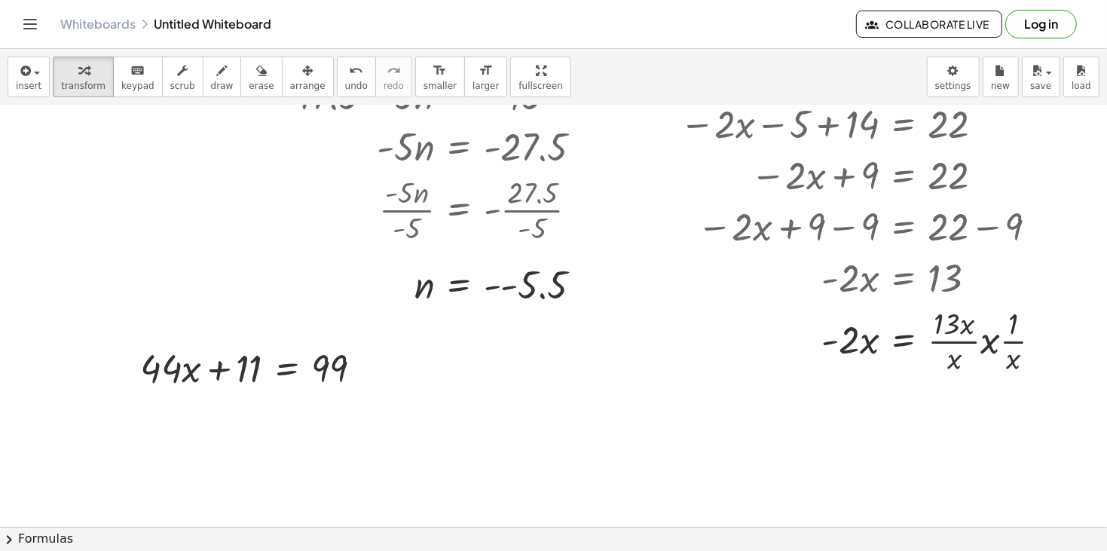
scroll to position [447, 0]
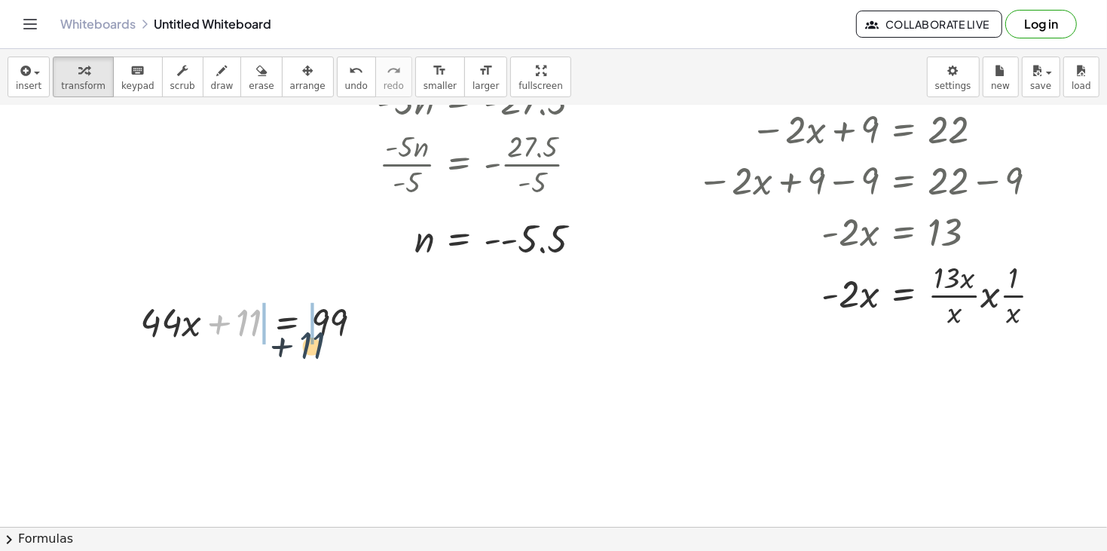
drag, startPoint x: 243, startPoint y: 324, endPoint x: 325, endPoint y: 343, distance: 84.2
click at [325, 343] on div at bounding box center [257, 320] width 249 height 51
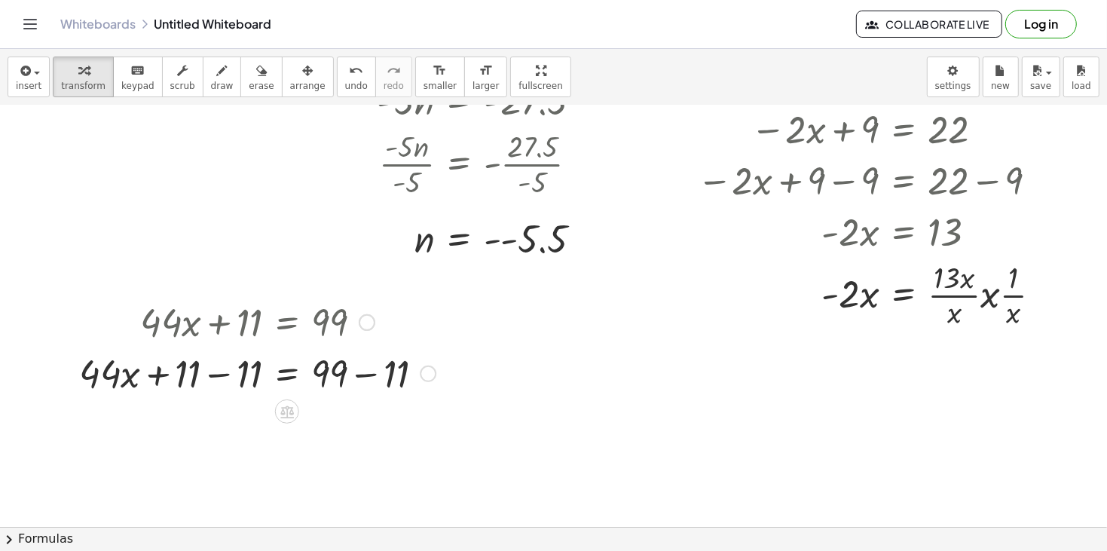
click at [368, 374] on div at bounding box center [257, 372] width 371 height 51
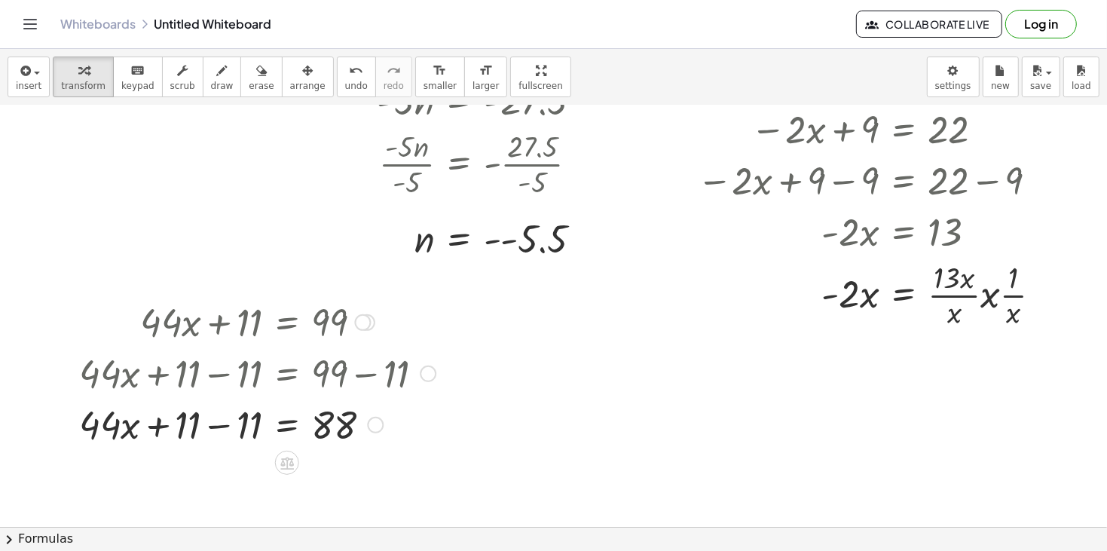
click at [215, 429] on div at bounding box center [257, 423] width 371 height 51
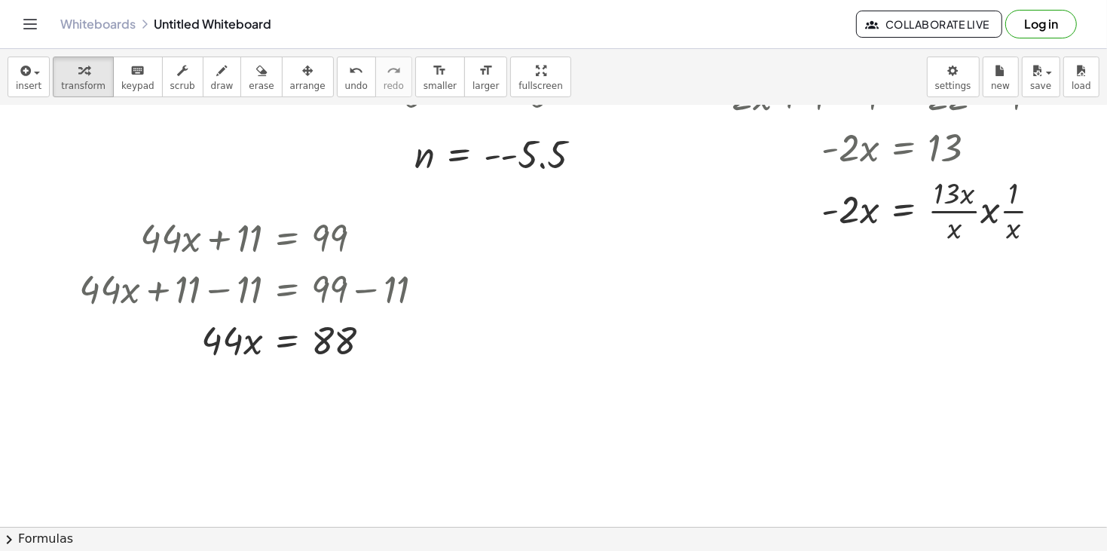
scroll to position [549, 0]
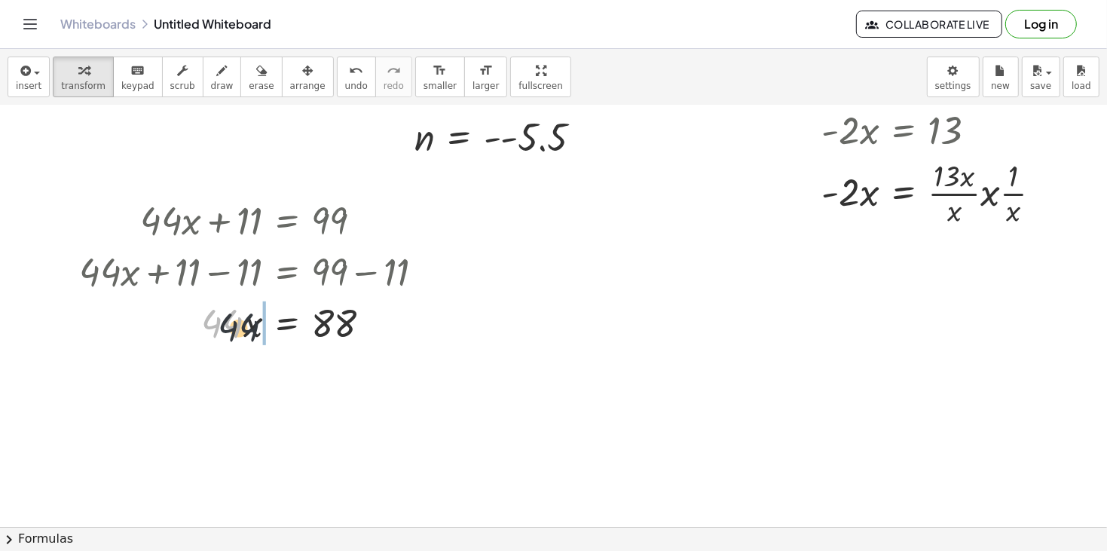
drag, startPoint x: 243, startPoint y: 328, endPoint x: 377, endPoint y: 346, distance: 136.0
click at [377, 346] on div at bounding box center [257, 321] width 371 height 51
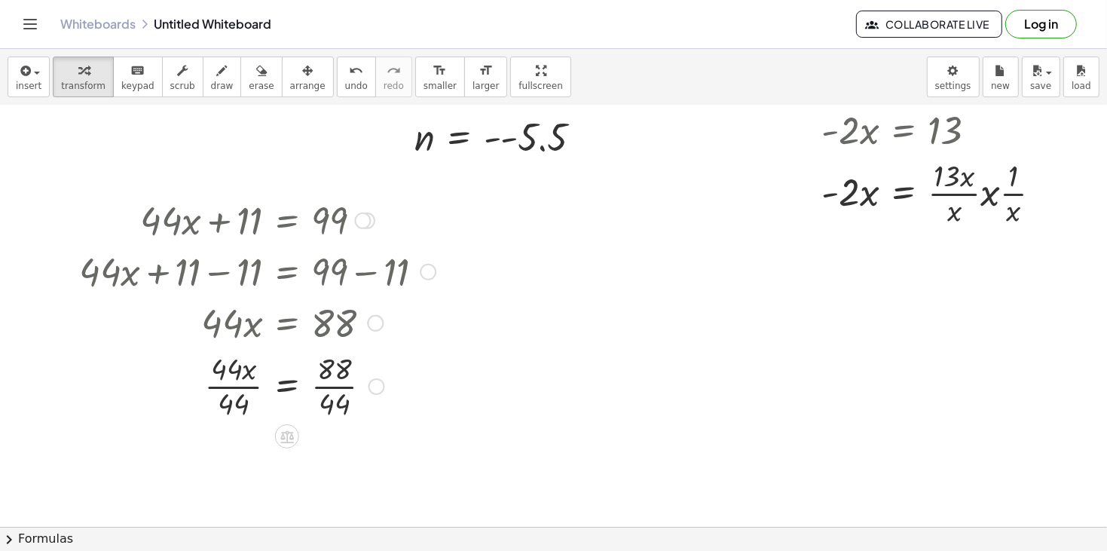
click at [344, 386] on div at bounding box center [257, 384] width 371 height 75
click at [234, 462] on div at bounding box center [257, 460] width 371 height 75
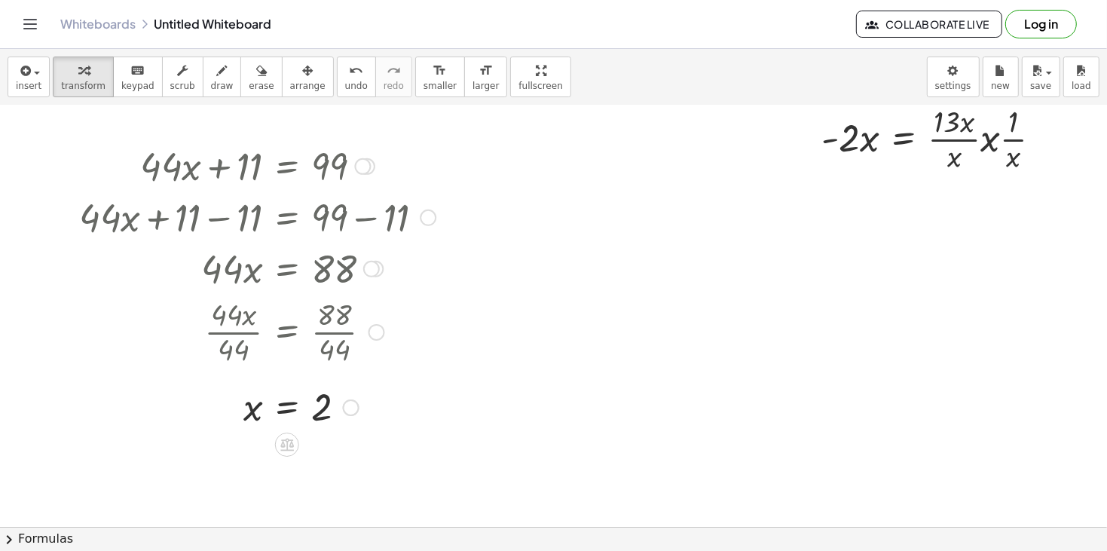
scroll to position [608, 0]
